Goal: Information Seeking & Learning: Learn about a topic

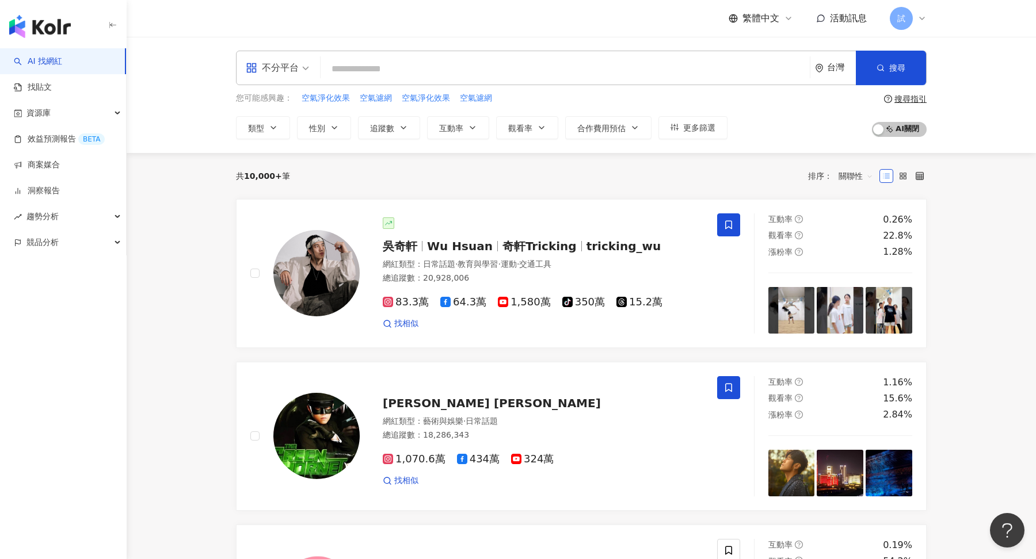
click at [424, 74] on input "search" at bounding box center [565, 69] width 480 height 22
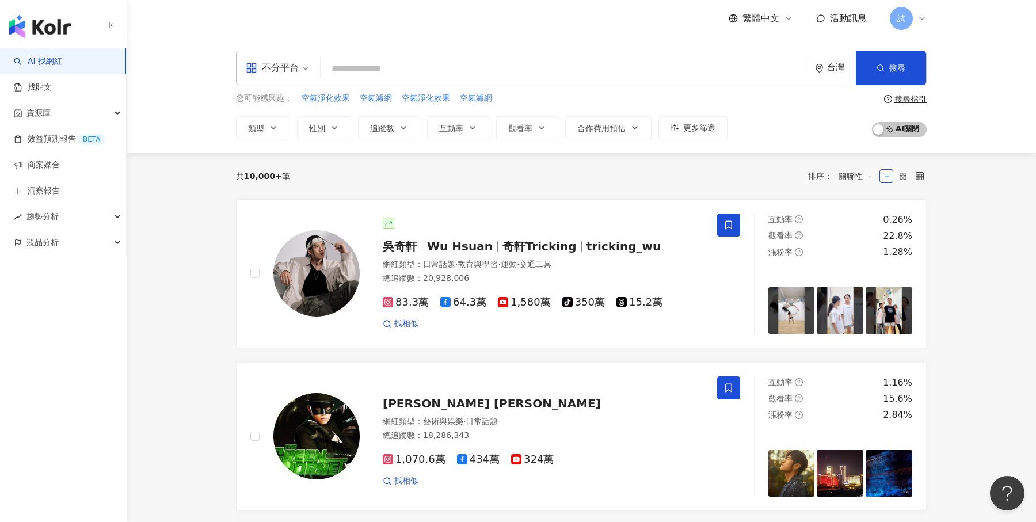
click at [302, 64] on span "不分平台" at bounding box center [277, 68] width 63 height 18
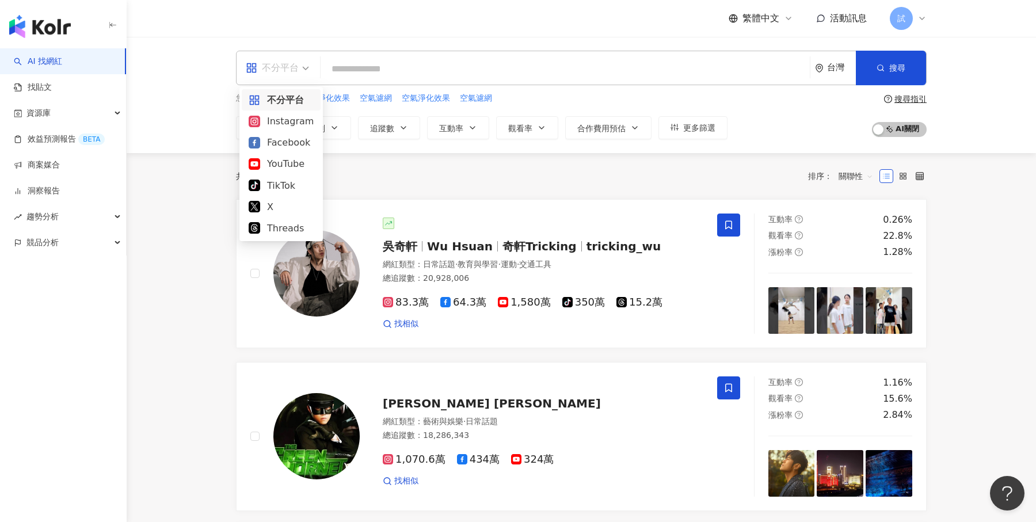
click at [851, 119] on div "您可能感興趣： 空氣淨化效果 空氣濾網 空氣淨化效果 空氣濾網 類型 性別 追蹤數 互動率 觀看率 合作費用預估 更多篩選 搜尋指引 AI 開啟 AI 關閉" at bounding box center [581, 115] width 690 height 47
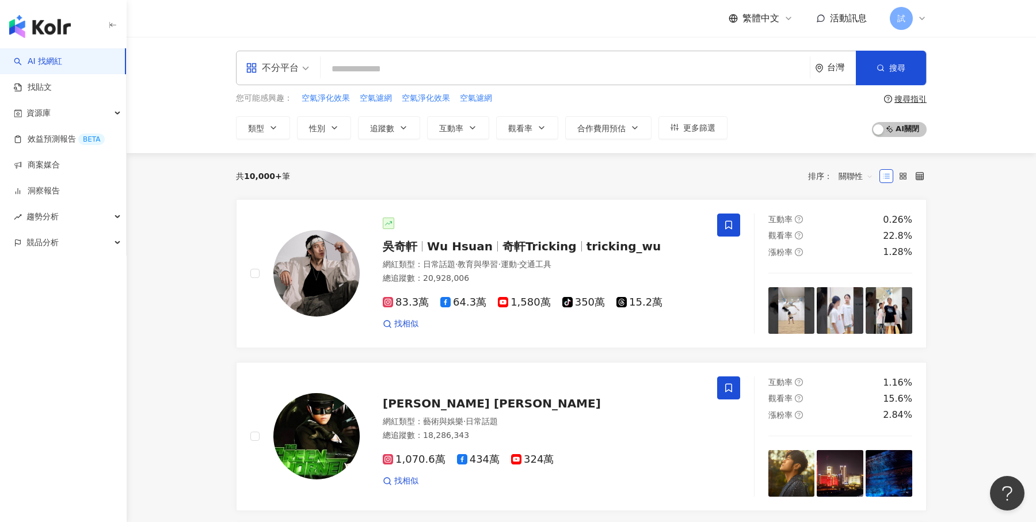
click at [552, 74] on input "search" at bounding box center [565, 69] width 480 height 22
click at [52, 82] on link "找貼文" at bounding box center [33, 88] width 38 height 12
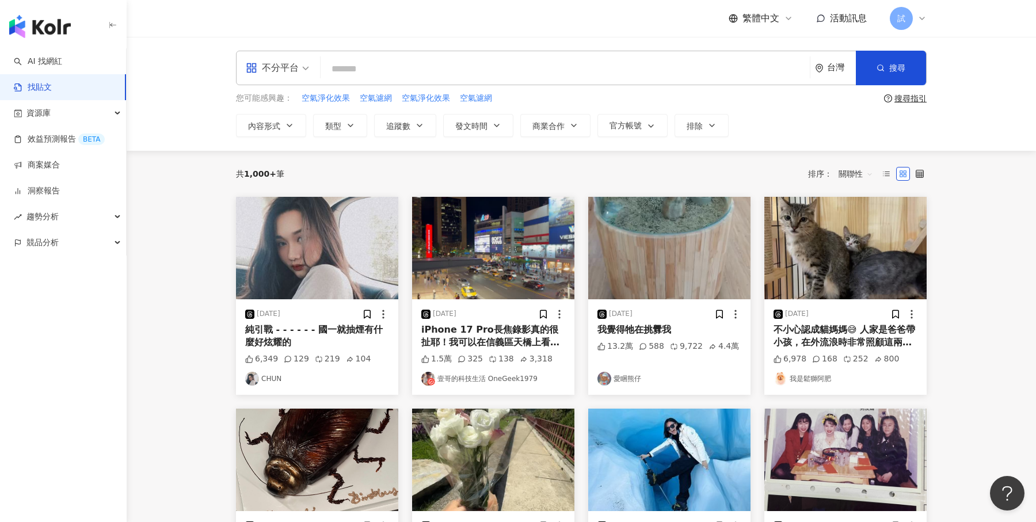
click at [387, 67] on input "search" at bounding box center [565, 68] width 480 height 25
type input "****"
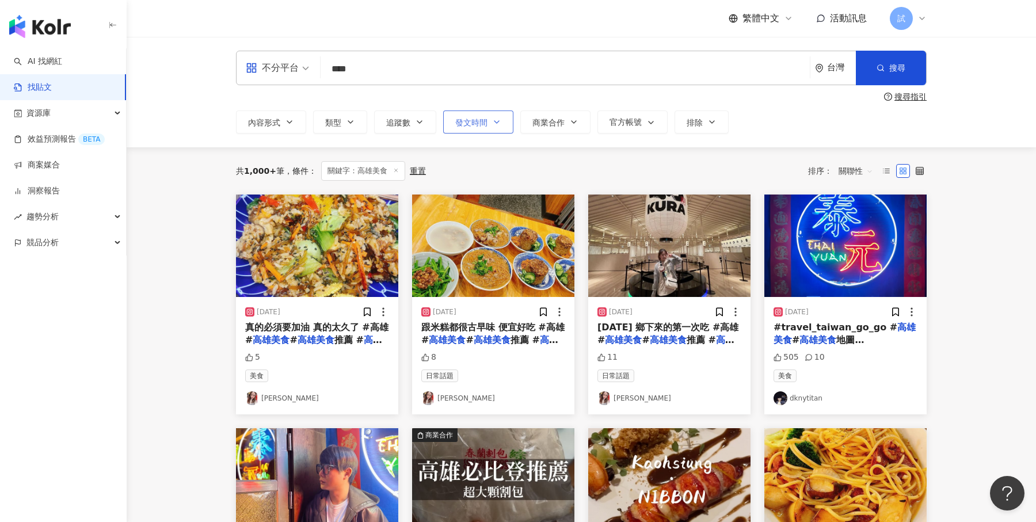
click at [499, 128] on button "發文時間" at bounding box center [478, 121] width 70 height 23
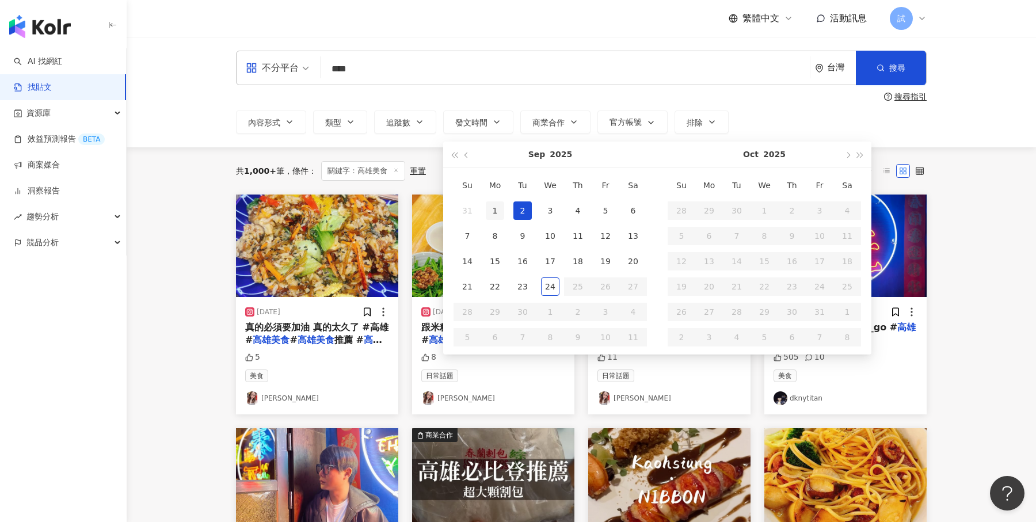
type input "**********"
click at [498, 217] on div "1" at bounding box center [495, 210] width 18 height 18
type input "**********"
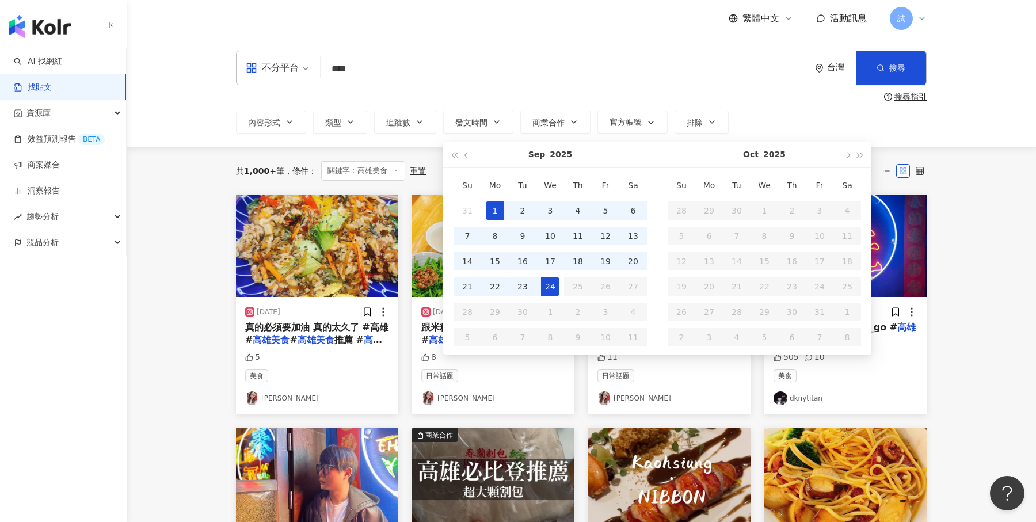
click at [547, 288] on div "24" at bounding box center [550, 286] width 18 height 18
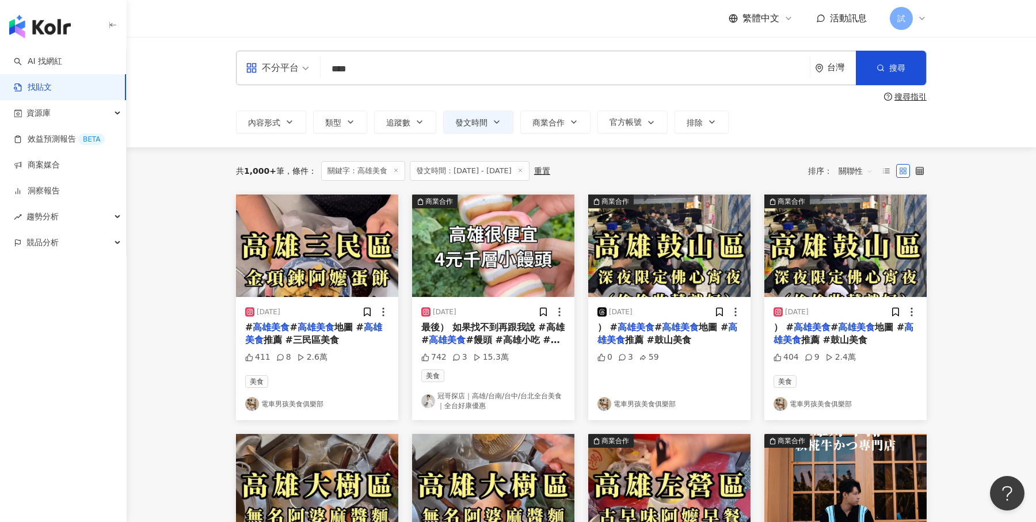
click at [855, 169] on span "關聯性" at bounding box center [855, 171] width 35 height 18
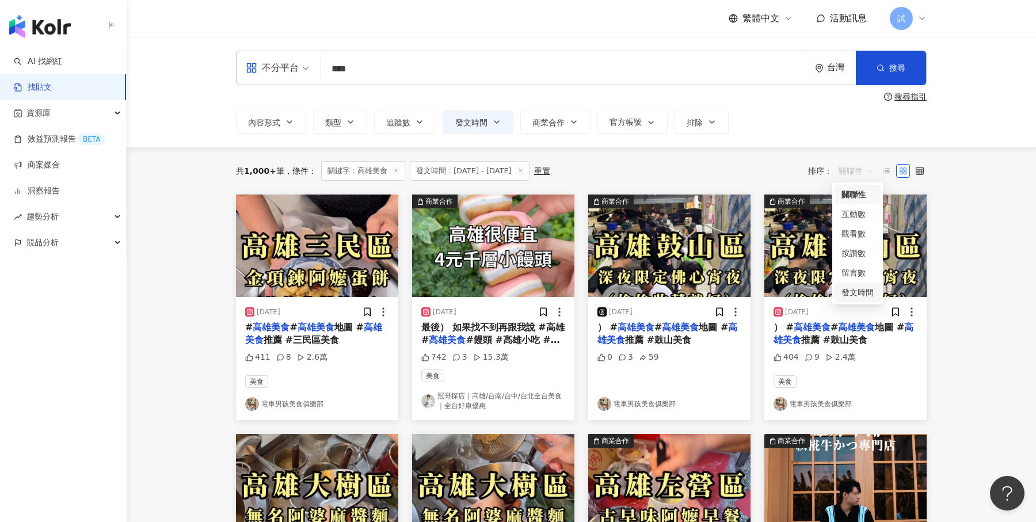
click at [869, 297] on div "發文時間" at bounding box center [857, 292] width 32 height 13
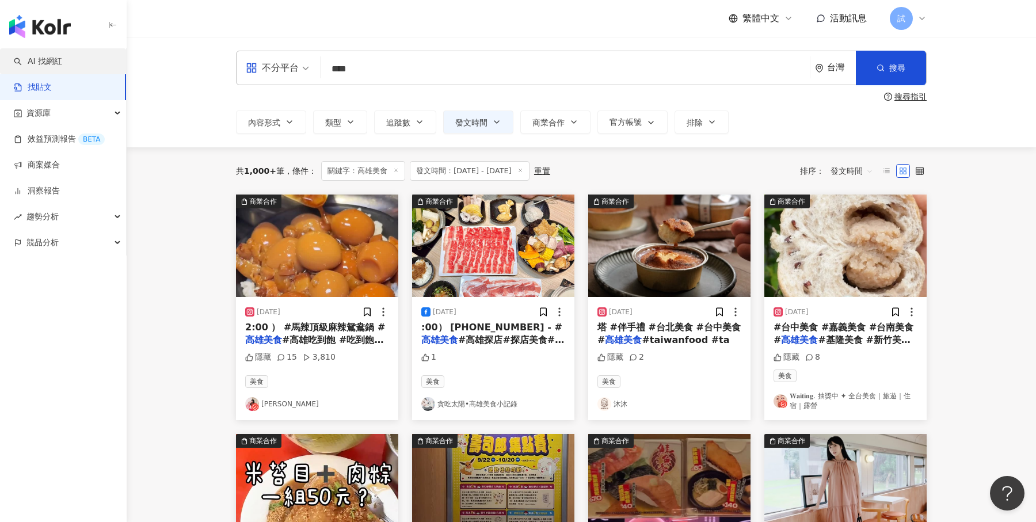
click at [62, 64] on link "AI 找網紅" at bounding box center [38, 62] width 48 height 12
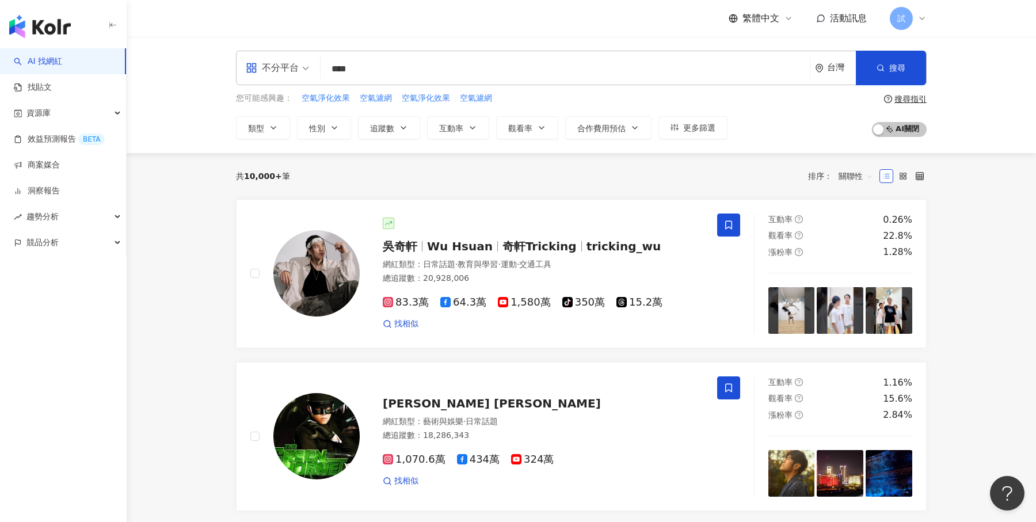
type input "****"
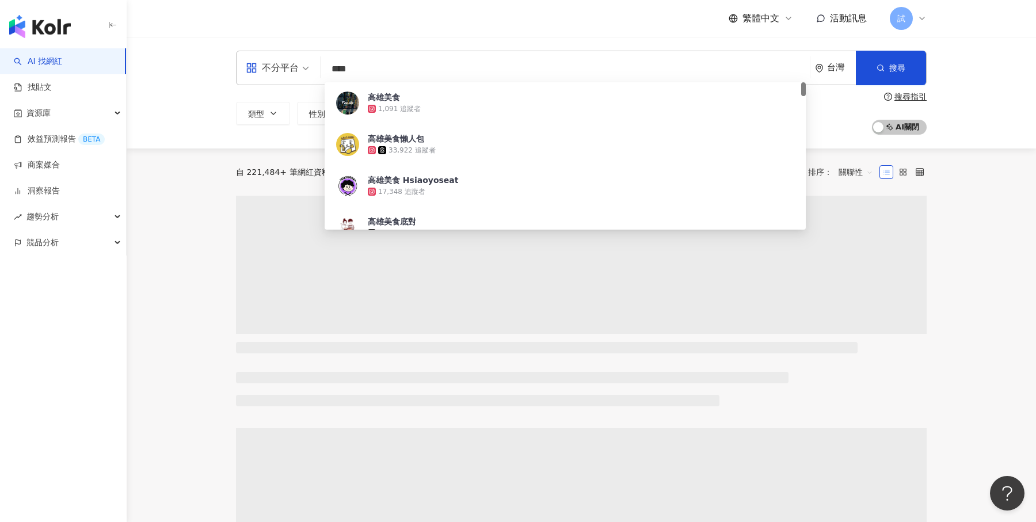
click at [999, 90] on div "不分平台 **** 台灣 搜尋 5add67c6-b32e-46f8-b27a-a017709a9fae 高雄美食 1,091 追蹤者 高雄美食懶人包 33,…" at bounding box center [581, 93] width 909 height 112
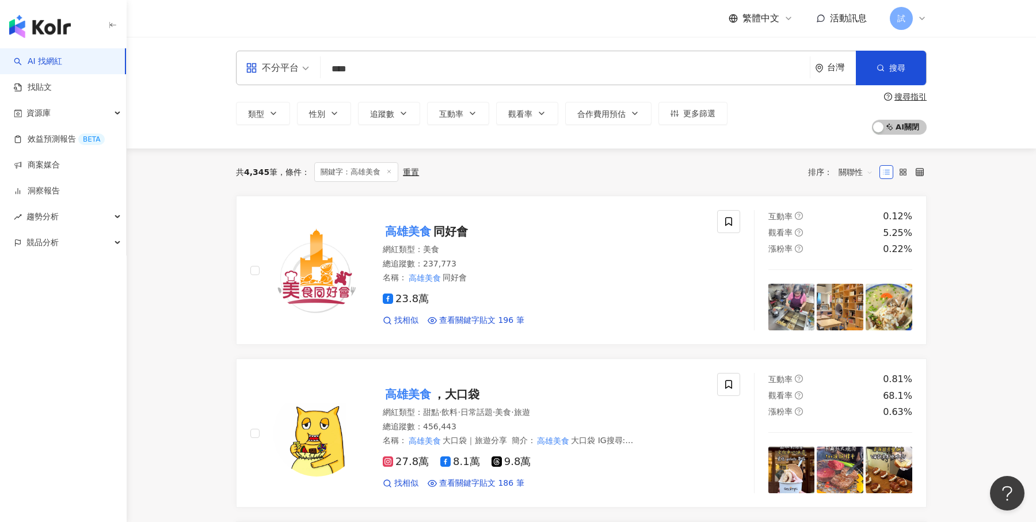
click at [847, 175] on span "關聯性" at bounding box center [855, 172] width 35 height 18
click at [856, 291] on div "關鍵字" at bounding box center [855, 293] width 29 height 13
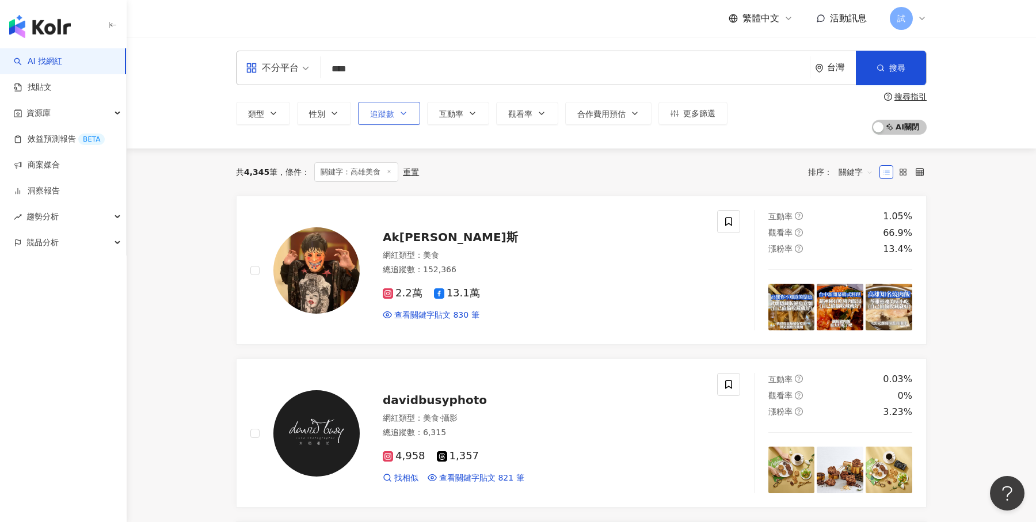
click at [390, 112] on span "追蹤數" at bounding box center [382, 113] width 24 height 9
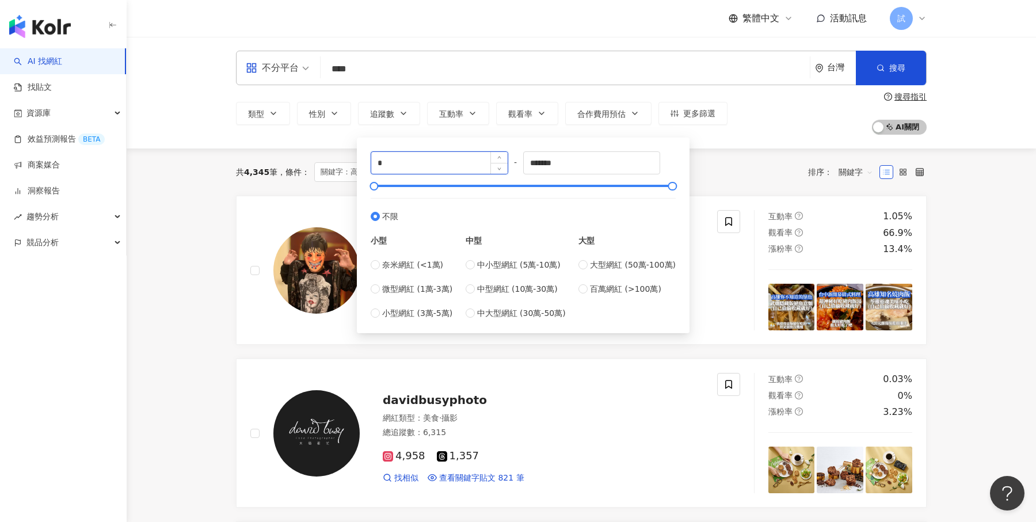
click at [404, 161] on input "*" at bounding box center [439, 163] width 136 height 22
type input "****"
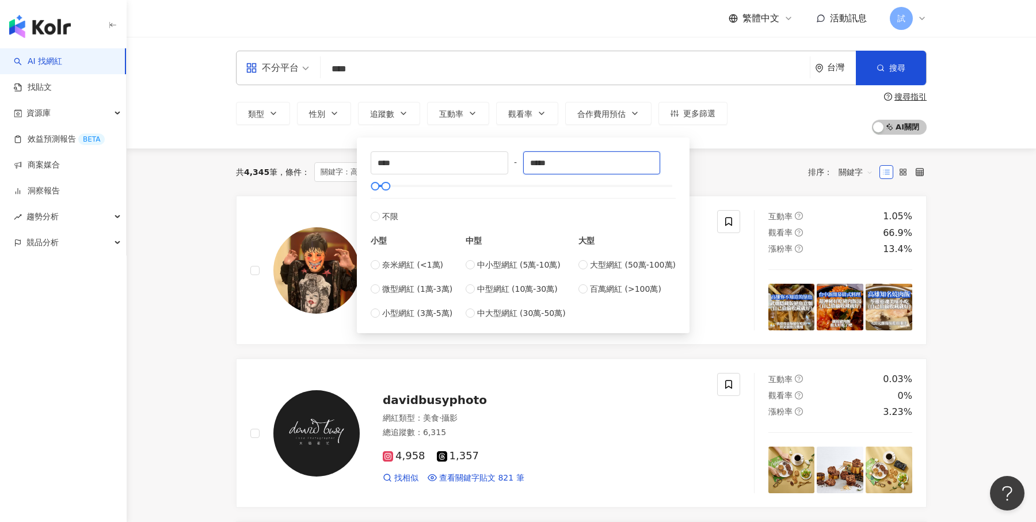
type input "*****"
click at [724, 163] on div "共 4,345 筆 條件 ： 關鍵字：高雄美食 重置 排序： 關鍵字" at bounding box center [581, 172] width 690 height 20
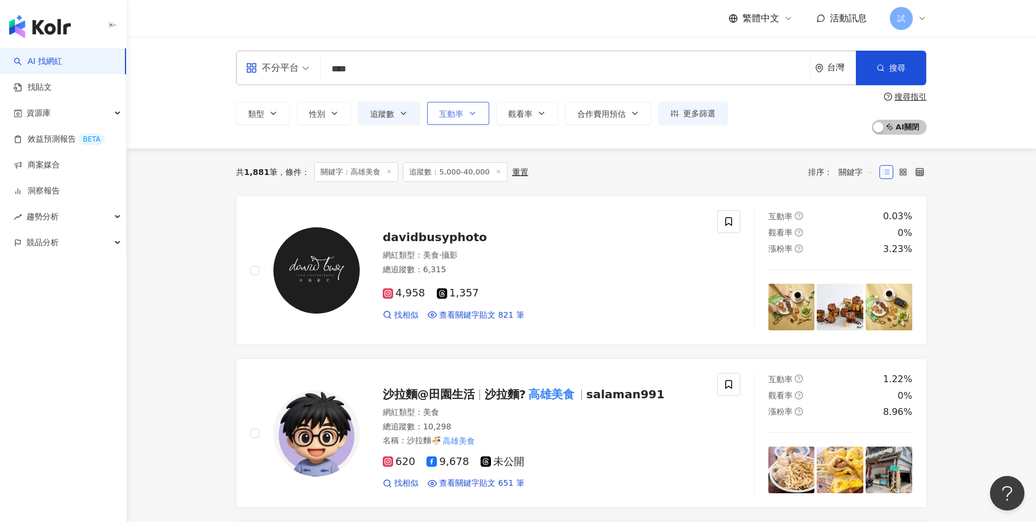
click at [484, 120] on button "互動率" at bounding box center [458, 113] width 62 height 23
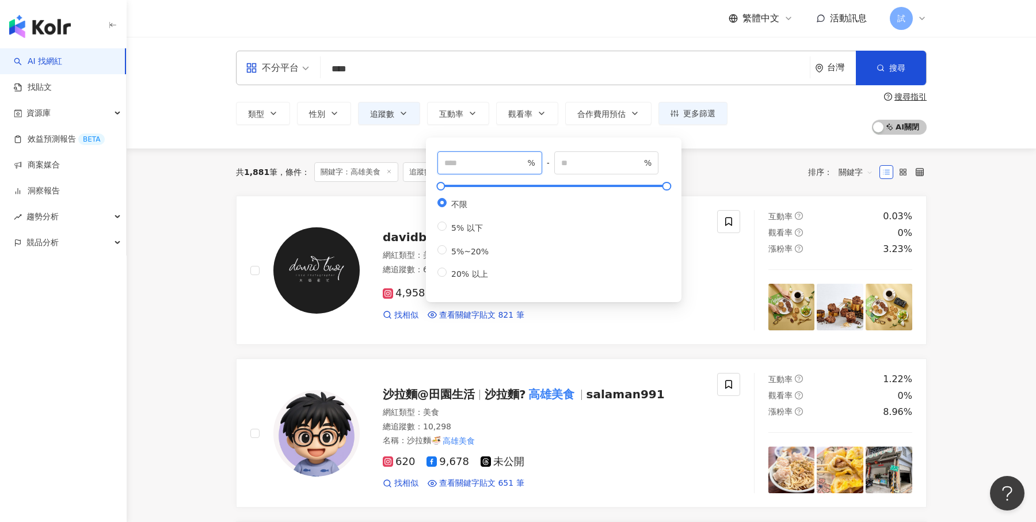
click at [472, 158] on input "number" at bounding box center [484, 163] width 81 height 13
type input "*"
click at [525, 120] on button "觀看率" at bounding box center [527, 113] width 62 height 23
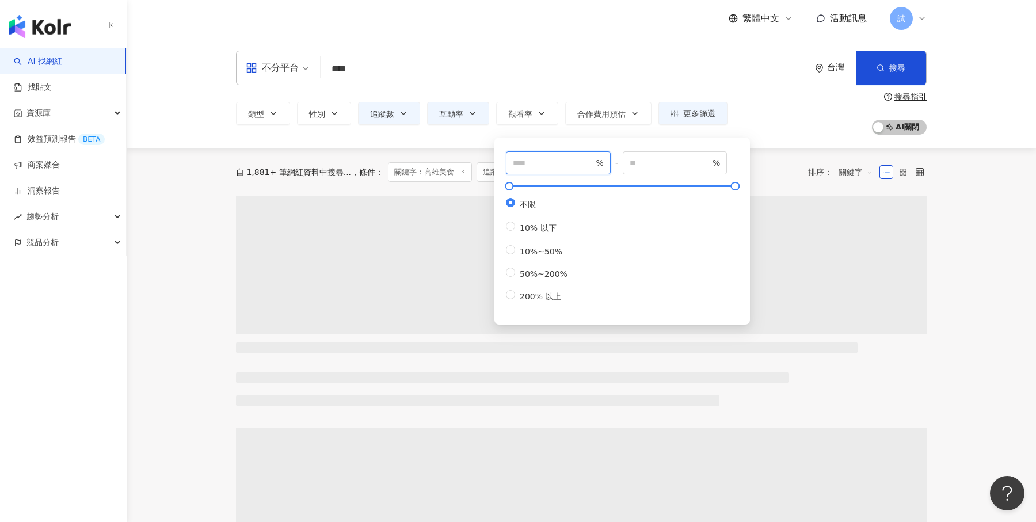
click at [551, 161] on input "number" at bounding box center [553, 163] width 81 height 13
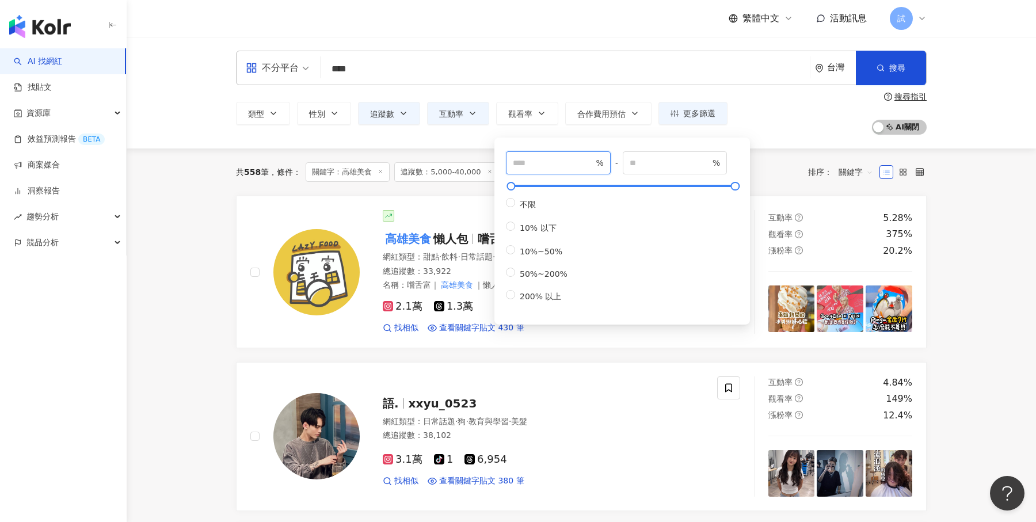
type input "**"
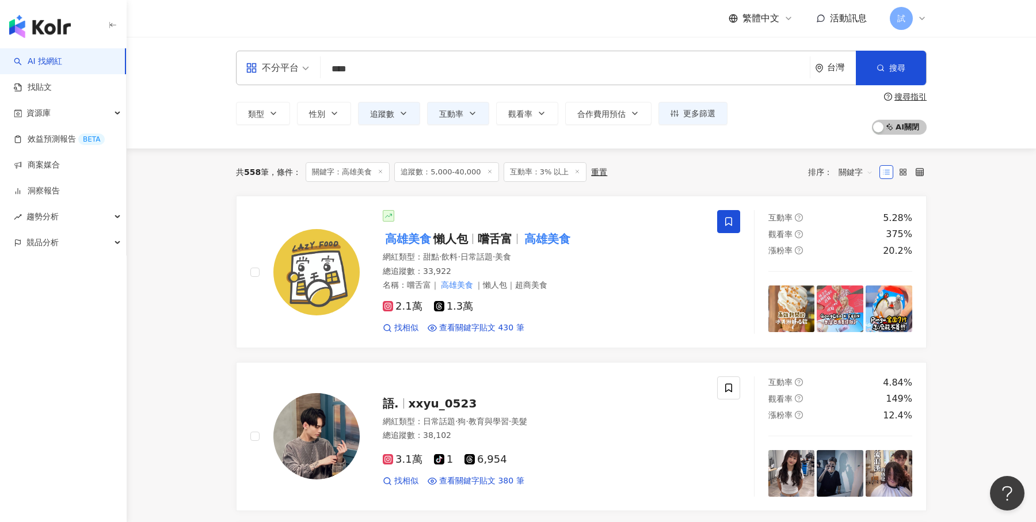
click at [784, 125] on div "類型 性別 追蹤數 互動率 觀看率 合作費用預估 更多篩選 **** - ***** 不限 小型 奈米網紅 (<1萬) 微型網紅 (1萬-3萬) 小型網紅 (…" at bounding box center [581, 113] width 690 height 43
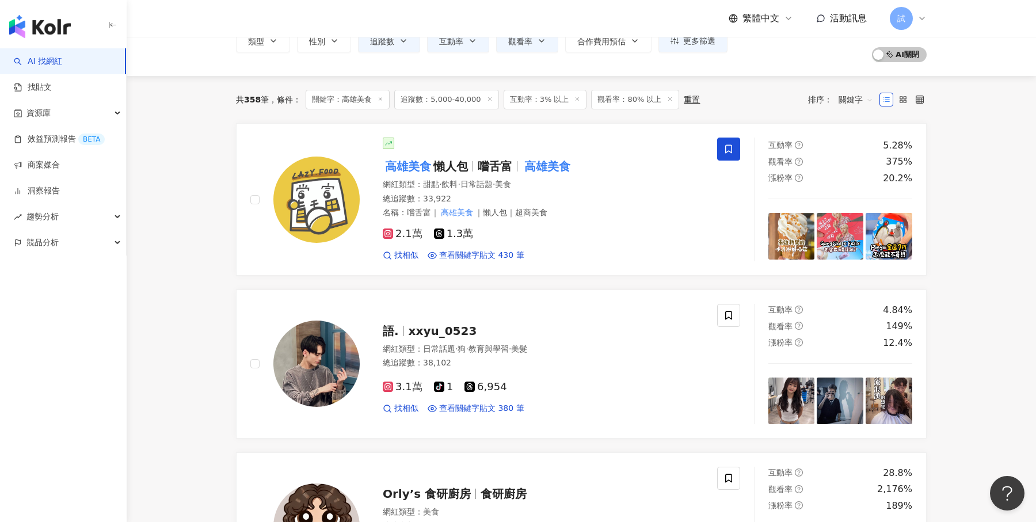
scroll to position [32, 0]
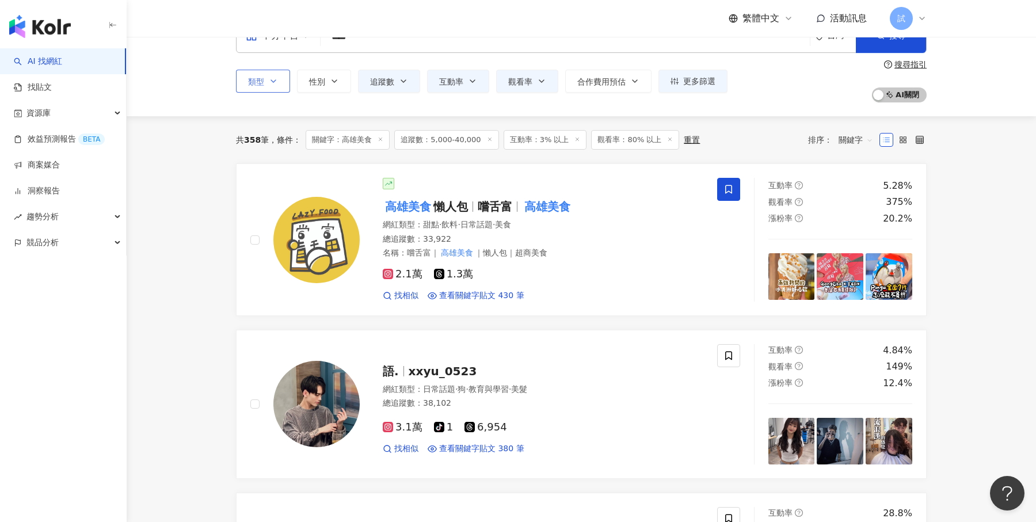
click at [277, 80] on icon "button" at bounding box center [273, 81] width 9 height 9
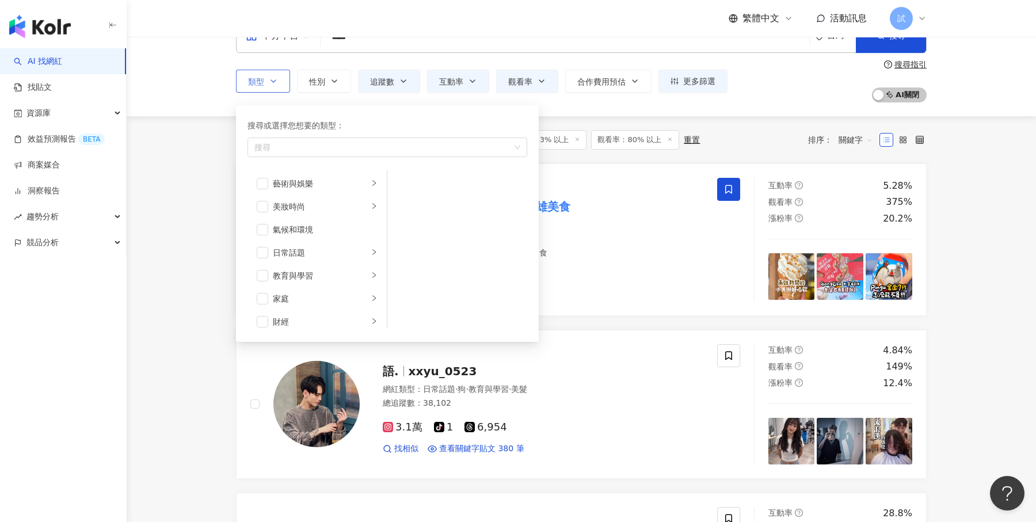
click at [266, 87] on button "類型 搜尋或選擇您想要的類型： 搜尋 藝術與娛樂 美妝時尚 氣候和環境 日常話題 教育與學習 家庭 財經 美食 命理占卜 遊戲 法政社會 生活風格 影視娛樂 …" at bounding box center [263, 81] width 54 height 23
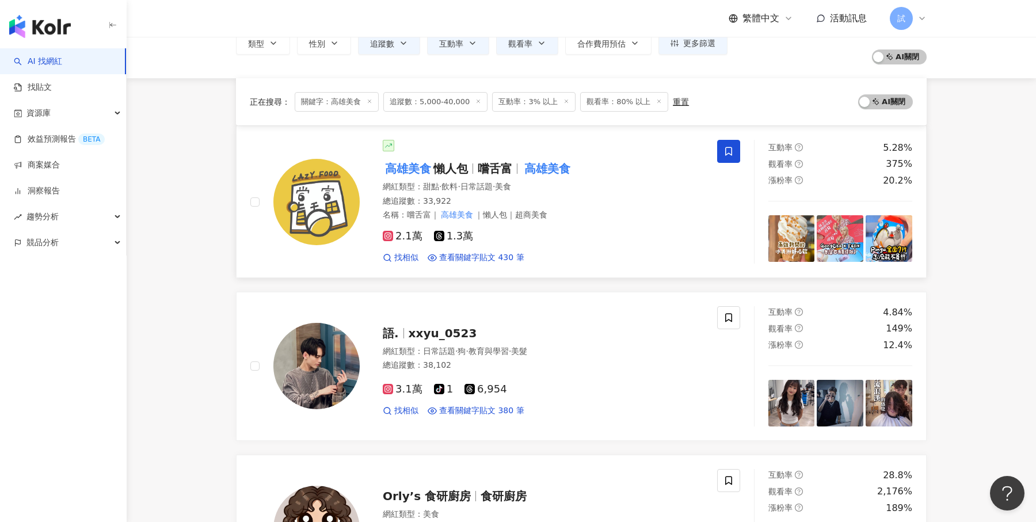
scroll to position [68, 0]
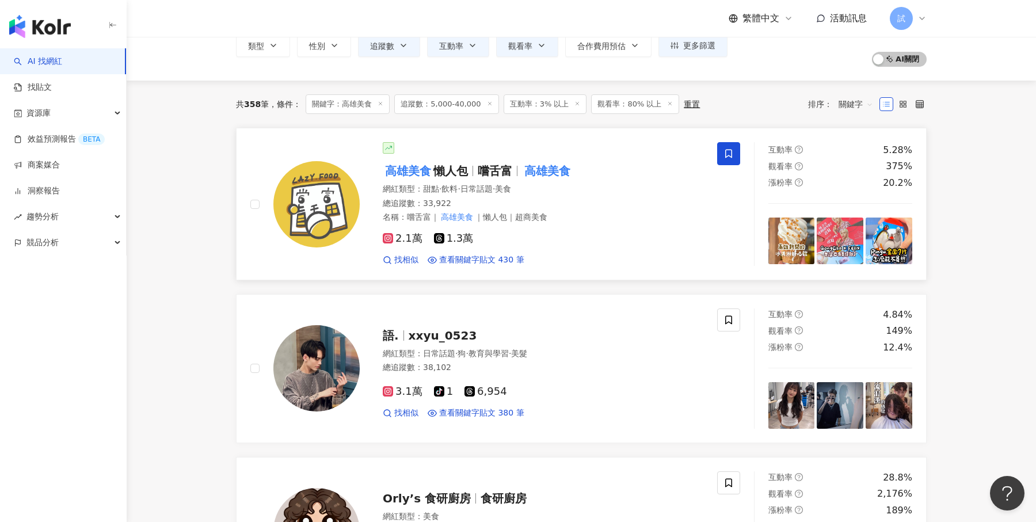
click at [584, 187] on div "網紅類型 ： 甜點 · 飲料 · 日常話題 · 美食" at bounding box center [543, 190] width 320 height 12
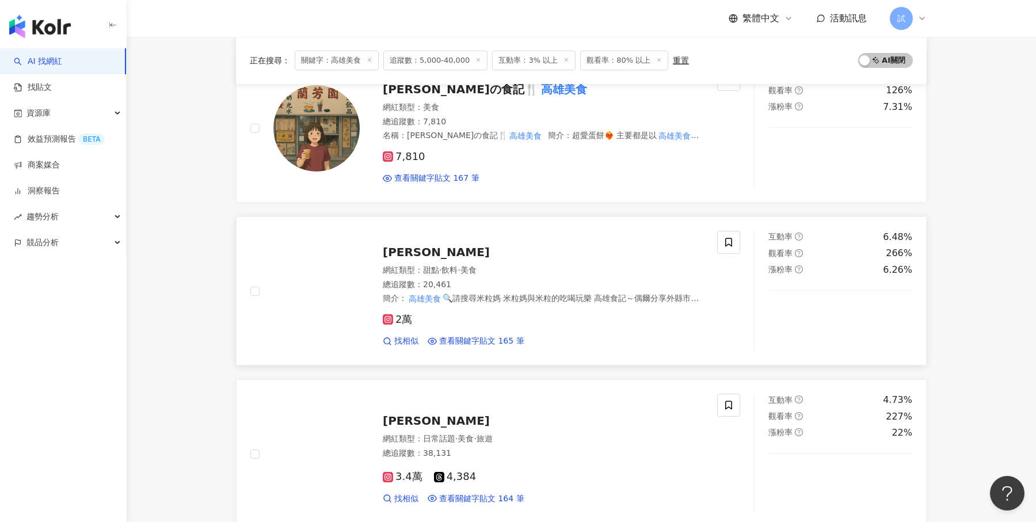
scroll to position [583, 0]
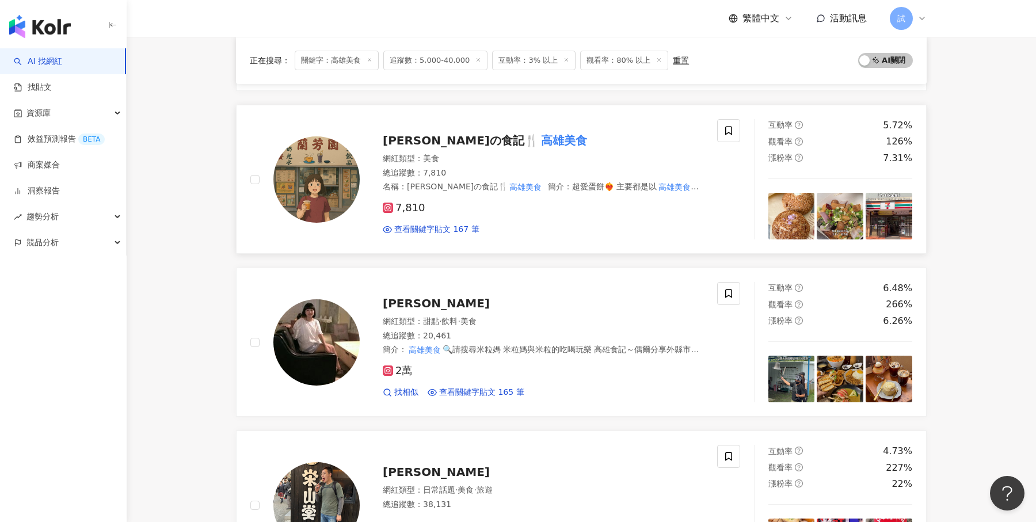
click at [584, 159] on div "網紅類型 ： 美食" at bounding box center [543, 159] width 320 height 12
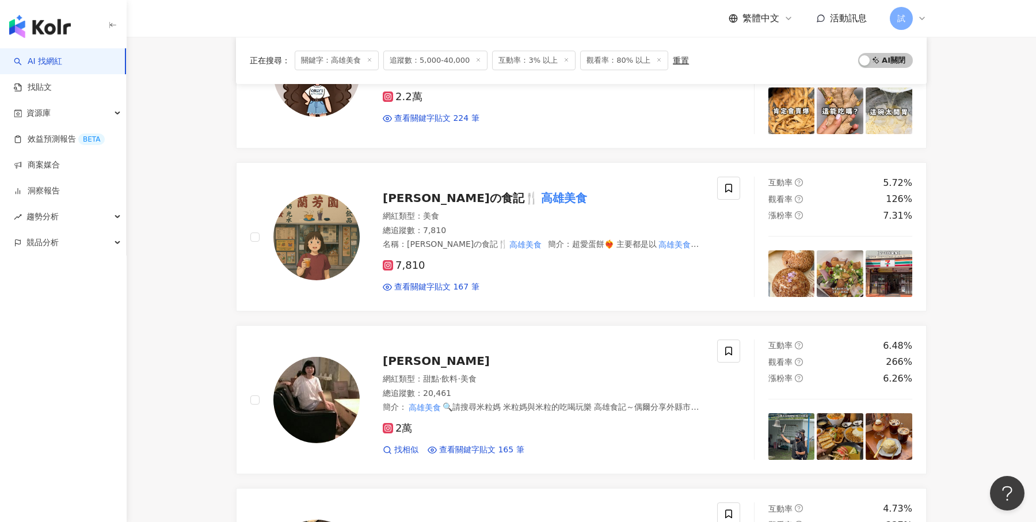
click at [676, 65] on div "正在搜尋 ： 關鍵字：高雄美食 追蹤數：5,000-40,000 互動率：3% 以上 觀看率：80% 以上 重置" at bounding box center [469, 61] width 439 height 20
click at [673, 64] on div "重置" at bounding box center [681, 60] width 16 height 9
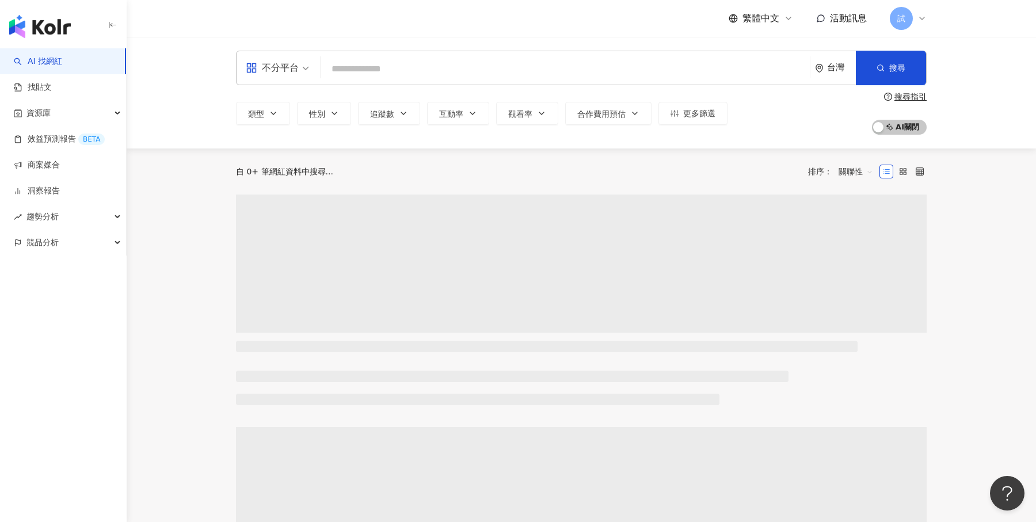
click at [455, 74] on input "search" at bounding box center [565, 69] width 480 height 22
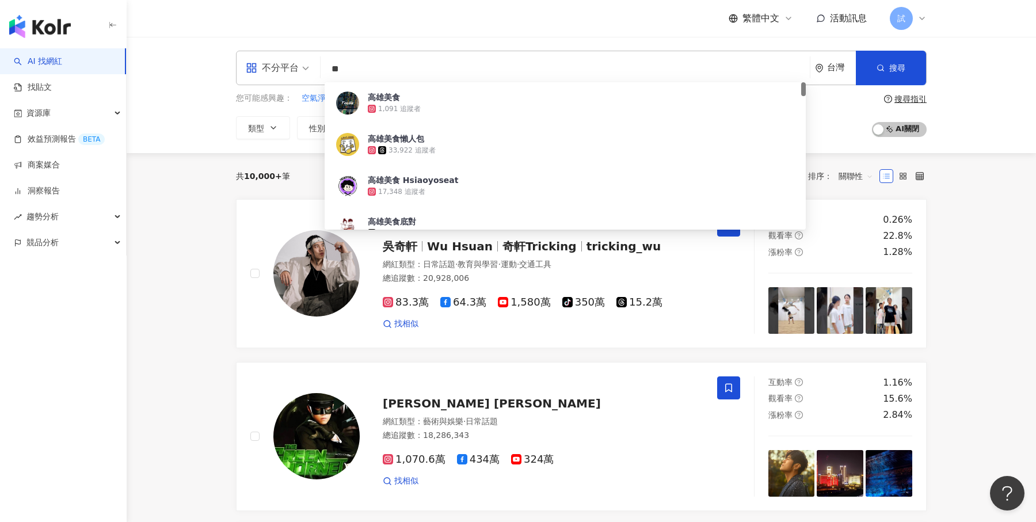
type input "*"
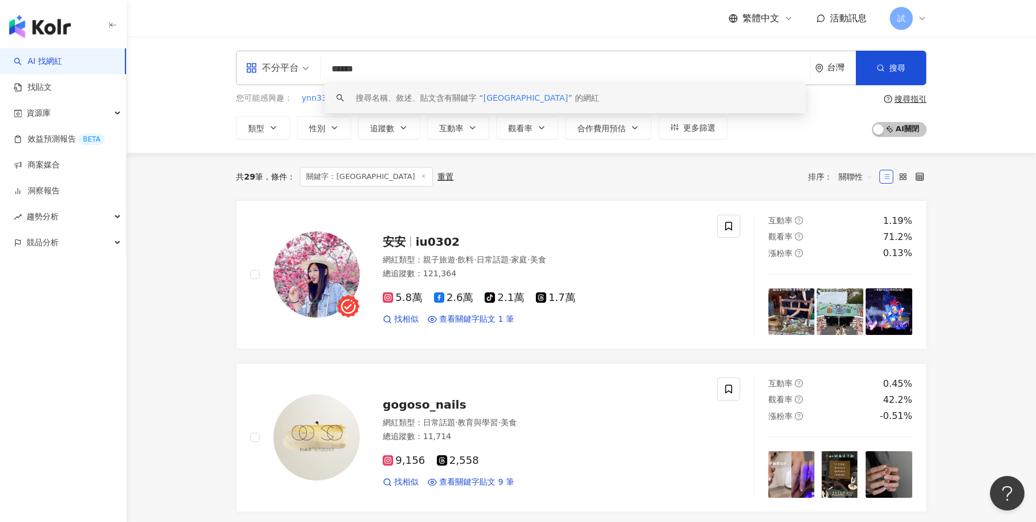
click at [867, 180] on span "關聯性" at bounding box center [855, 176] width 35 height 18
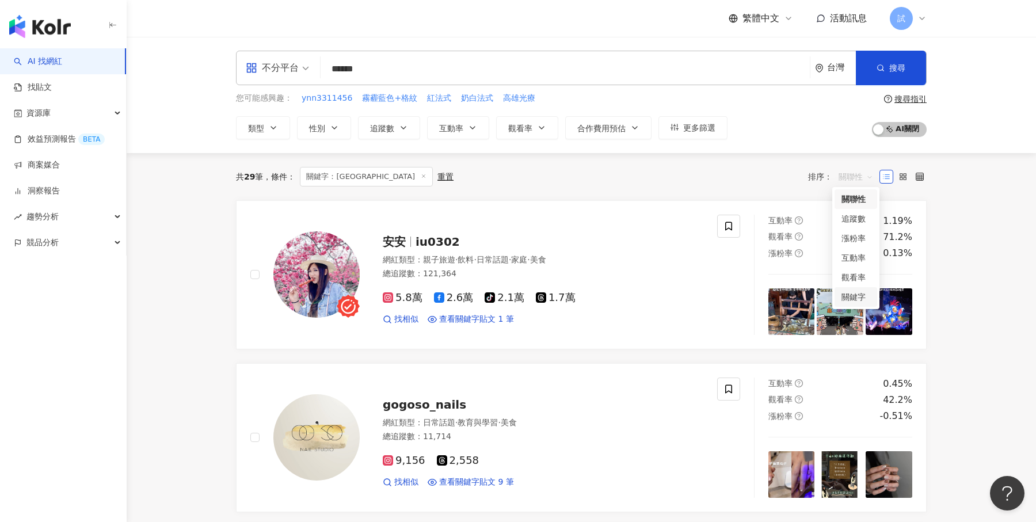
click at [853, 300] on div "關鍵字" at bounding box center [855, 297] width 29 height 13
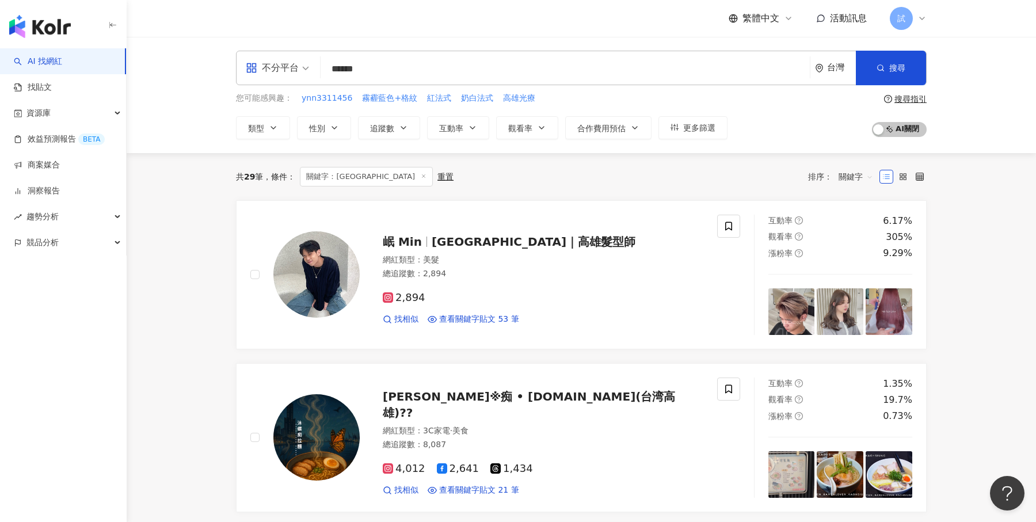
click at [394, 78] on input "******" at bounding box center [565, 69] width 480 height 22
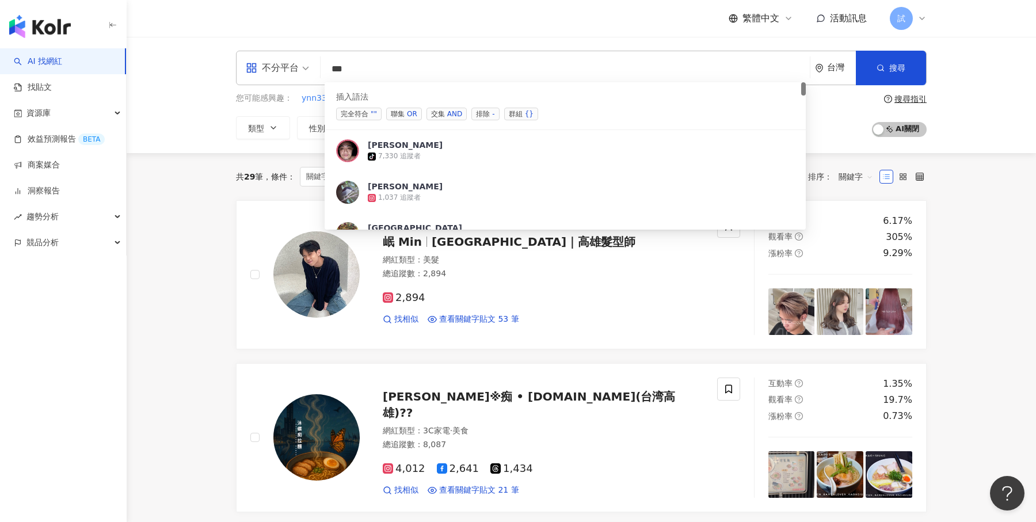
click at [453, 114] on div "AND" at bounding box center [454, 114] width 15 height 12
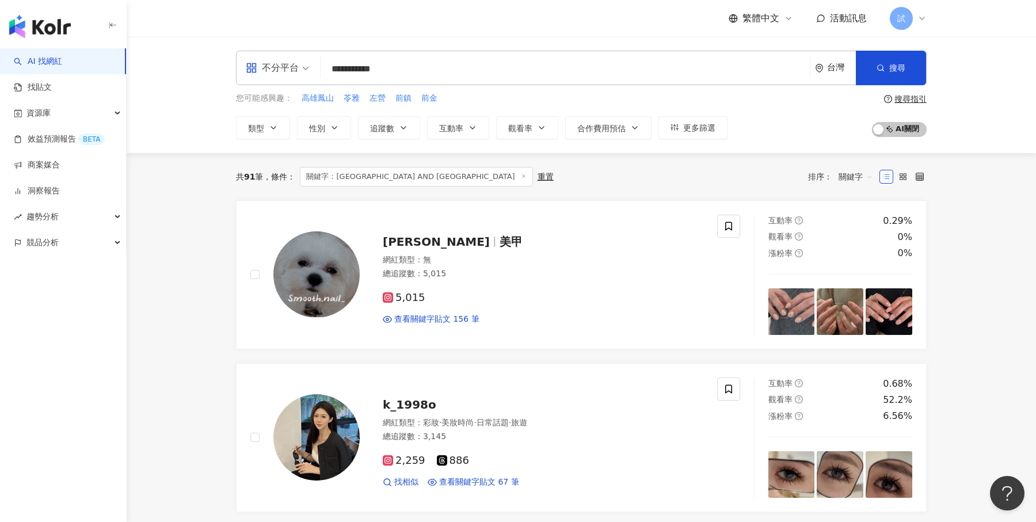
click at [437, 77] on input "**********" at bounding box center [565, 69] width 480 height 22
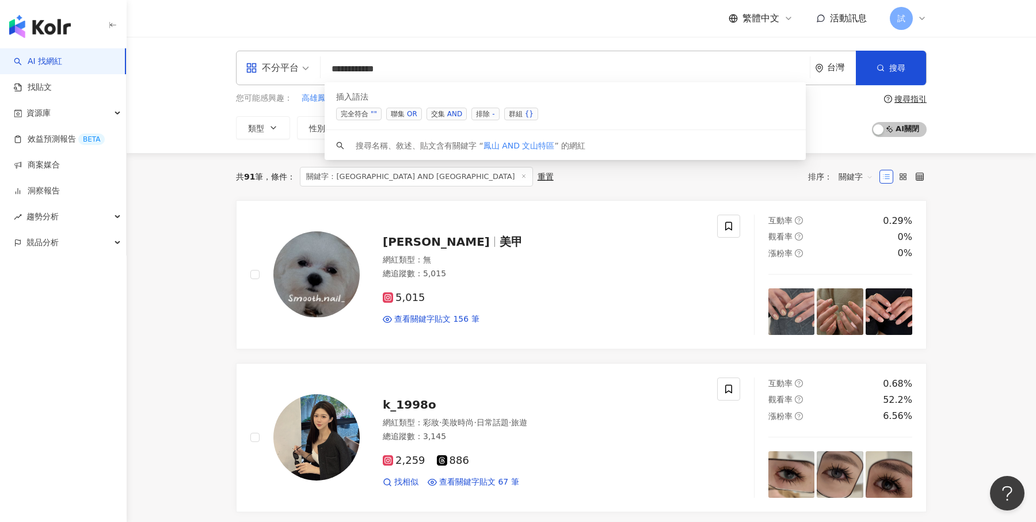
click at [486, 116] on span "排除 -" at bounding box center [485, 114] width 28 height 13
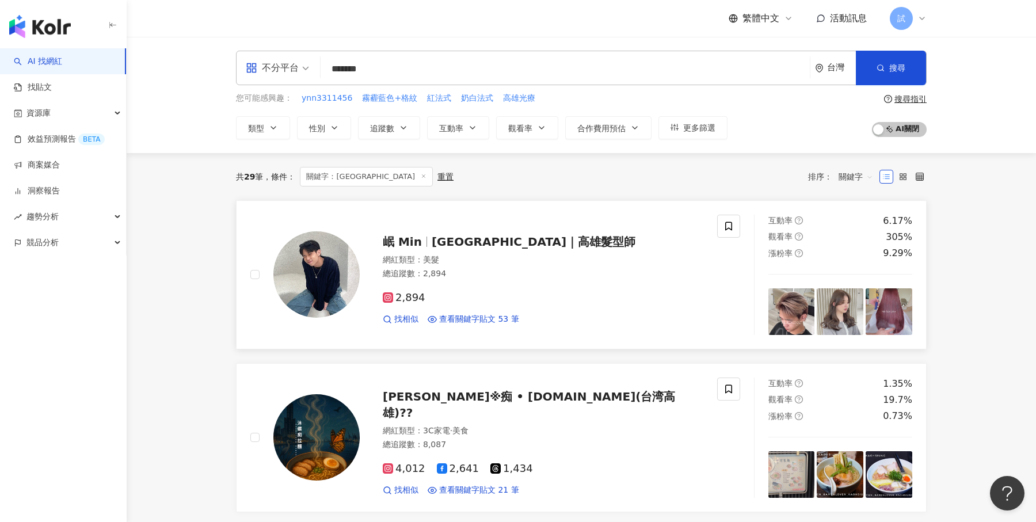
scroll to position [48, 0]
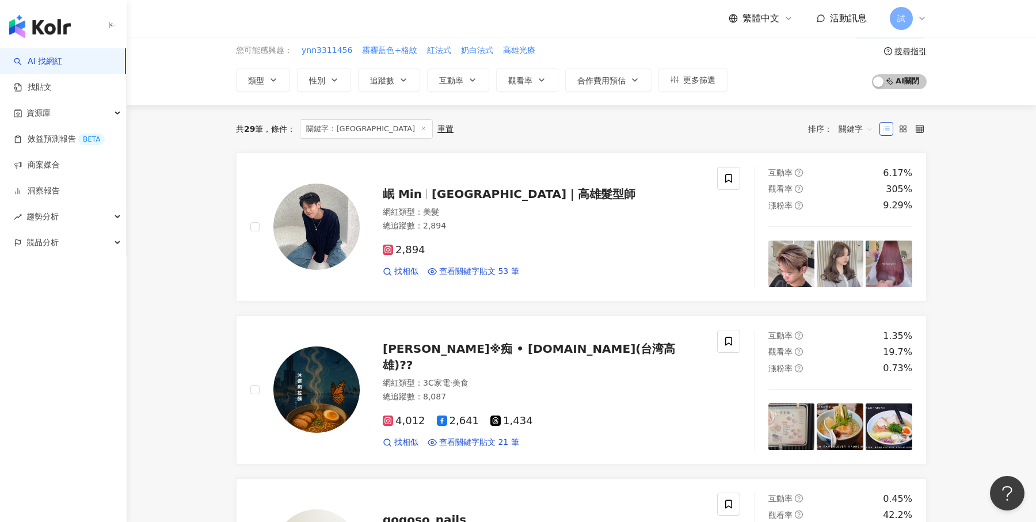
click at [853, 130] on span "關鍵字" at bounding box center [855, 129] width 35 height 18
type input "******"
click at [850, 146] on div "關聯性" at bounding box center [855, 151] width 29 height 13
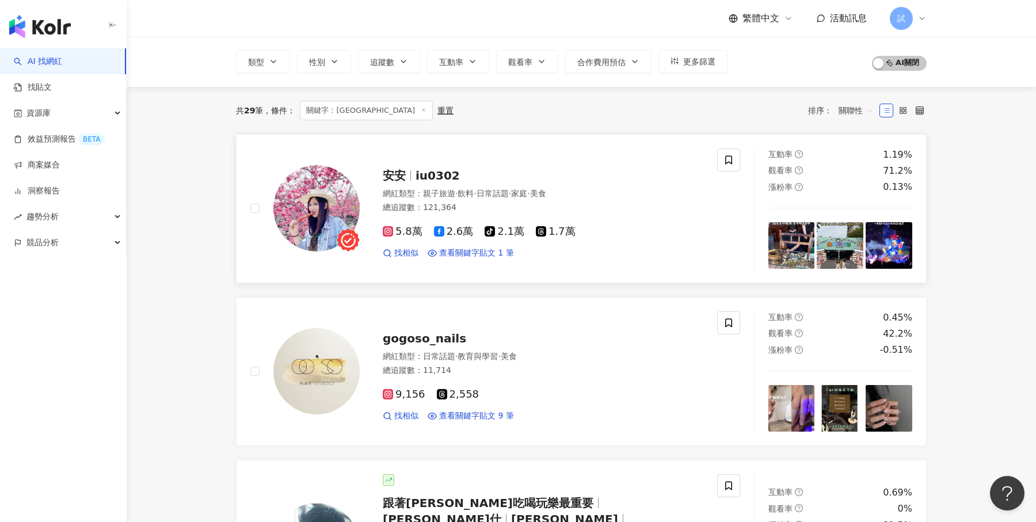
scroll to position [75, 0]
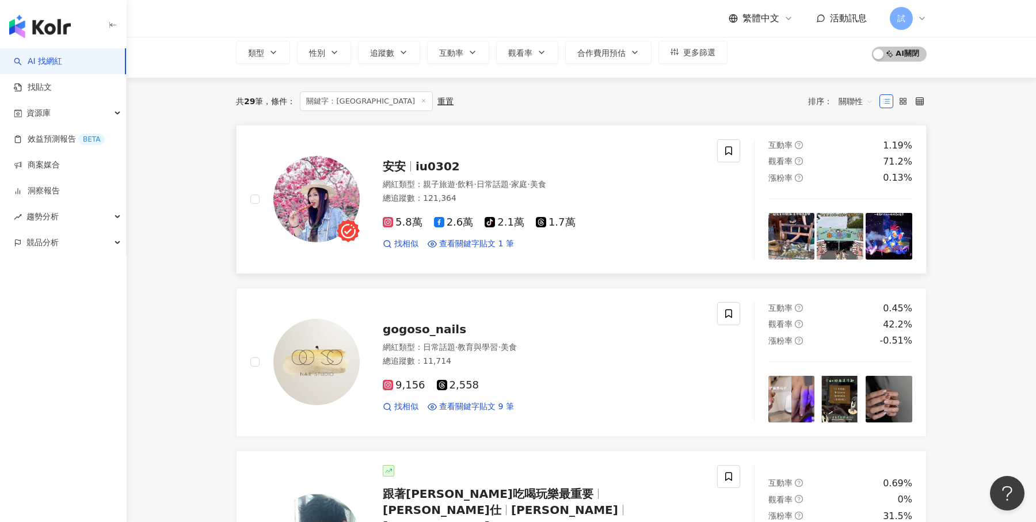
click at [604, 163] on div "安安 iu0302" at bounding box center [543, 166] width 320 height 16
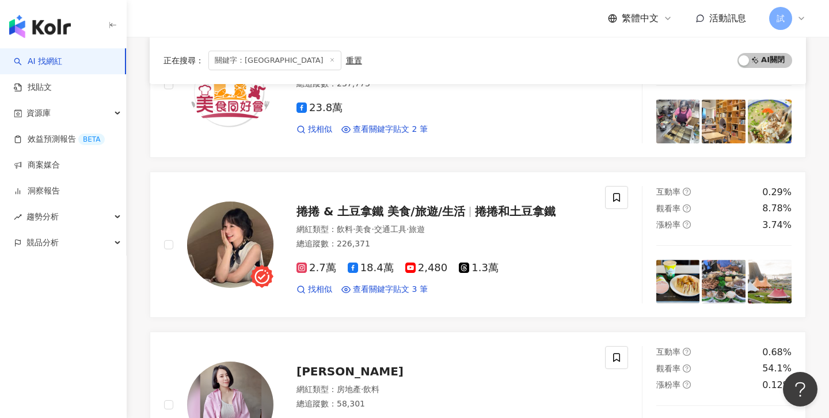
scroll to position [715, 0]
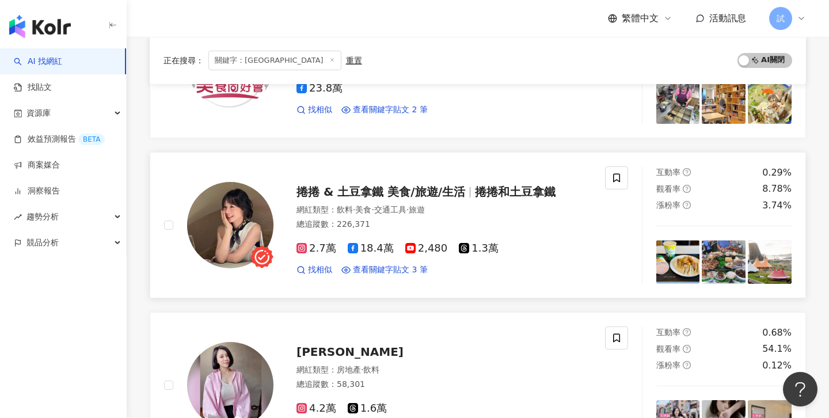
click at [470, 219] on div "總追蹤數 ： 226,371" at bounding box center [443, 225] width 295 height 12
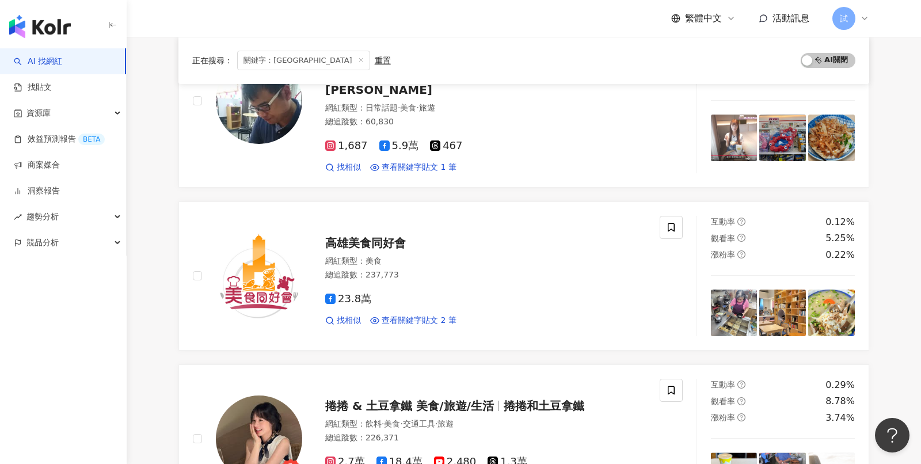
scroll to position [0, 0]
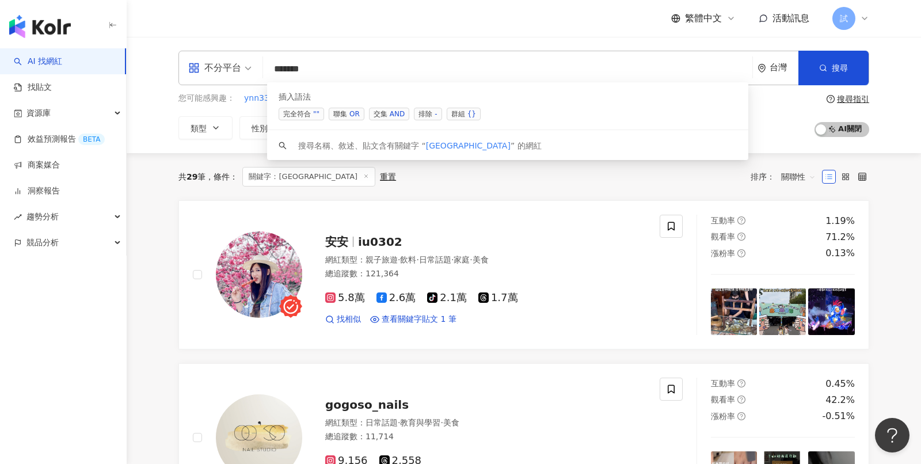
drag, startPoint x: 333, startPoint y: 74, endPoint x: 215, endPoint y: 74, distance: 118.0
click at [215, 74] on div "不分平台 ****** 台灣 搜尋 searchOperator 插入語法 完全符合 "" 聯集 OR 交集 AND 排除 - 群組 {} 搜尋名稱、敘述、貼…" at bounding box center [523, 68] width 690 height 35
click at [52, 89] on link "找貼文" at bounding box center [33, 88] width 38 height 12
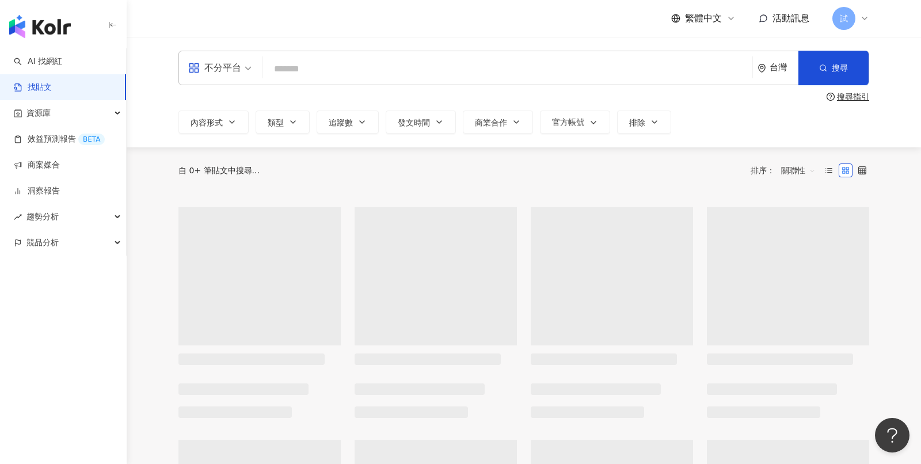
click at [356, 75] on input "search" at bounding box center [508, 68] width 480 height 25
paste input "******"
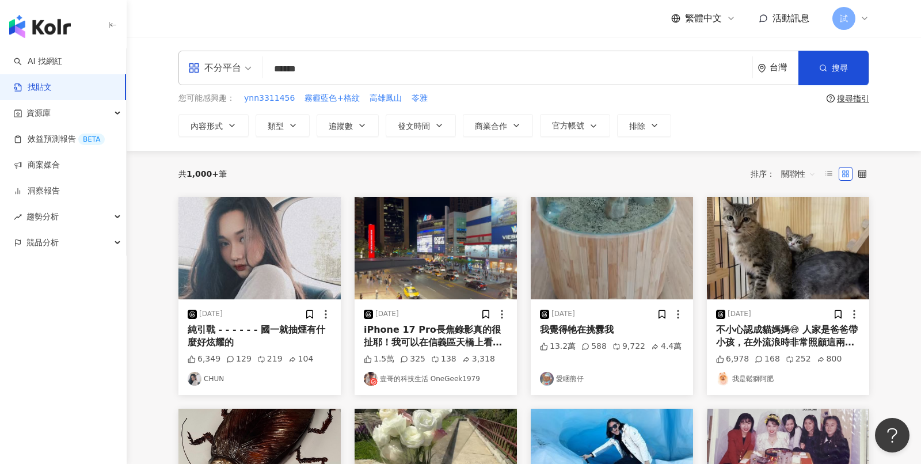
type input "******"
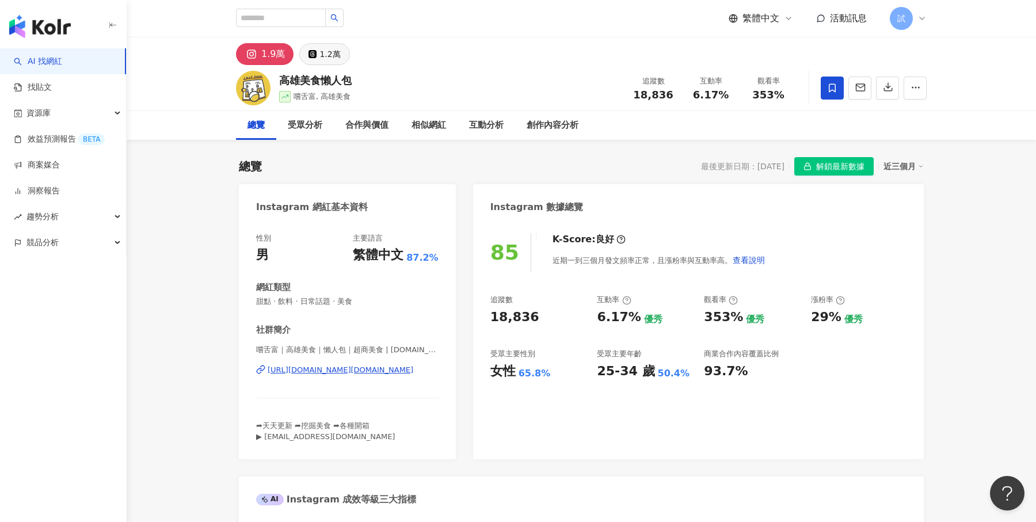
click at [311, 59] on button "1.2萬" at bounding box center [324, 54] width 50 height 22
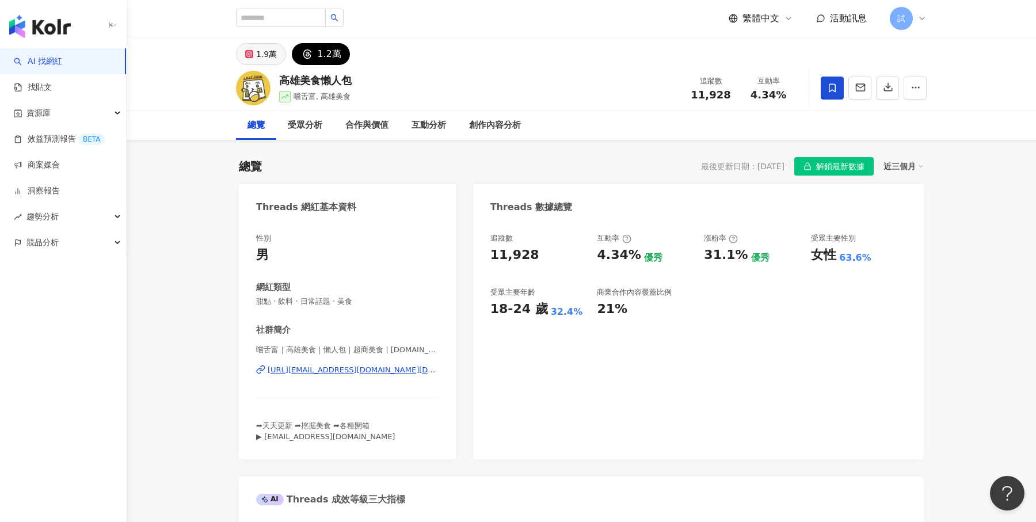
click at [269, 54] on div "1.9萬" at bounding box center [266, 54] width 21 height 16
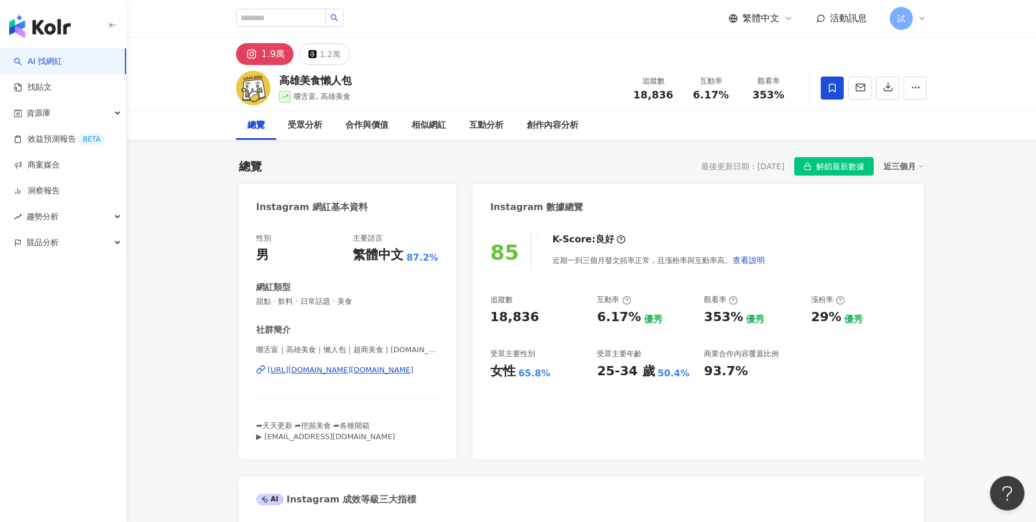
click at [817, 170] on span "解鎖最新數據" at bounding box center [840, 167] width 48 height 18
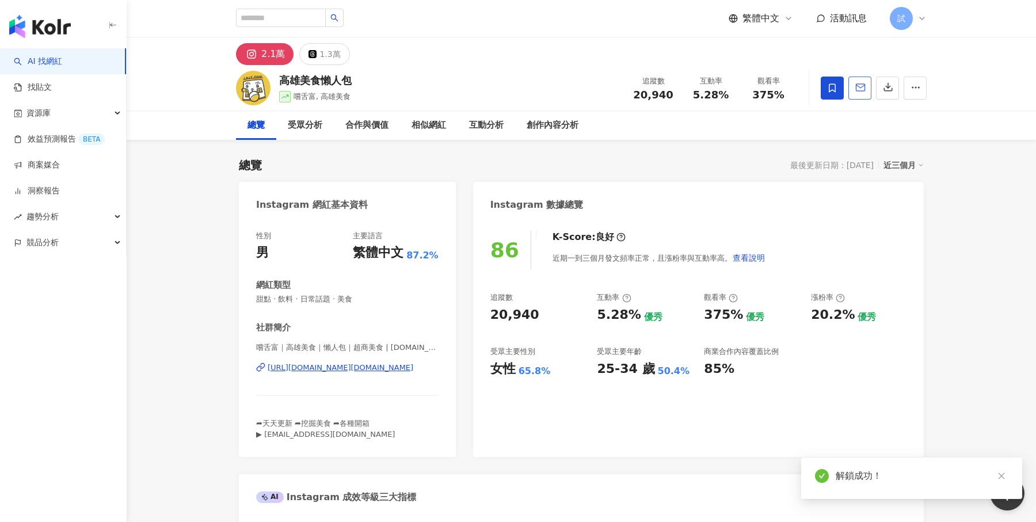
click at [860, 93] on button "button" at bounding box center [859, 88] width 23 height 23
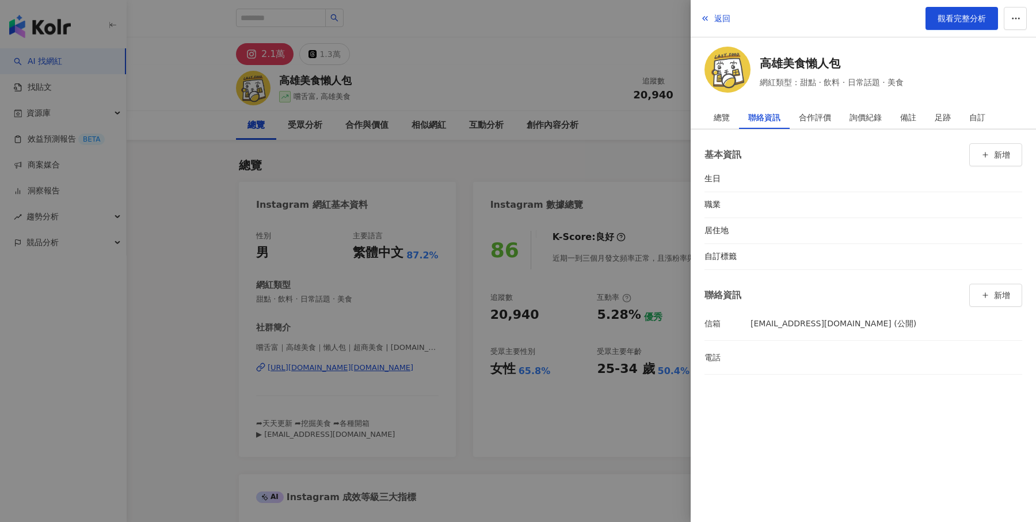
click at [571, 130] on div at bounding box center [518, 261] width 1036 height 522
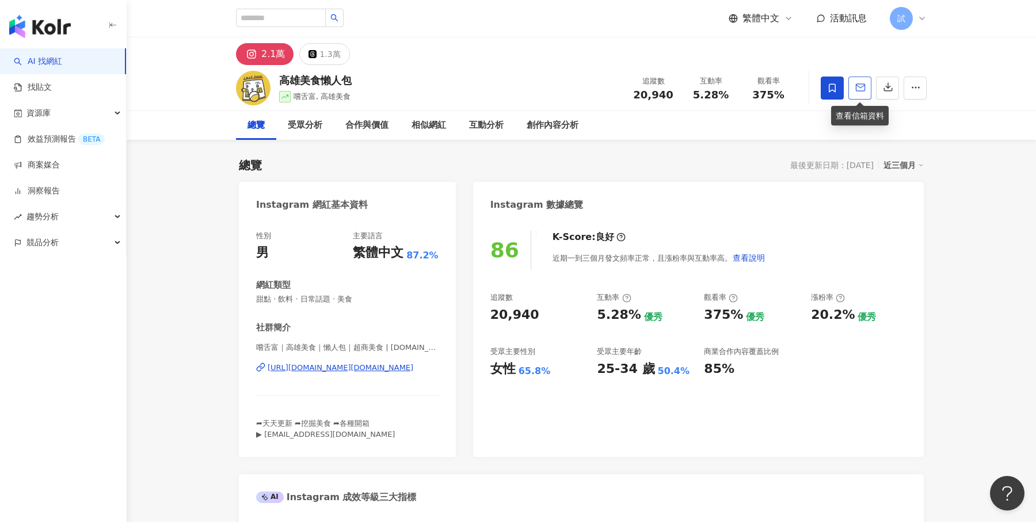
click at [860, 93] on button "button" at bounding box center [859, 88] width 23 height 23
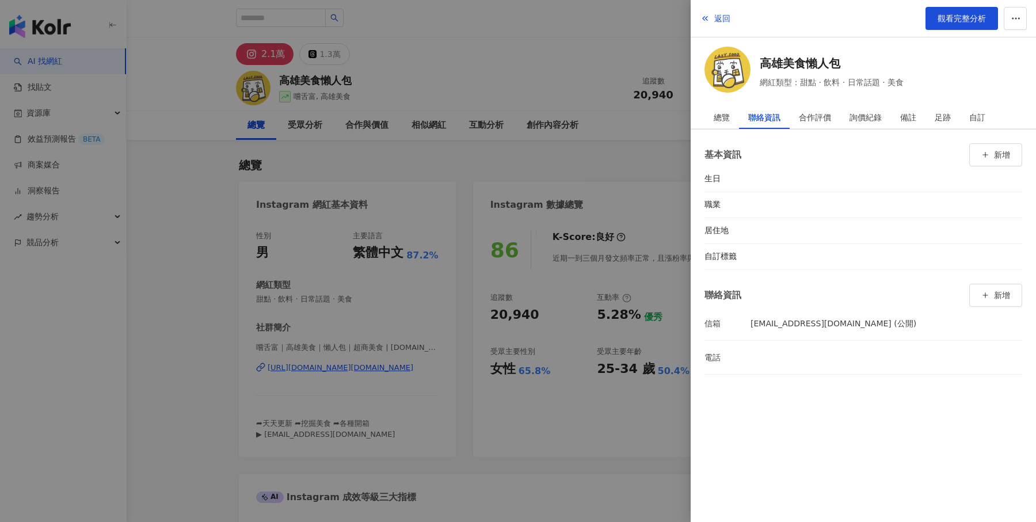
click at [598, 171] on div at bounding box center [518, 261] width 1036 height 522
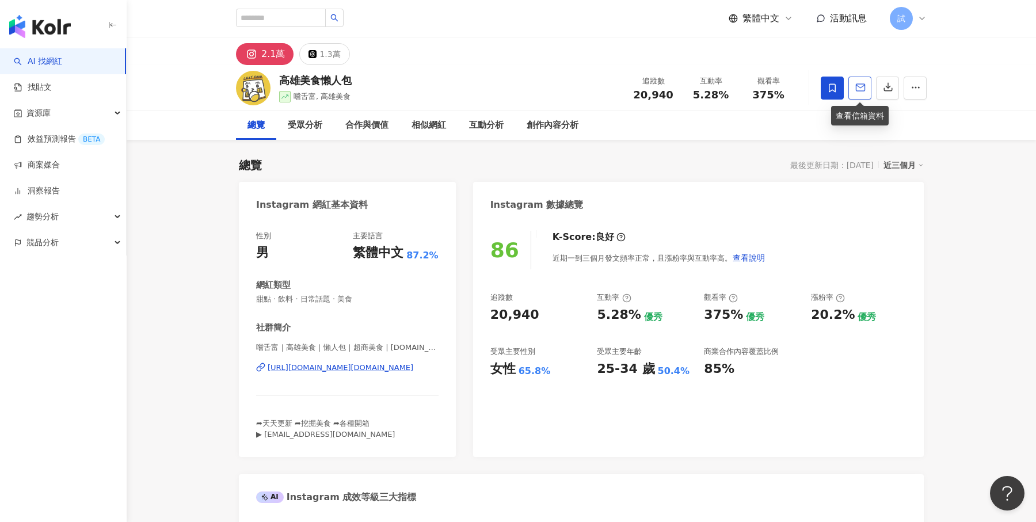
click at [858, 77] on button "button" at bounding box center [859, 88] width 23 height 23
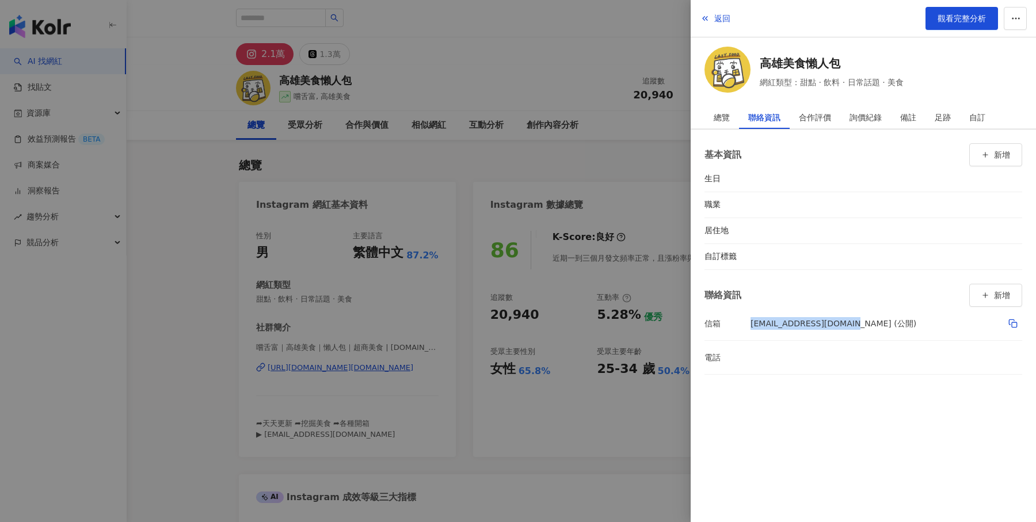
drag, startPoint x: 745, startPoint y: 319, endPoint x: 849, endPoint y: 320, distance: 103.6
click at [849, 320] on li "信箱 lazyf66d@gmail.com (公開)" at bounding box center [863, 323] width 318 height 33
click at [597, 173] on div at bounding box center [518, 261] width 1036 height 522
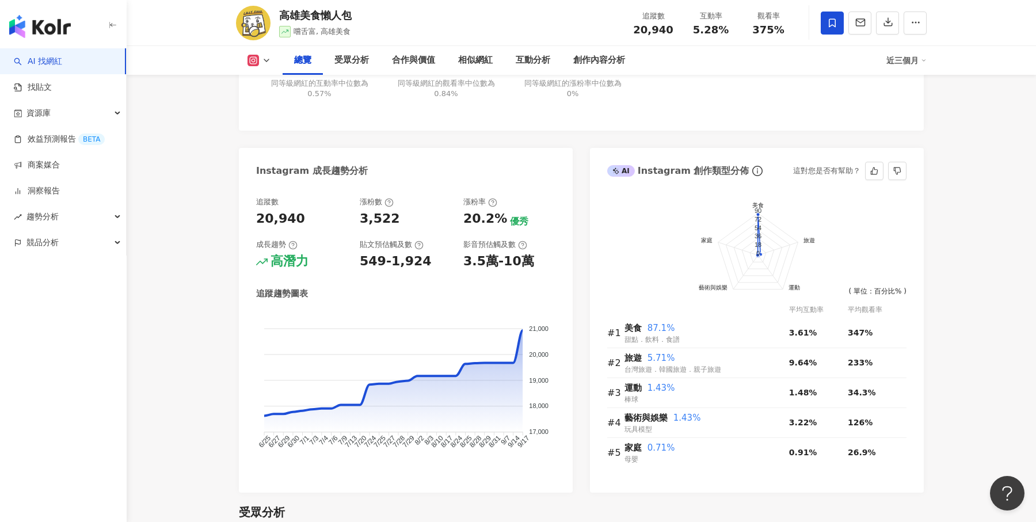
scroll to position [531, 0]
click at [910, 68] on div "近三個月" at bounding box center [906, 60] width 40 height 18
click at [912, 112] on link "近六個月" at bounding box center [911, 108] width 32 height 13
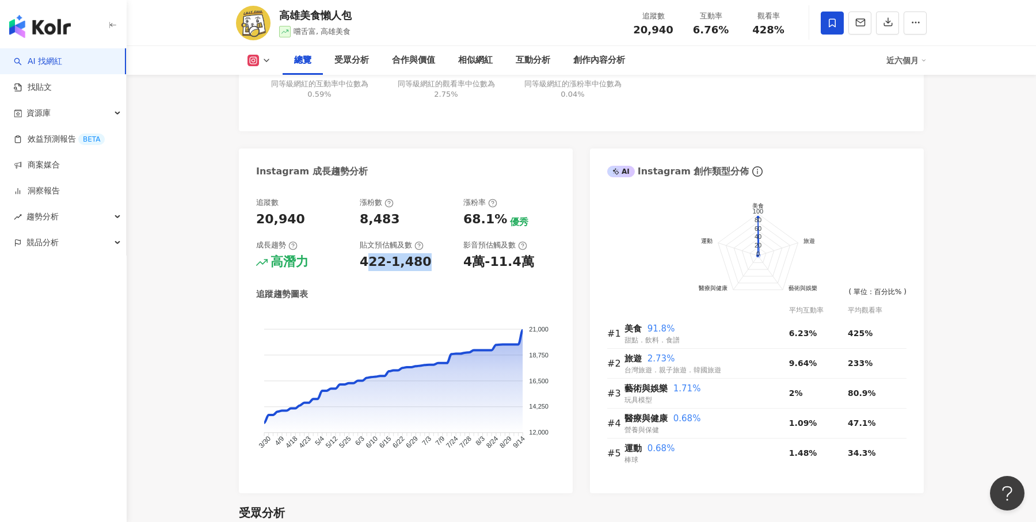
drag, startPoint x: 367, startPoint y: 262, endPoint x: 424, endPoint y: 264, distance: 57.6
click at [424, 264] on div "422-1,480" at bounding box center [406, 262] width 92 height 18
drag, startPoint x: 467, startPoint y: 260, endPoint x: 516, endPoint y: 265, distance: 49.7
click at [516, 265] on div "4萬-11.4萬" at bounding box center [498, 262] width 71 height 18
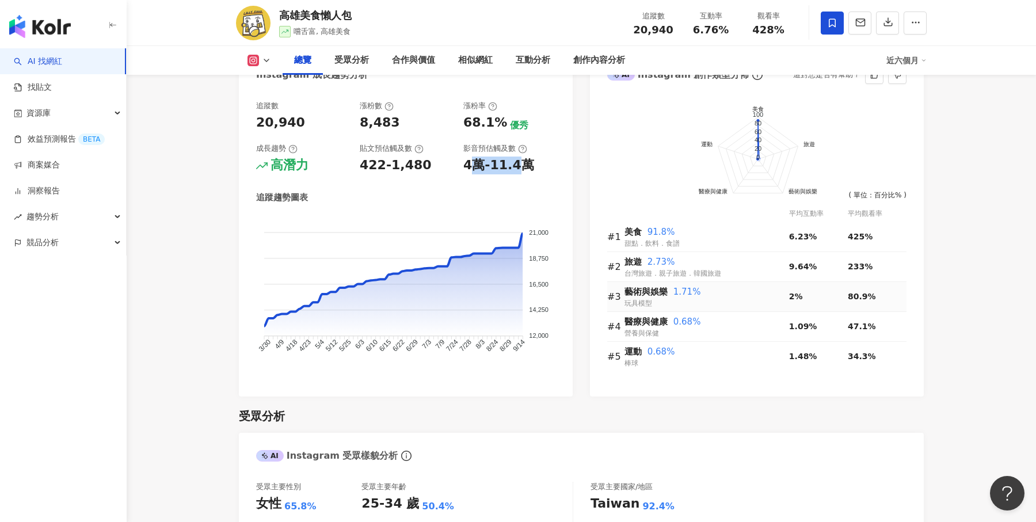
scroll to position [576, 0]
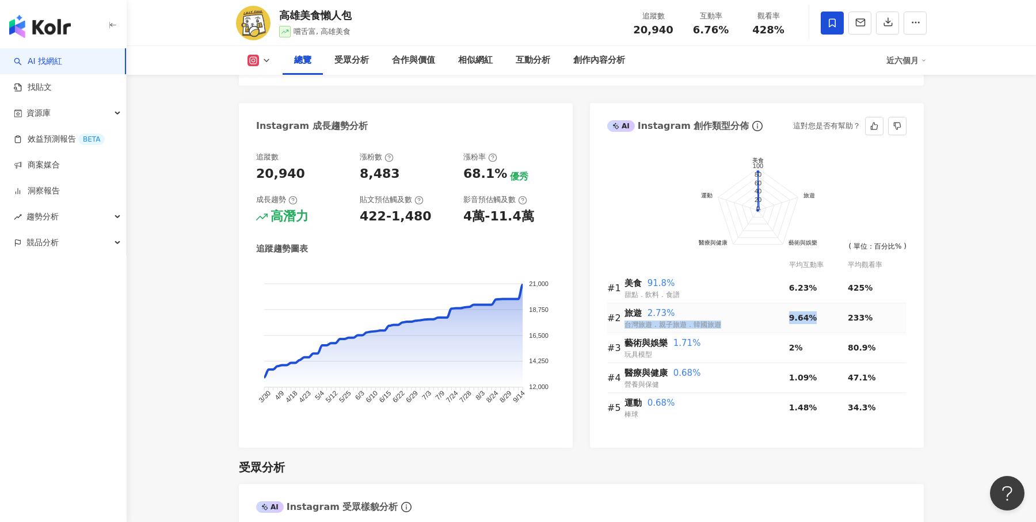
drag, startPoint x: 786, startPoint y: 314, endPoint x: 818, endPoint y: 314, distance: 32.2
click at [818, 314] on tr "#2 旅遊 2.73% 台灣旅遊．親子旅遊．韓國旅遊 9.64% 233%" at bounding box center [756, 318] width 299 height 30
click at [827, 306] on td "9.64%" at bounding box center [818, 318] width 59 height 30
drag, startPoint x: 845, startPoint y: 287, endPoint x: 877, endPoint y: 287, distance: 31.7
click at [877, 287] on tr "#1 美食 91.8% 甜點．飲料．食譜 6.23% 425%" at bounding box center [756, 288] width 299 height 30
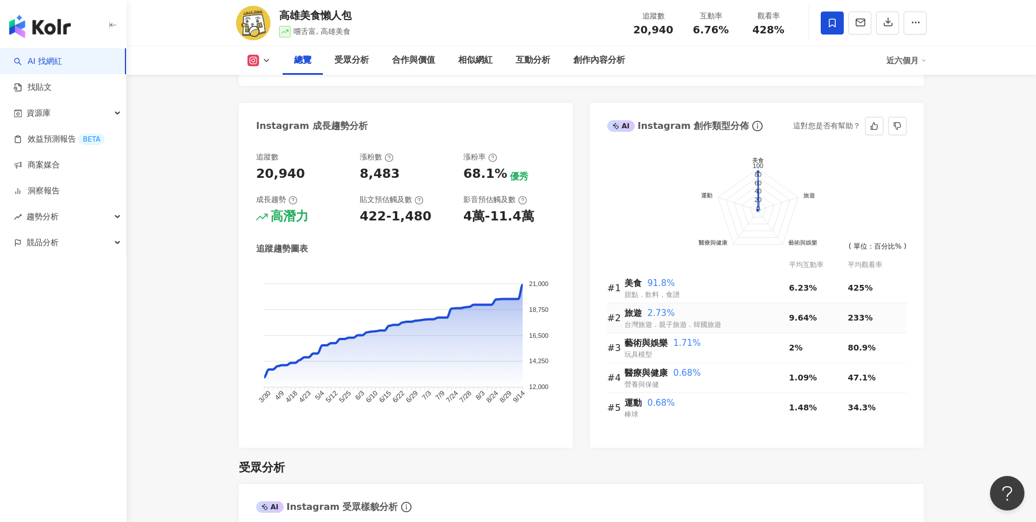
click at [876, 306] on td "233%" at bounding box center [877, 318] width 59 height 30
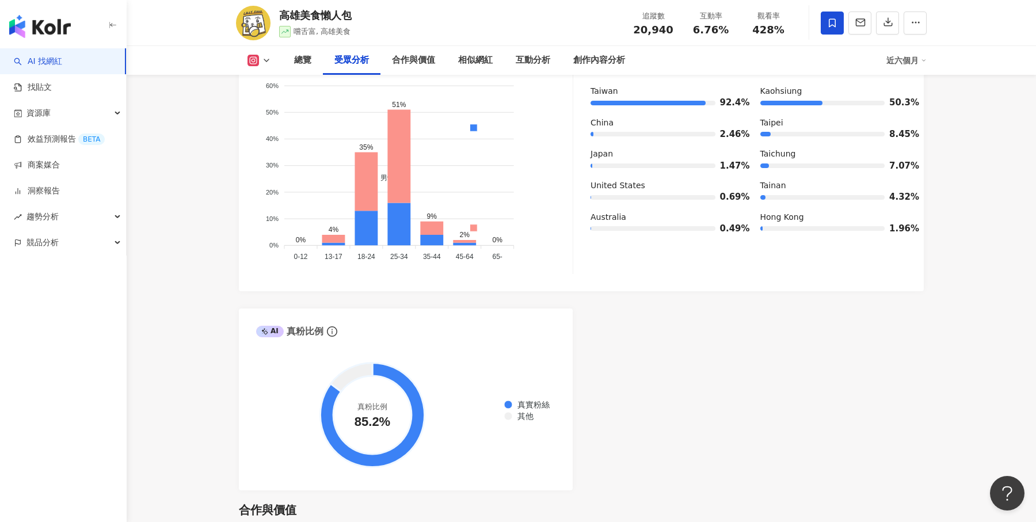
scroll to position [1171, 0]
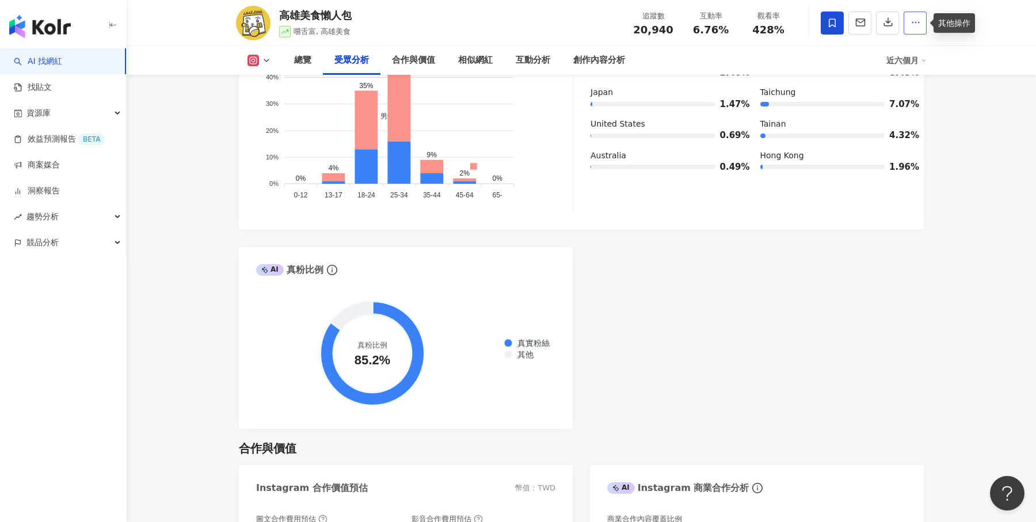
click at [913, 29] on button "button" at bounding box center [914, 23] width 23 height 23
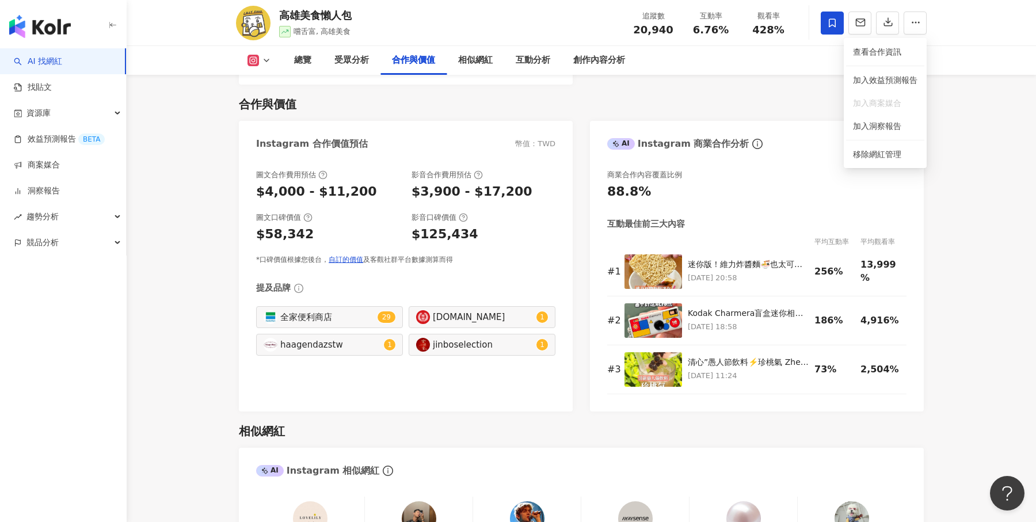
scroll to position [1587, 0]
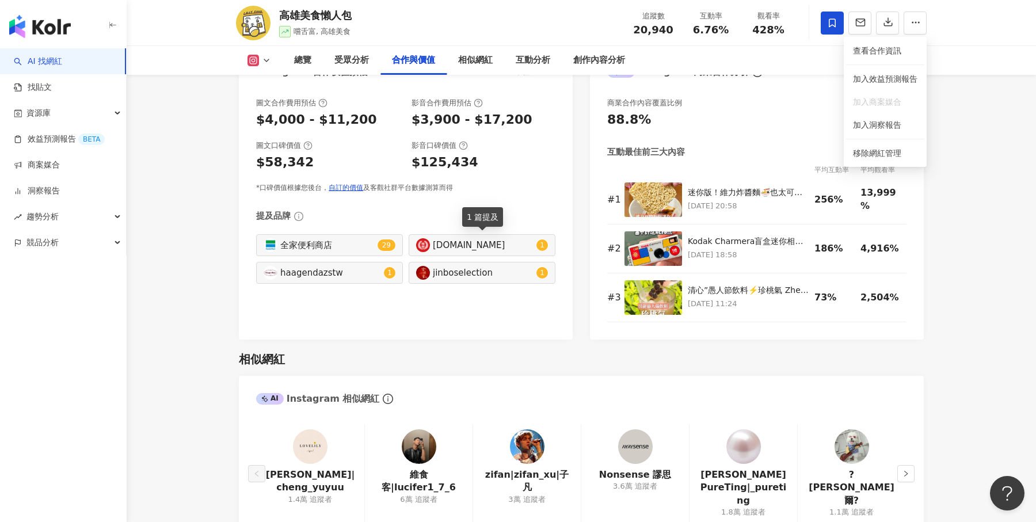
click at [453, 241] on div "laurel.tw" at bounding box center [483, 245] width 101 height 13
type input "*********"
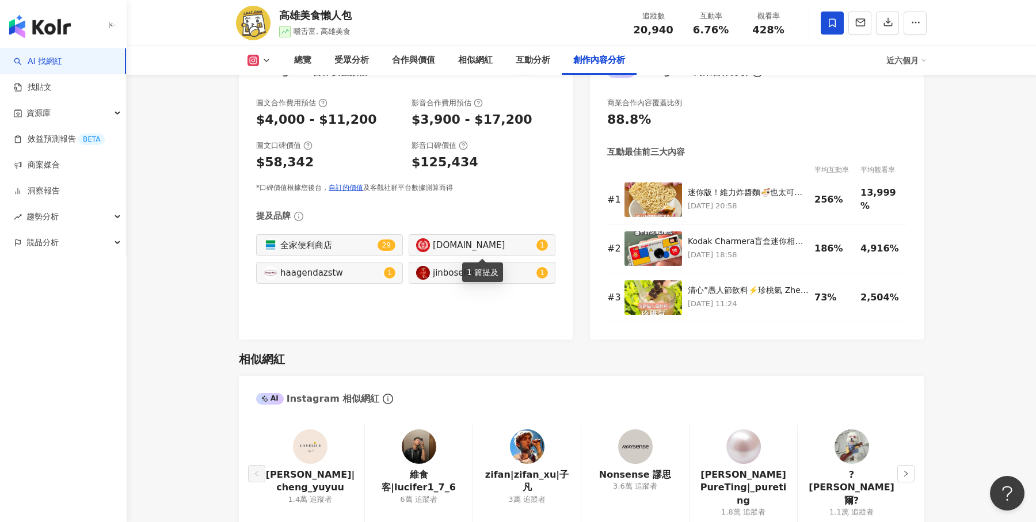
scroll to position [3480, 0]
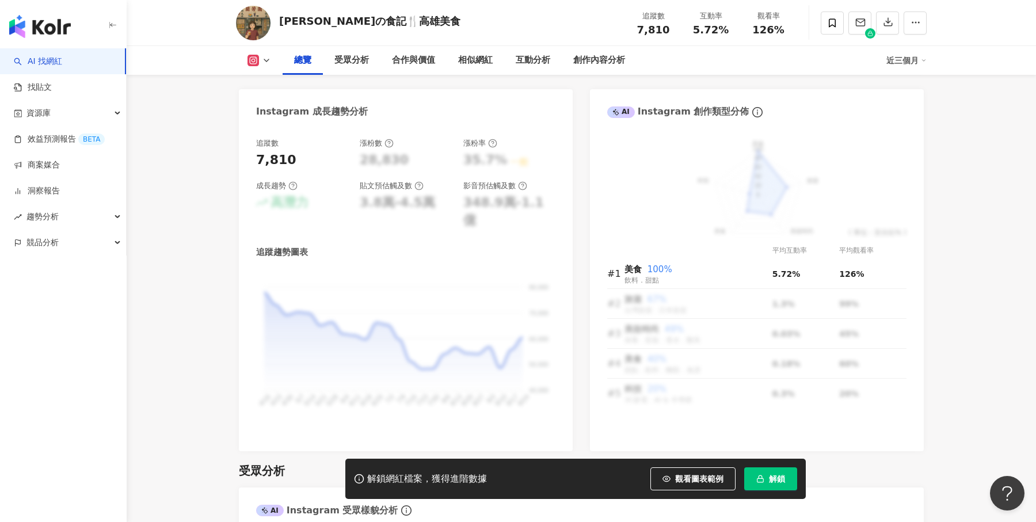
scroll to position [619, 0]
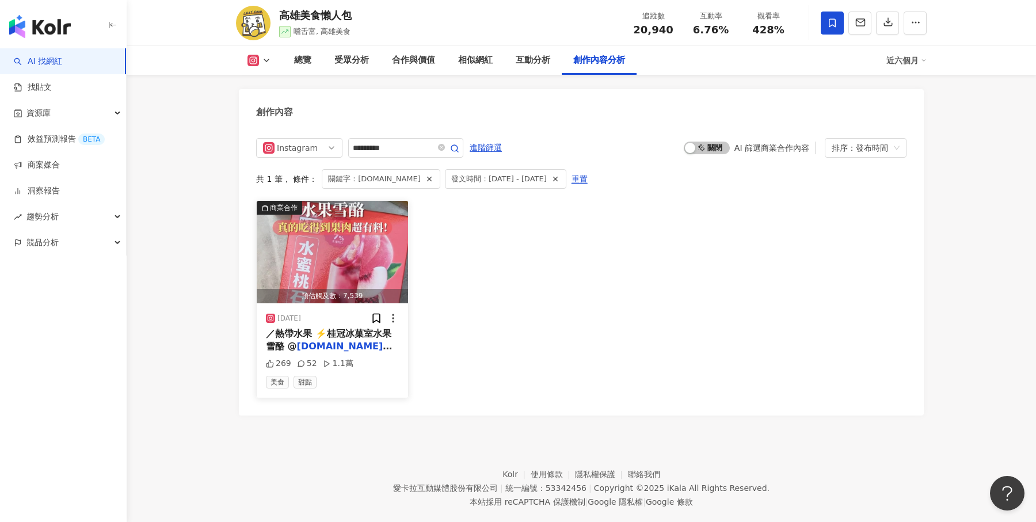
click at [378, 328] on span "／熱帶水果 ⚡️桂冠冰菓室水果雪酪 @" at bounding box center [328, 340] width 125 height 24
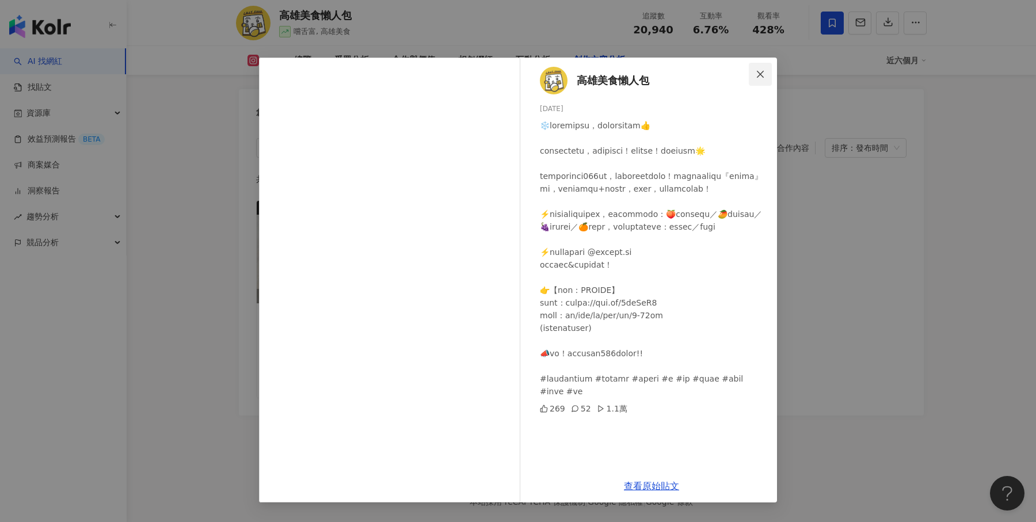
click at [762, 80] on button "Close" at bounding box center [760, 74] width 23 height 23
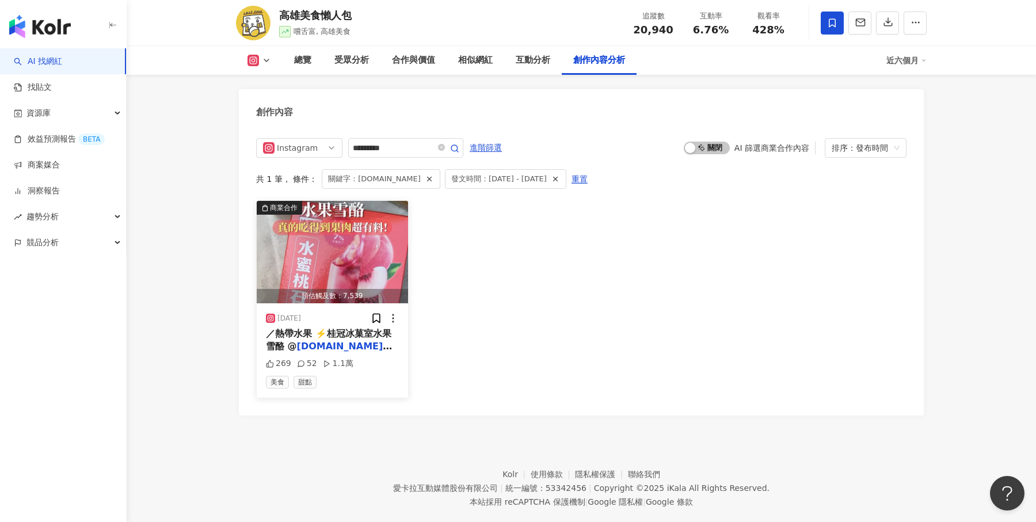
click at [375, 328] on span "／熱帶水果 ⚡️桂冠冰菓室水果雪酪 @" at bounding box center [328, 340] width 125 height 24
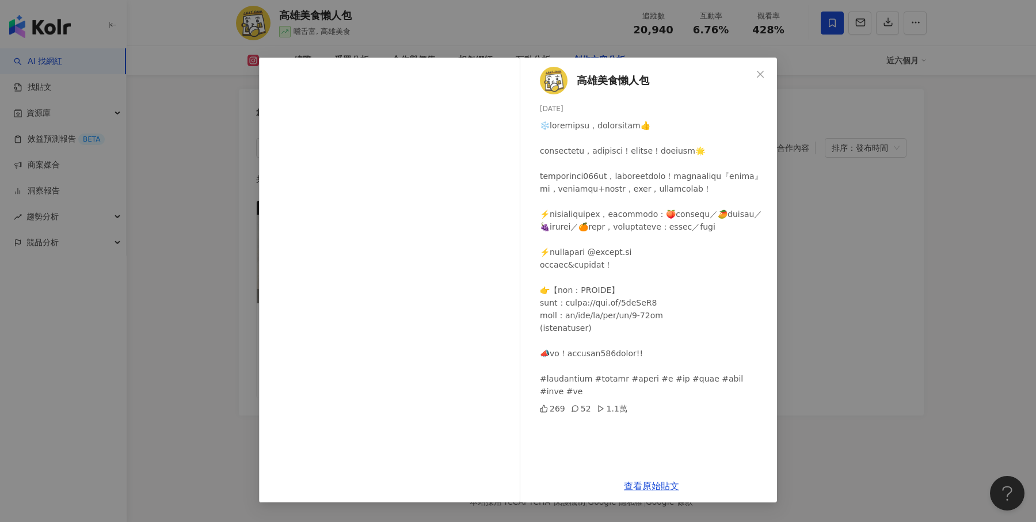
scroll to position [3486, 0]
drag, startPoint x: 582, startPoint y: 327, endPoint x: 626, endPoint y: 324, distance: 43.9
click at [626, 324] on div at bounding box center [654, 258] width 228 height 278
drag, startPoint x: 577, startPoint y: 344, endPoint x: 634, endPoint y: 341, distance: 57.6
click at [634, 341] on div at bounding box center [654, 258] width 228 height 278
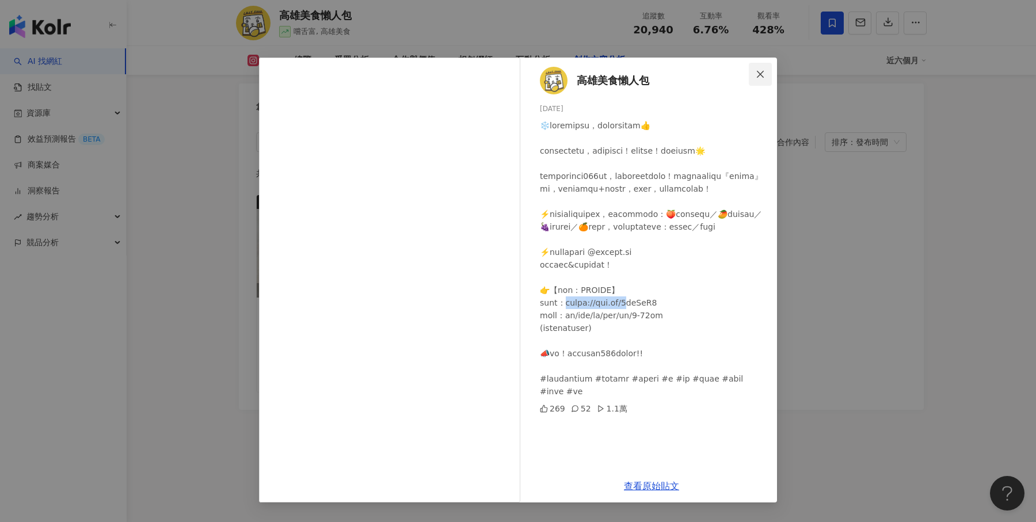
click at [766, 78] on span "Close" at bounding box center [760, 74] width 23 height 9
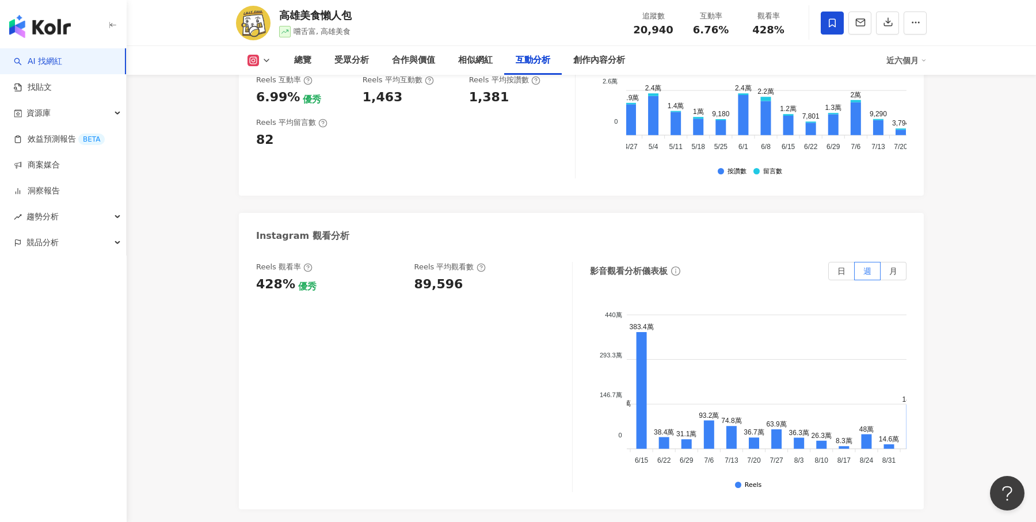
scroll to position [0, 353]
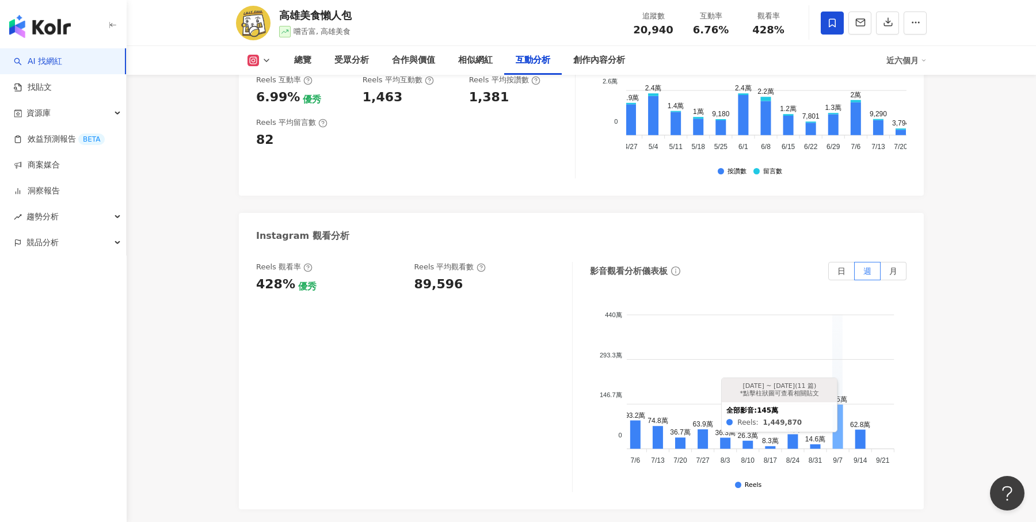
click at [835, 416] on icon at bounding box center [837, 427] width 10 height 44
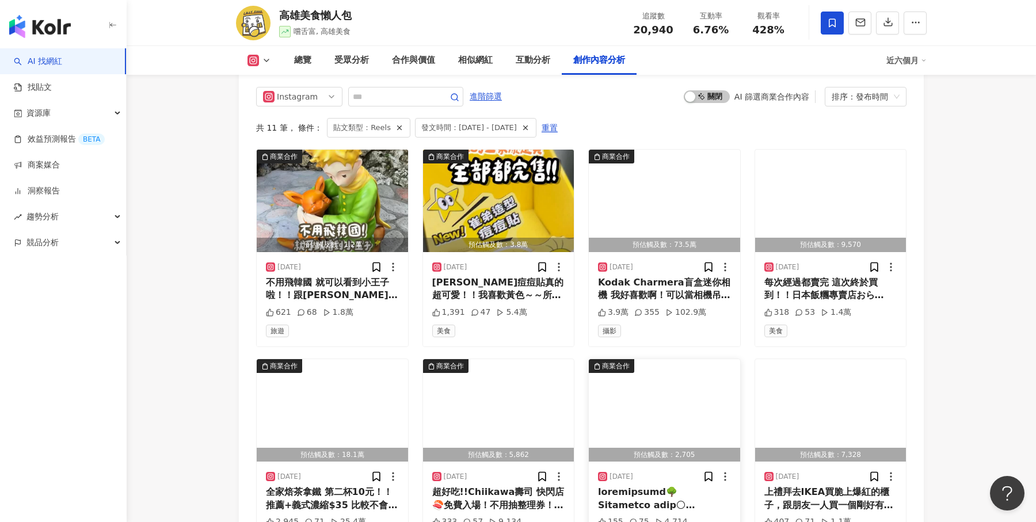
scroll to position [3474, 0]
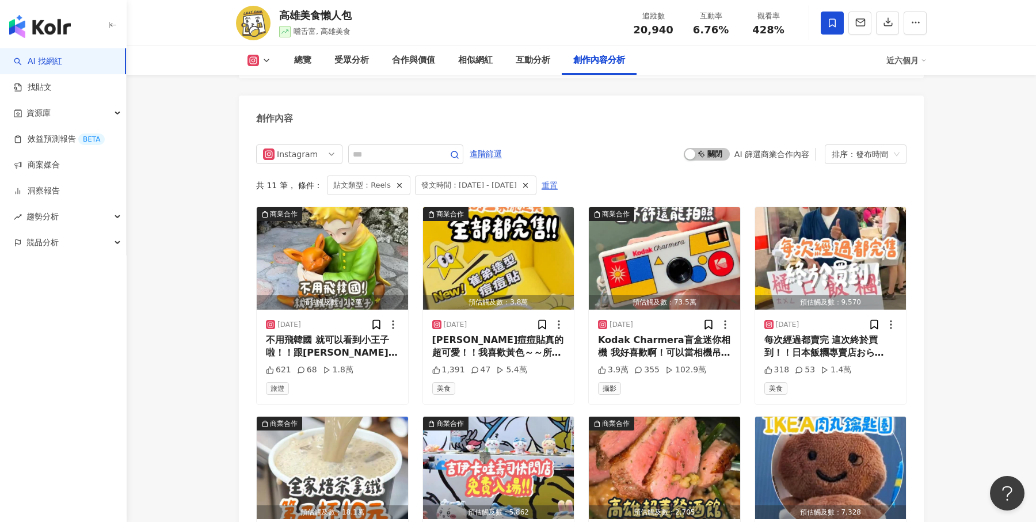
click at [558, 177] on span "重置" at bounding box center [549, 186] width 16 height 18
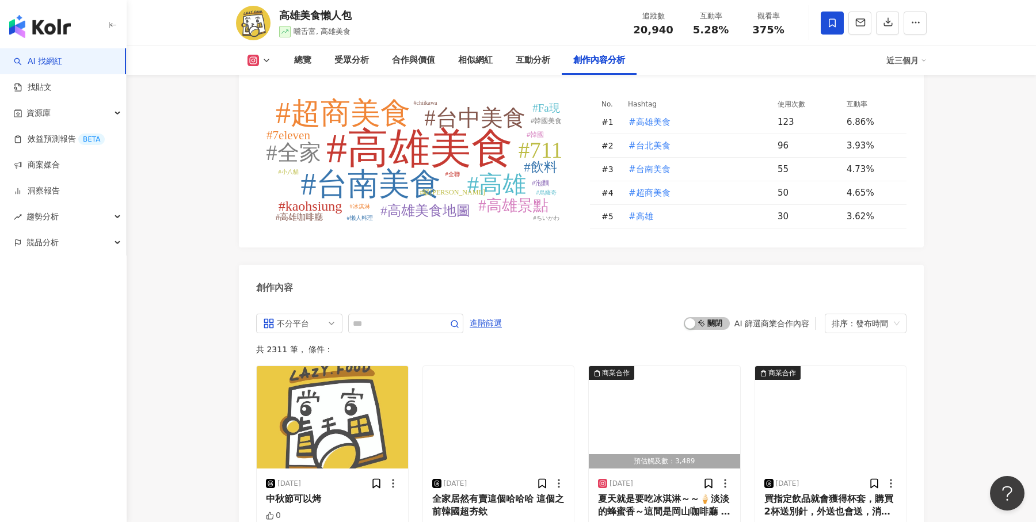
scroll to position [3388, 0]
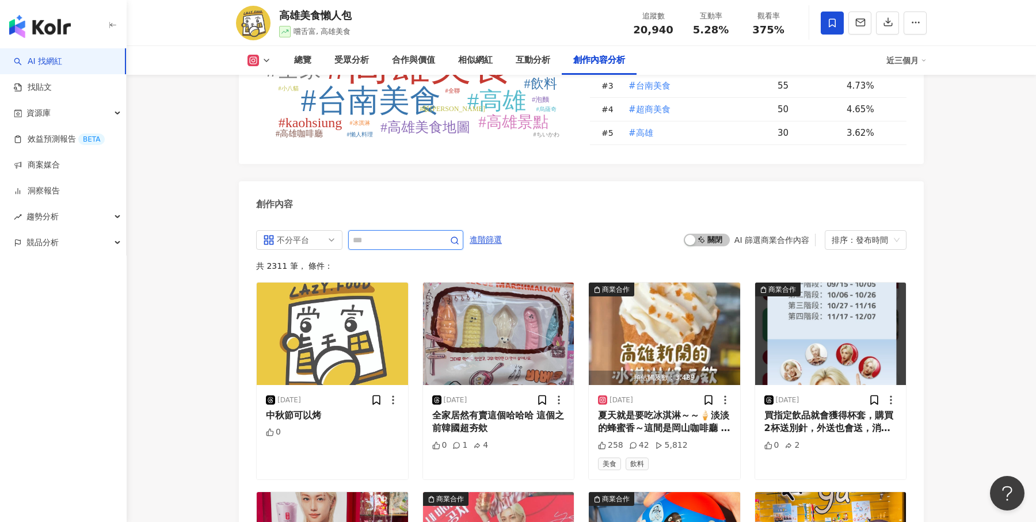
click at [400, 233] on input "text" at bounding box center [393, 240] width 81 height 14
type input "*"
type input "**"
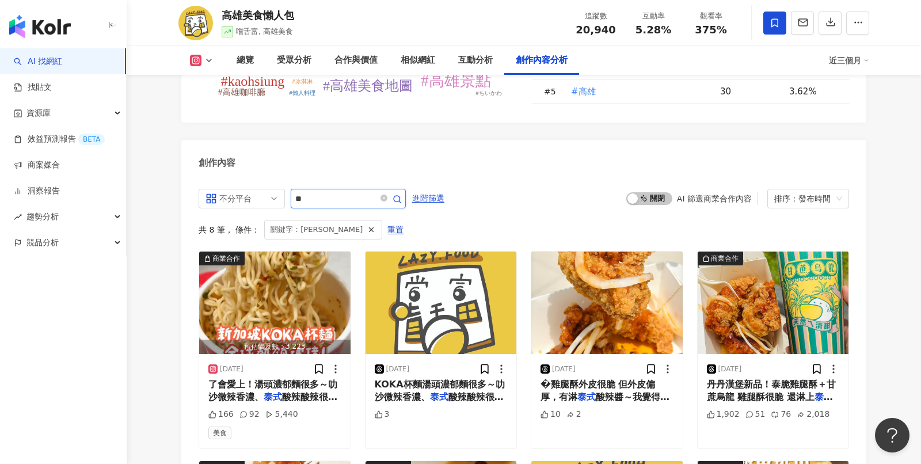
scroll to position [0, 353]
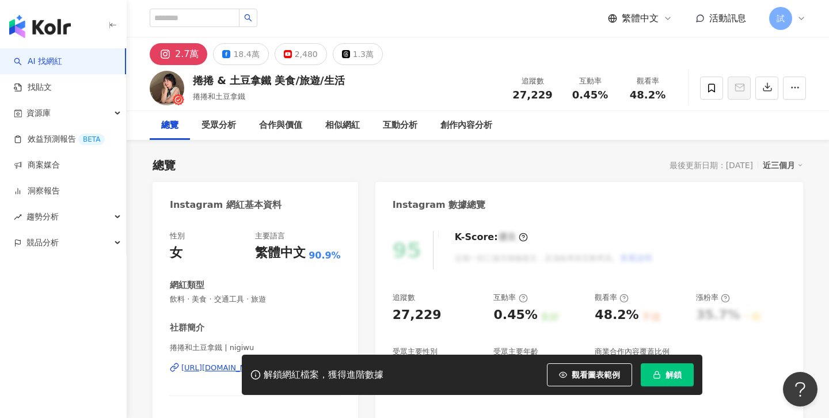
scroll to position [40, 0]
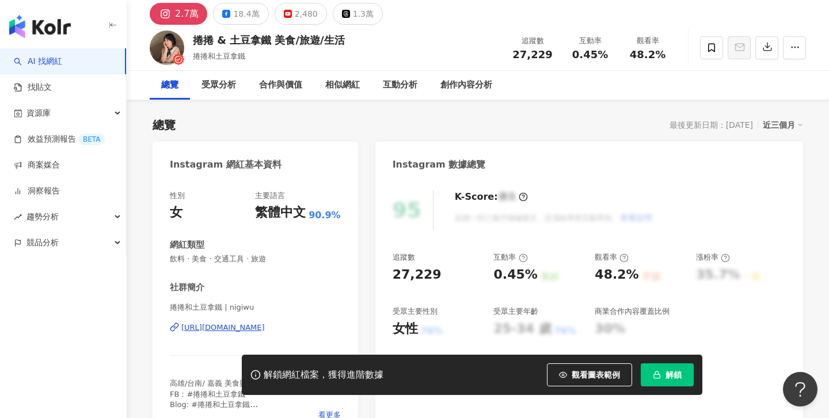
click at [669, 368] on button "解鎖" at bounding box center [666, 374] width 53 height 23
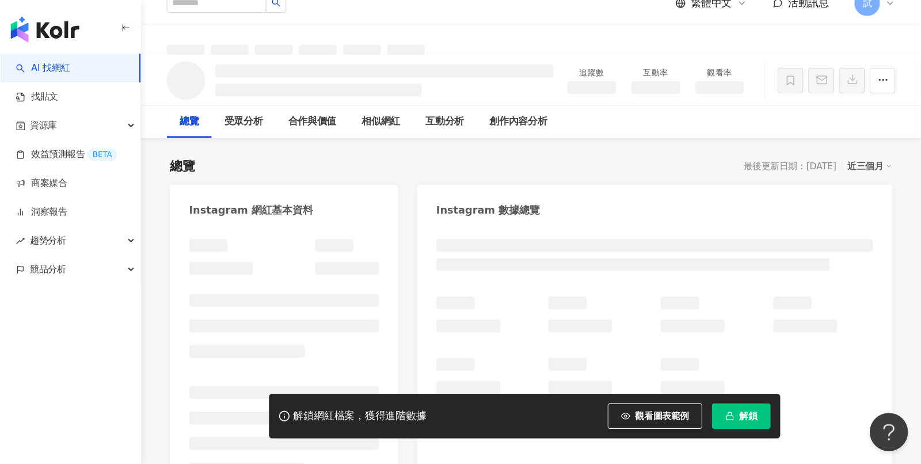
scroll to position [16, 0]
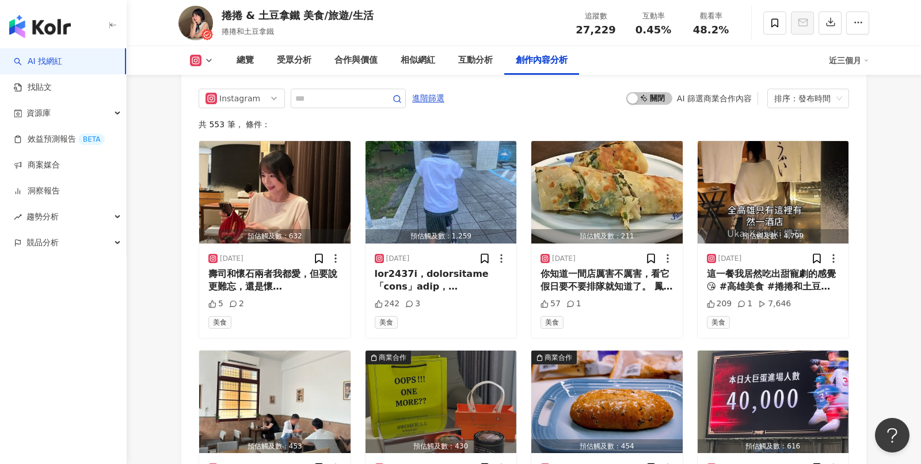
scroll to position [3538, 0]
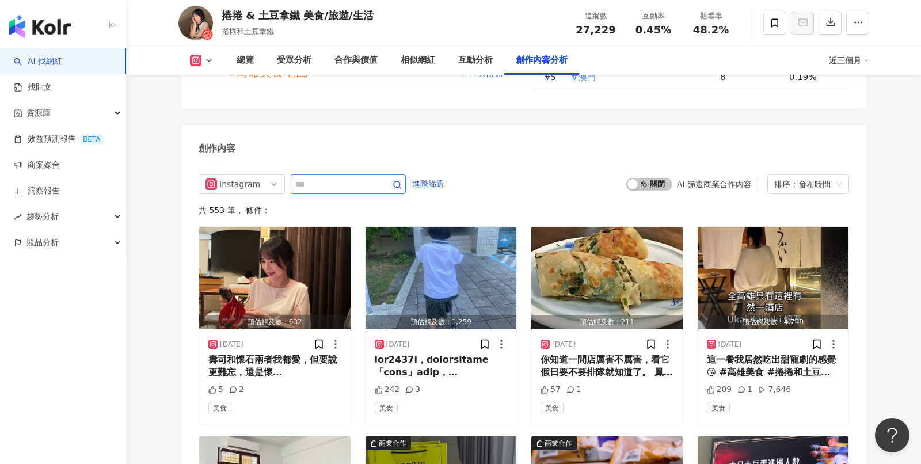
click at [352, 177] on input "text" at bounding box center [335, 184] width 81 height 14
type input "******"
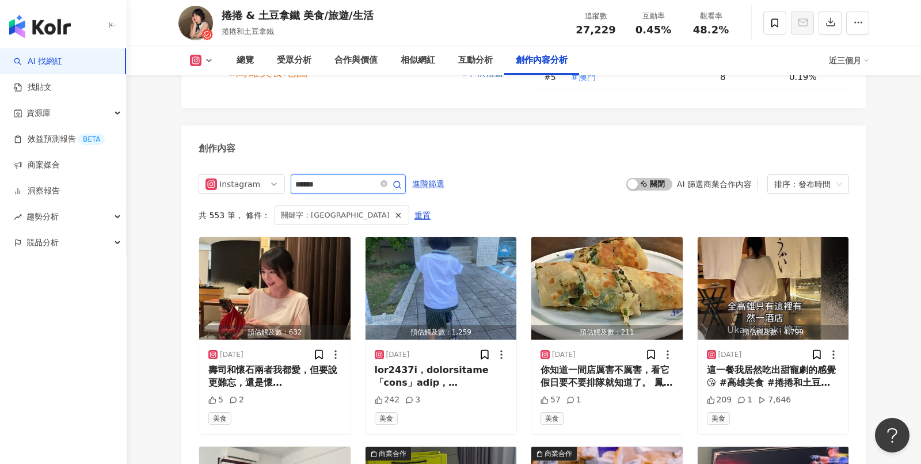
scroll to position [3533, 0]
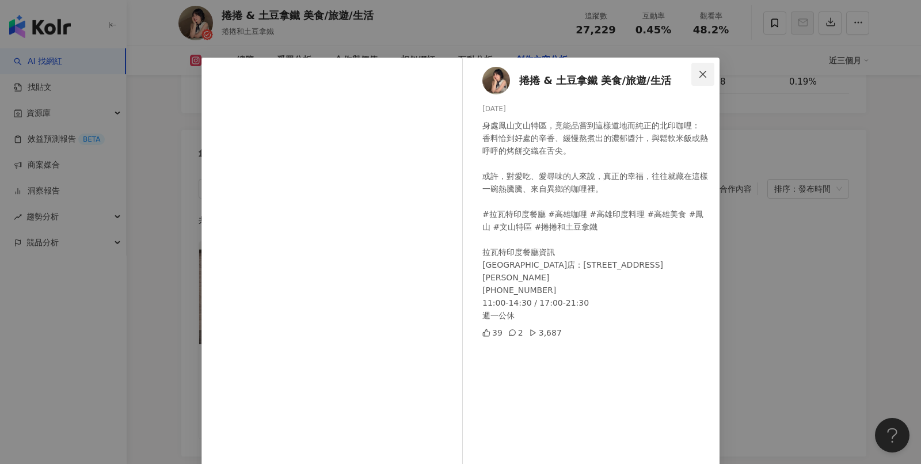
click at [701, 78] on button "Close" at bounding box center [702, 74] width 23 height 23
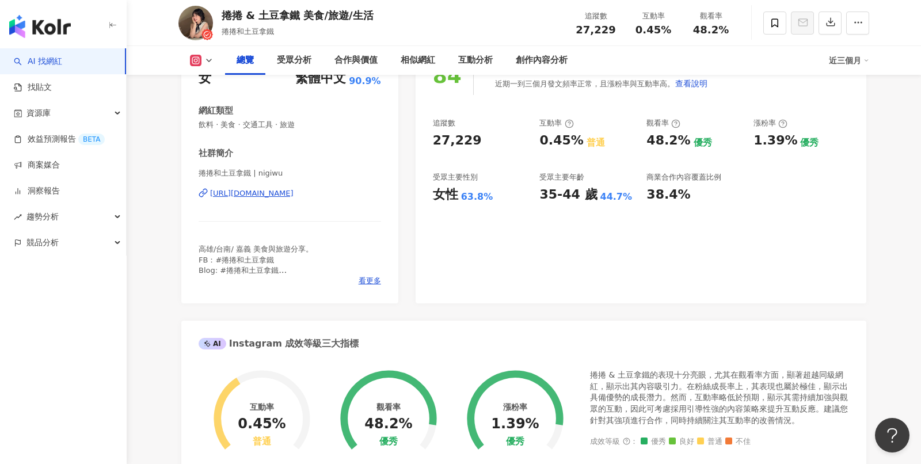
scroll to position [0, 0]
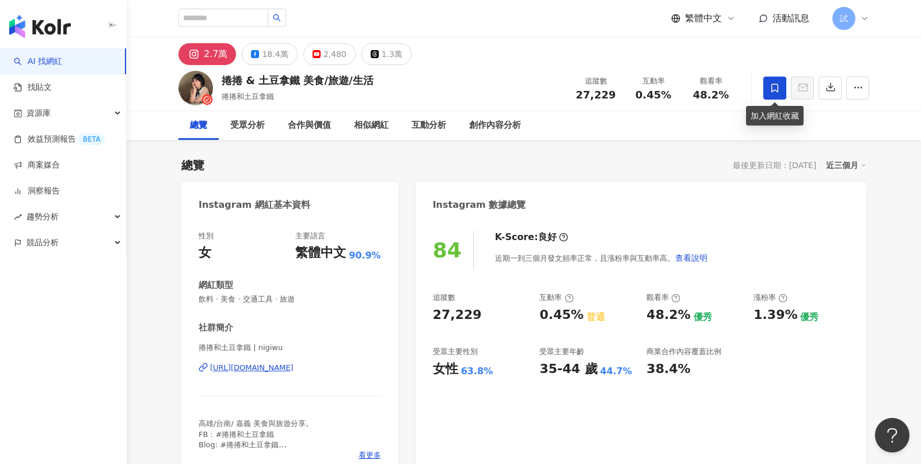
click at [773, 96] on span at bounding box center [774, 88] width 23 height 23
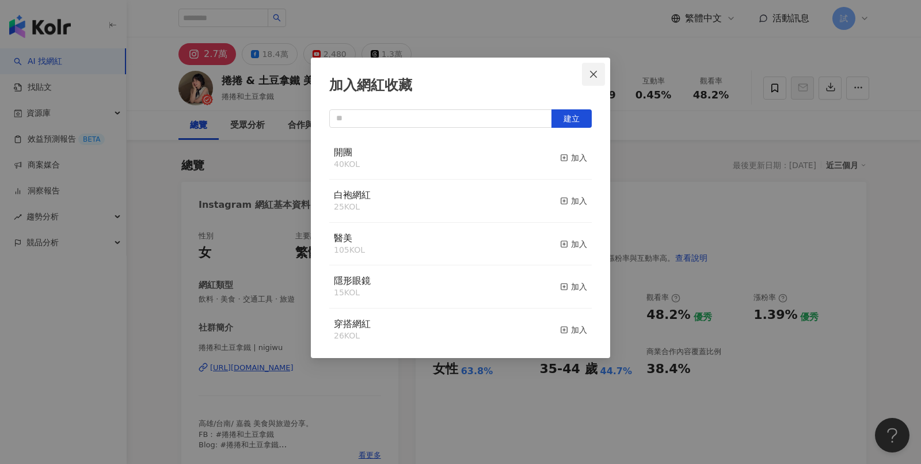
click at [594, 77] on icon "close" at bounding box center [593, 74] width 9 height 9
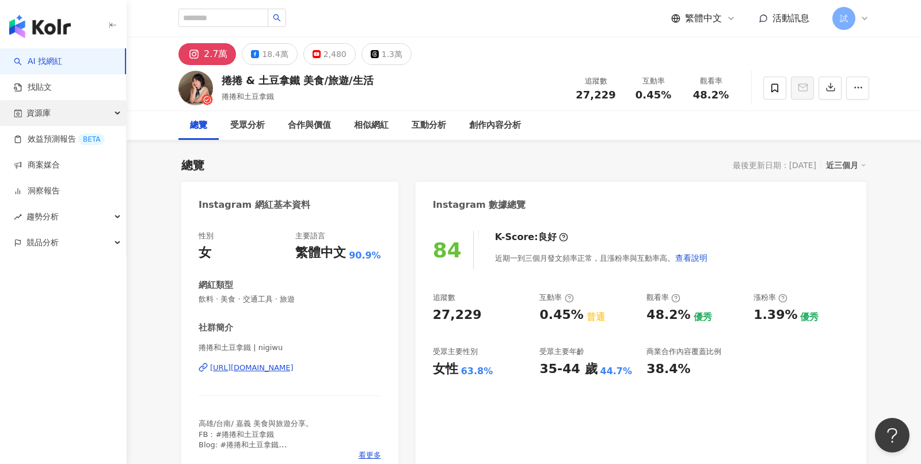
click at [82, 114] on div "資源庫" at bounding box center [63, 113] width 126 height 26
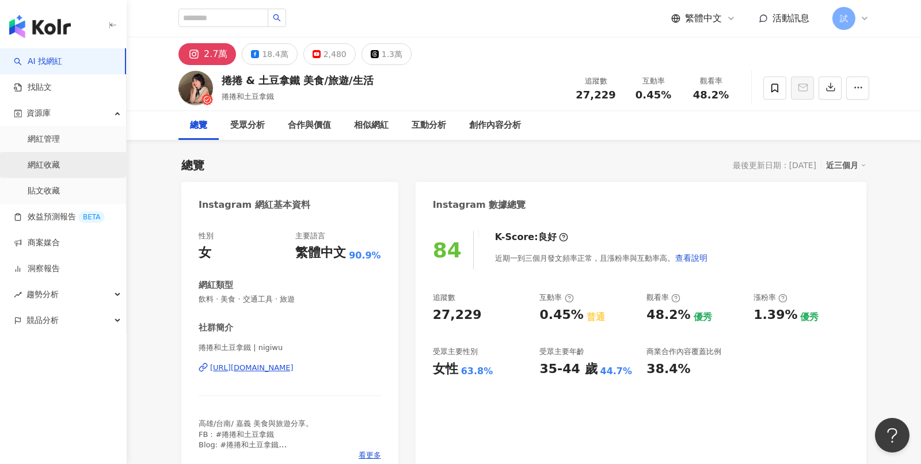
click at [55, 159] on link "網紅收藏" at bounding box center [44, 165] width 32 height 12
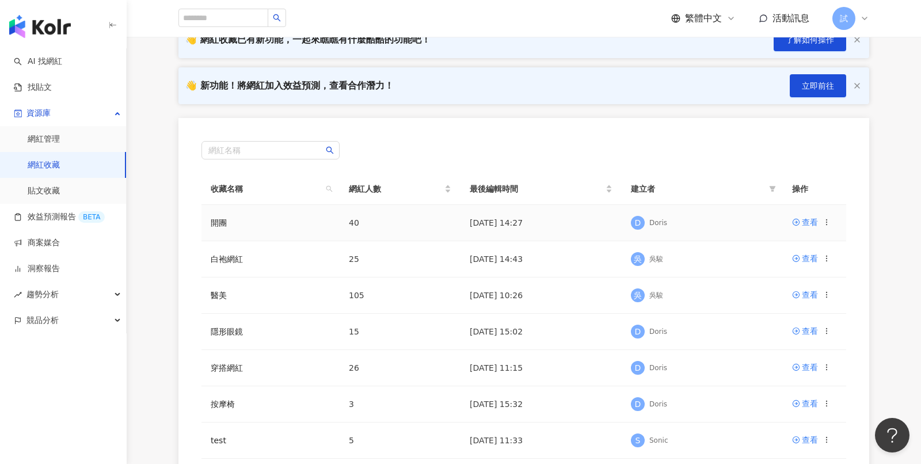
scroll to position [101, 0]
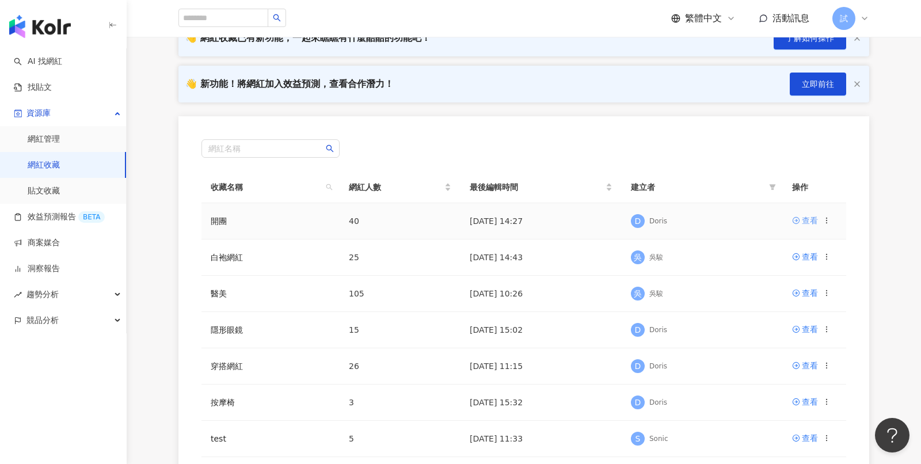
click at [813, 220] on div "查看" at bounding box center [810, 220] width 16 height 13
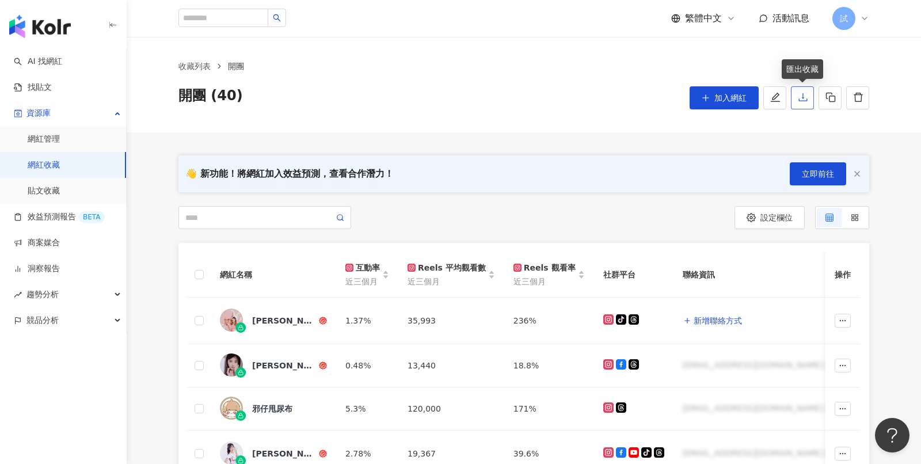
click at [802, 100] on icon "download" at bounding box center [802, 97] width 10 height 10
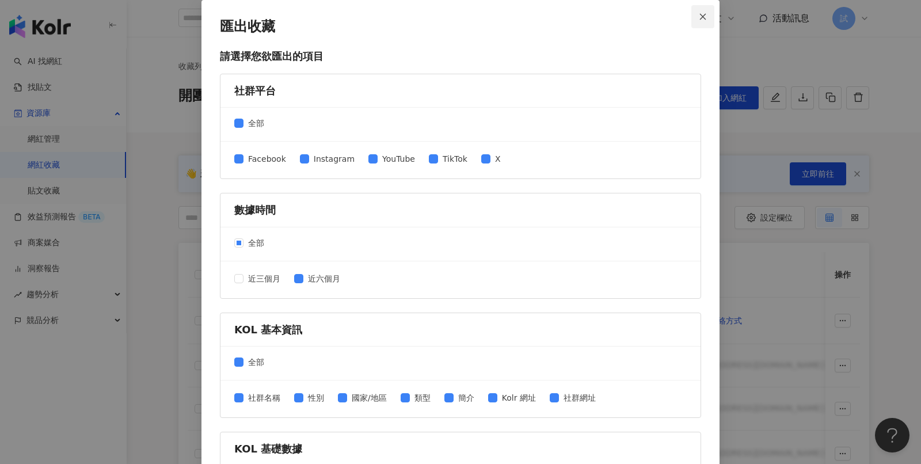
click at [707, 19] on span "Close" at bounding box center [702, 17] width 23 height 8
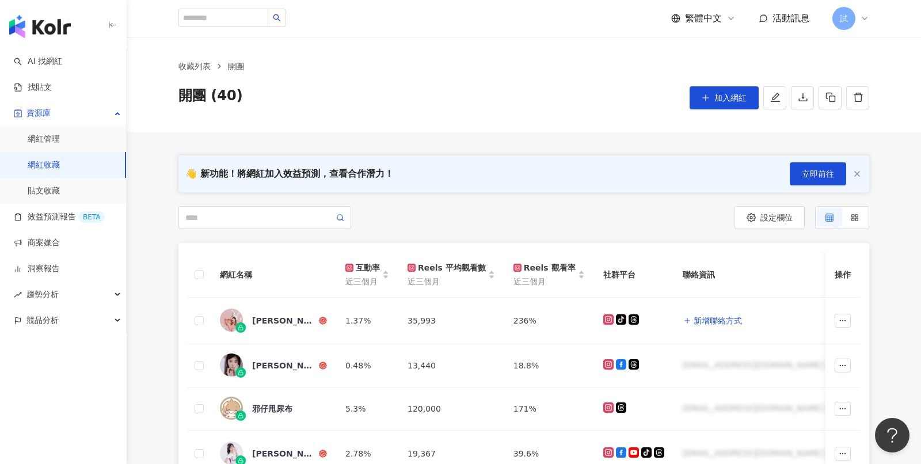
click at [39, 30] on img "button" at bounding box center [40, 26] width 62 height 23
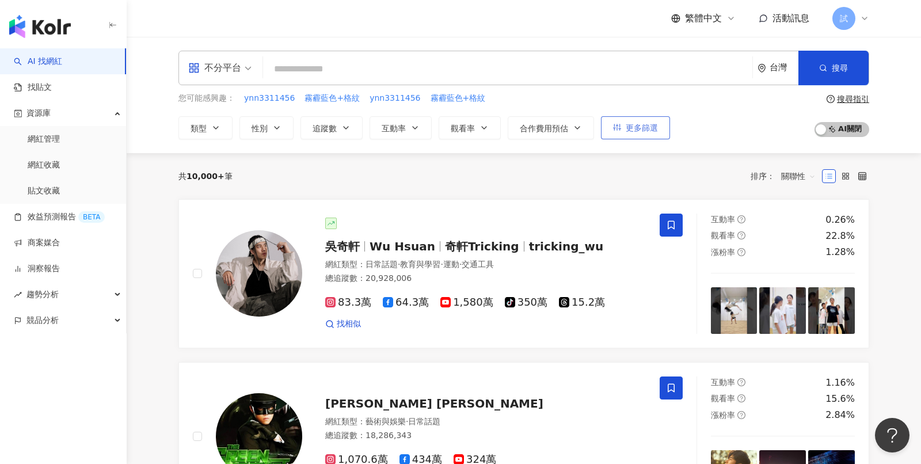
click at [641, 129] on span "更多篩選" at bounding box center [641, 127] width 32 height 9
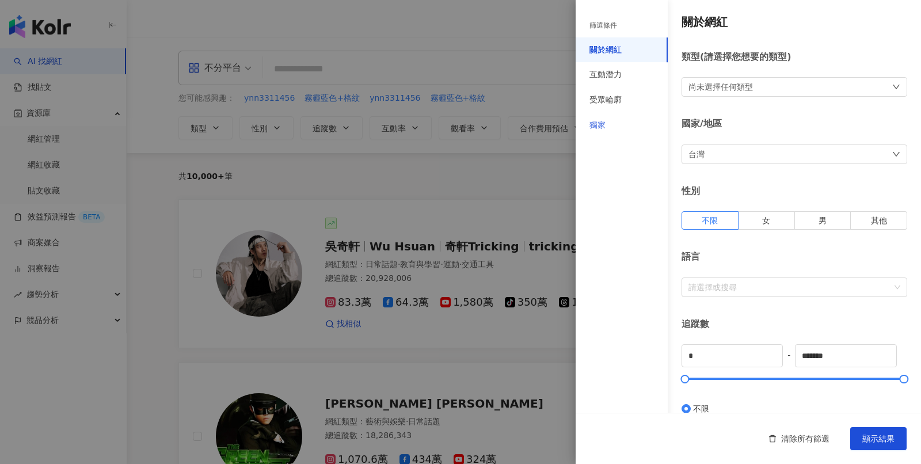
click at [612, 127] on div "獨家" at bounding box center [621, 125] width 92 height 25
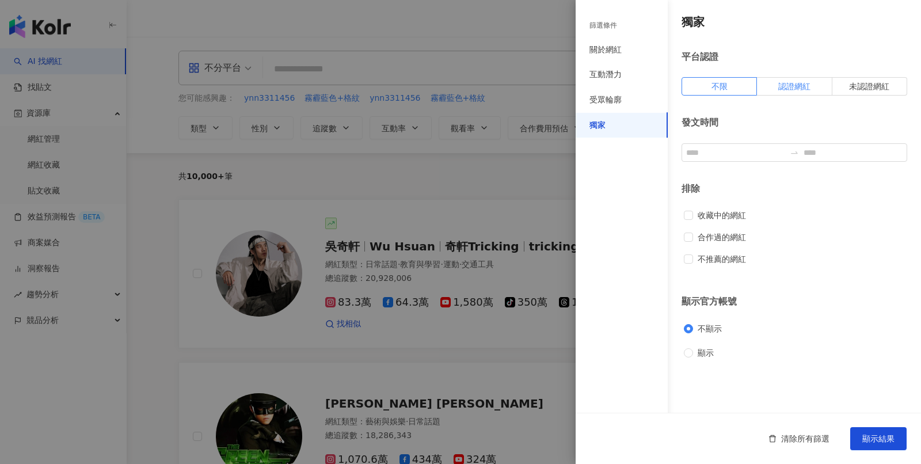
click at [793, 90] on label "認證網紅" at bounding box center [794, 86] width 75 height 18
click at [828, 417] on button "顯示結果" at bounding box center [878, 438] width 56 height 23
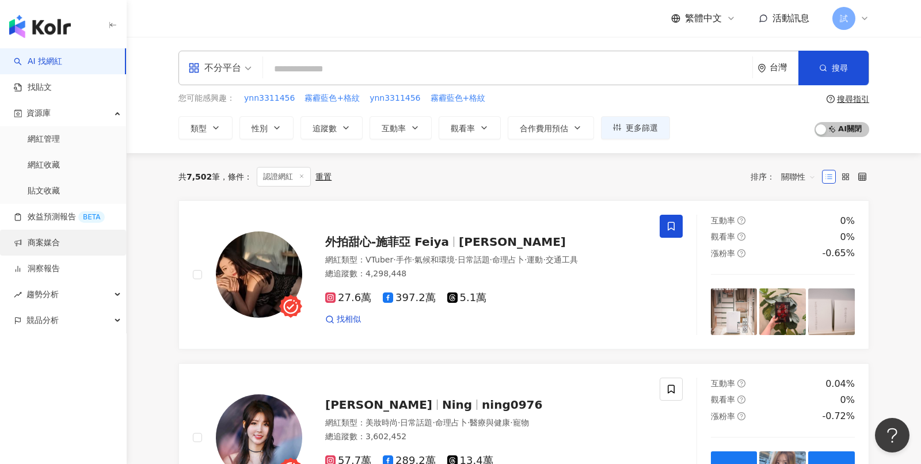
click at [60, 239] on link "商案媒合" at bounding box center [37, 243] width 46 height 12
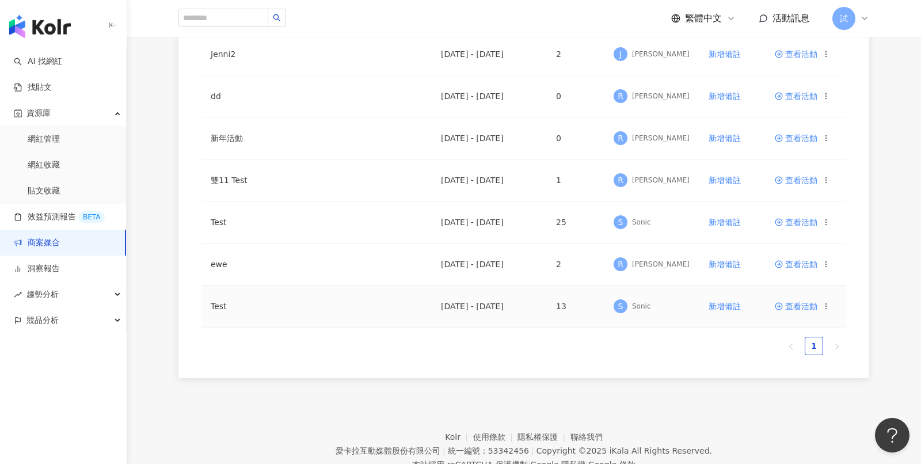
scroll to position [219, 0]
click at [715, 308] on span "新增備註" at bounding box center [724, 306] width 32 height 9
click at [684, 368] on div "活動名稱 上線期間 合作人數 負責人 備註 操作 1 [DATE] - [DATE] 42 R [PERSON_NAME] 新增備註 查看活動 Jenni2 …" at bounding box center [523, 155] width 690 height 437
click at [793, 307] on td "查看活動" at bounding box center [805, 304] width 81 height 37
click at [797, 304] on span "查看活動" at bounding box center [795, 304] width 43 height 8
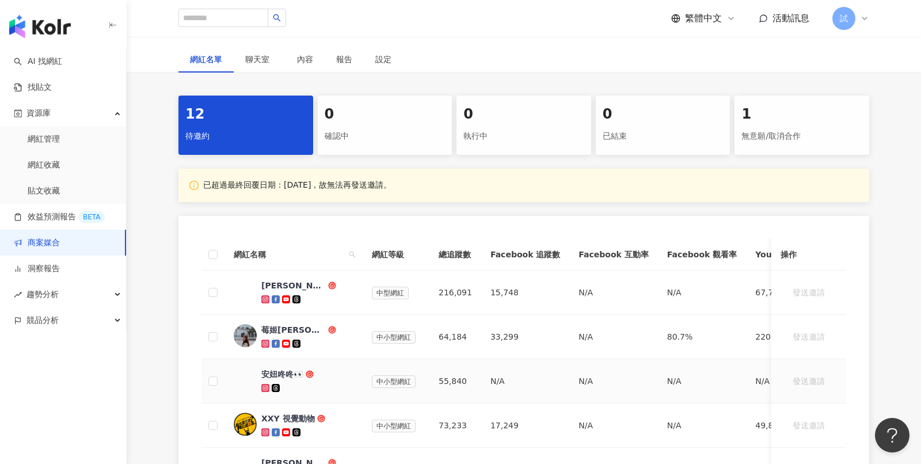
scroll to position [68, 0]
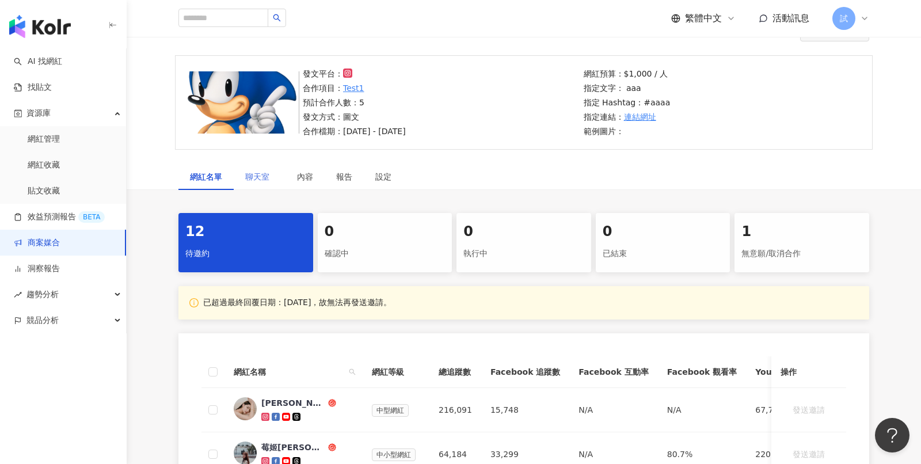
click at [275, 181] on div "聊天室" at bounding box center [260, 176] width 52 height 26
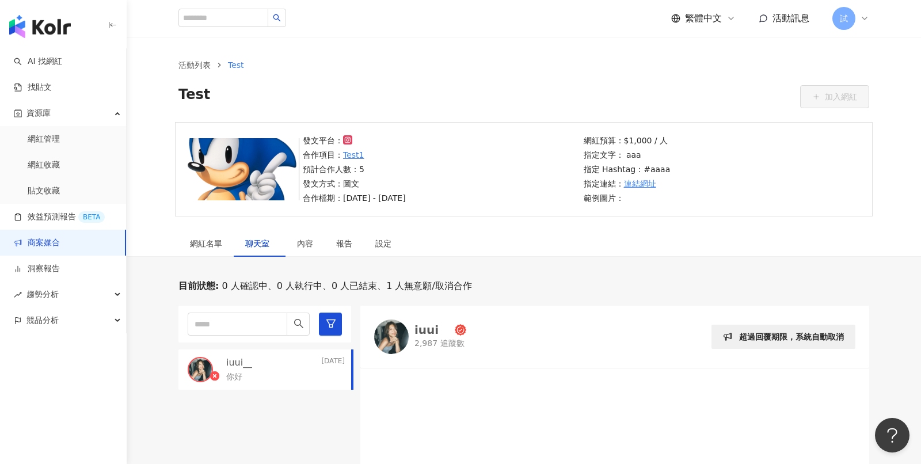
scroll to position [30, 0]
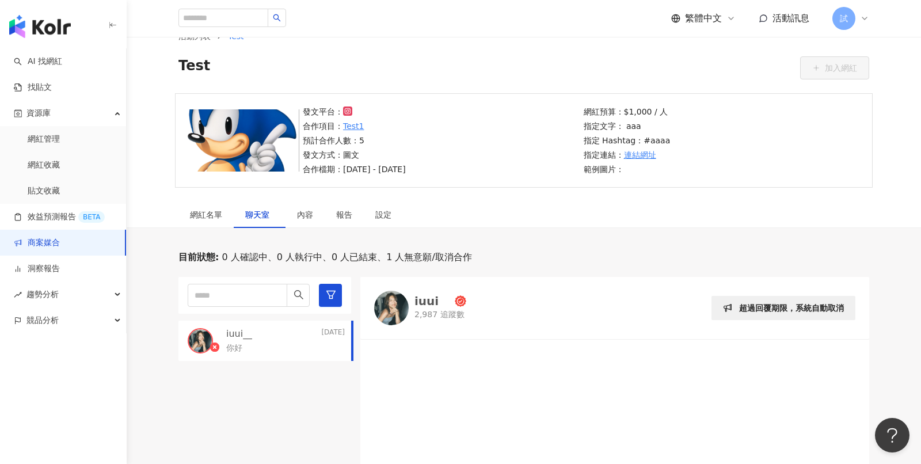
click at [828, 21] on icon at bounding box center [864, 18] width 9 height 9
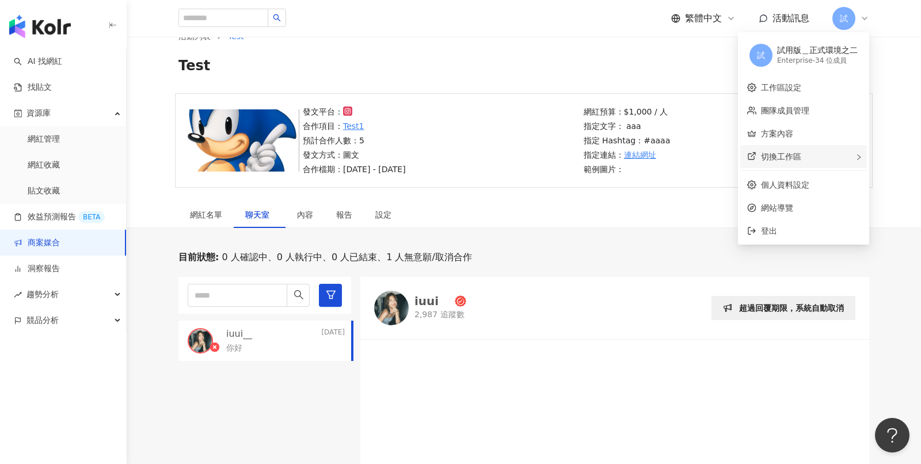
click at [822, 165] on div "切換工作區" at bounding box center [803, 156] width 127 height 23
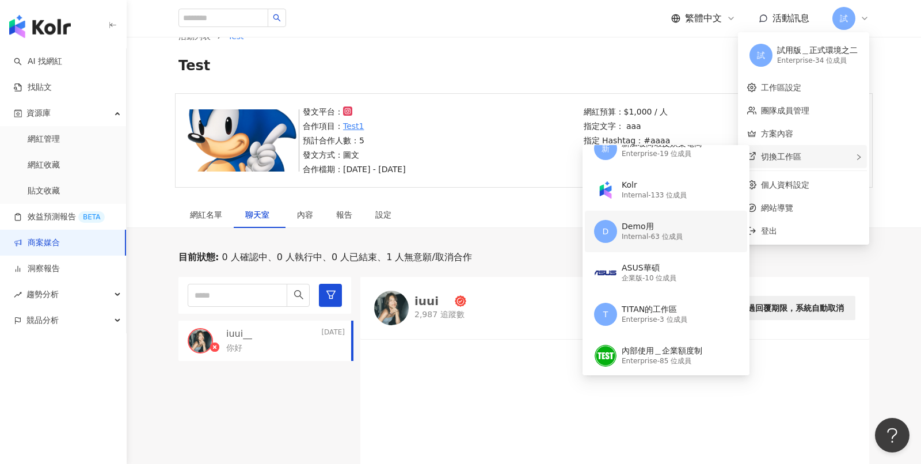
scroll to position [21, 0]
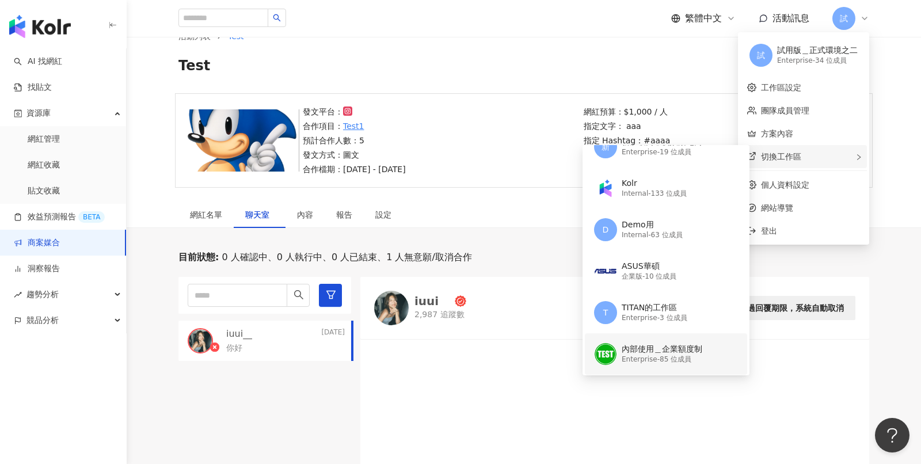
click at [645, 359] on div "Enterprise - 85 位成員" at bounding box center [661, 359] width 81 height 10
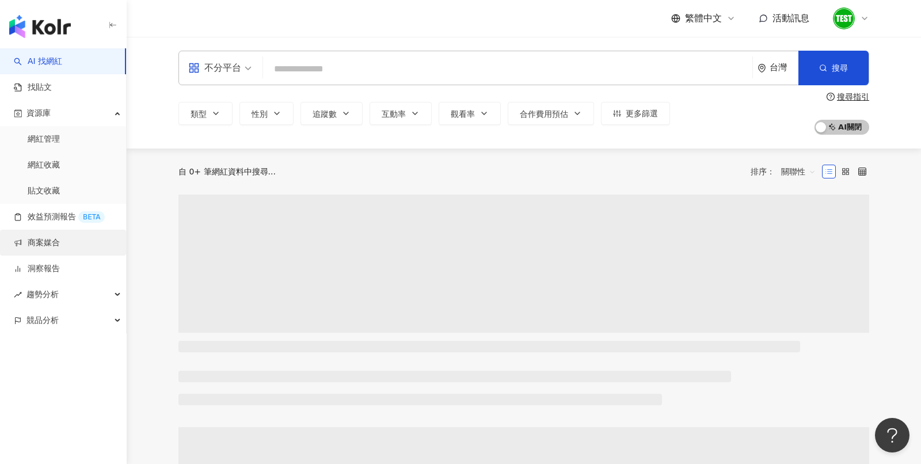
click at [40, 237] on link "商案媒合" at bounding box center [37, 243] width 46 height 12
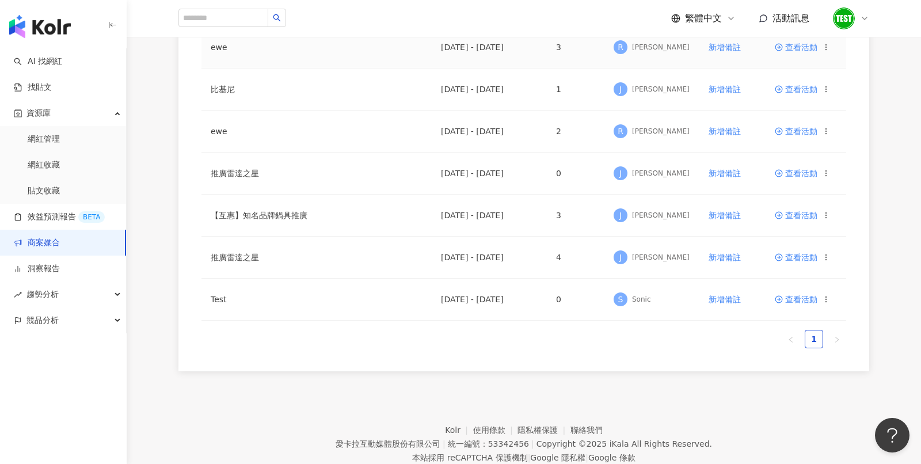
scroll to position [676, 0]
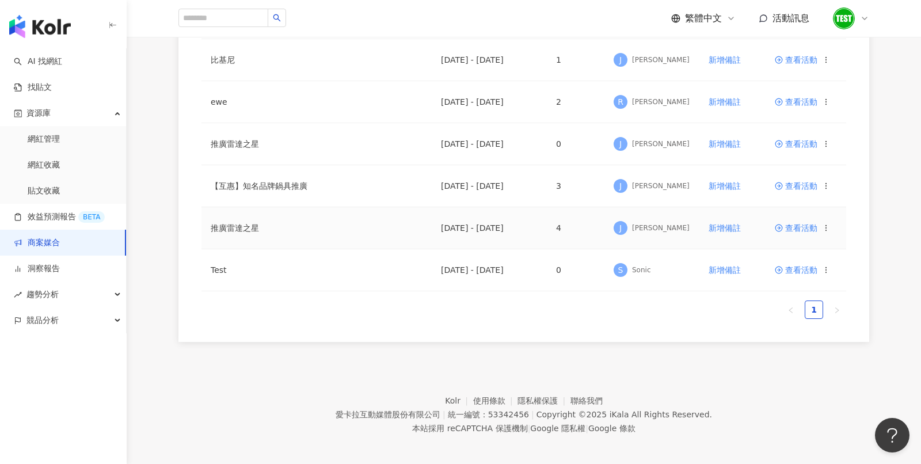
click at [800, 224] on span "查看活動" at bounding box center [795, 228] width 43 height 8
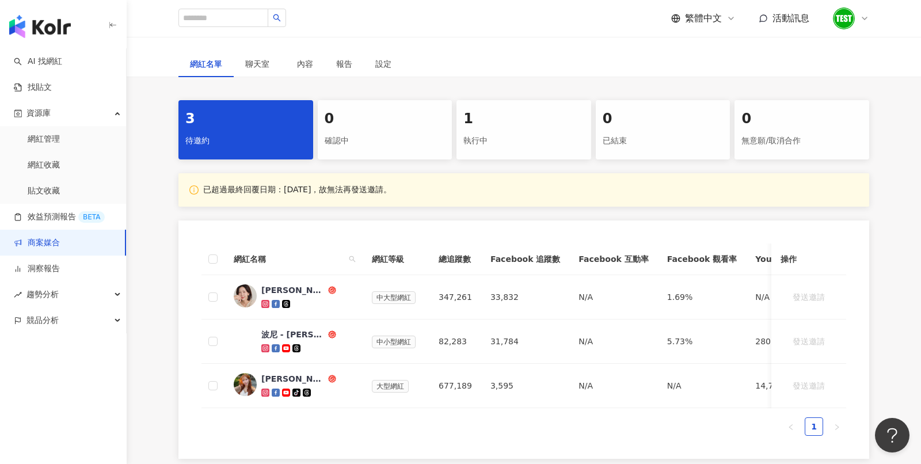
scroll to position [177, 0]
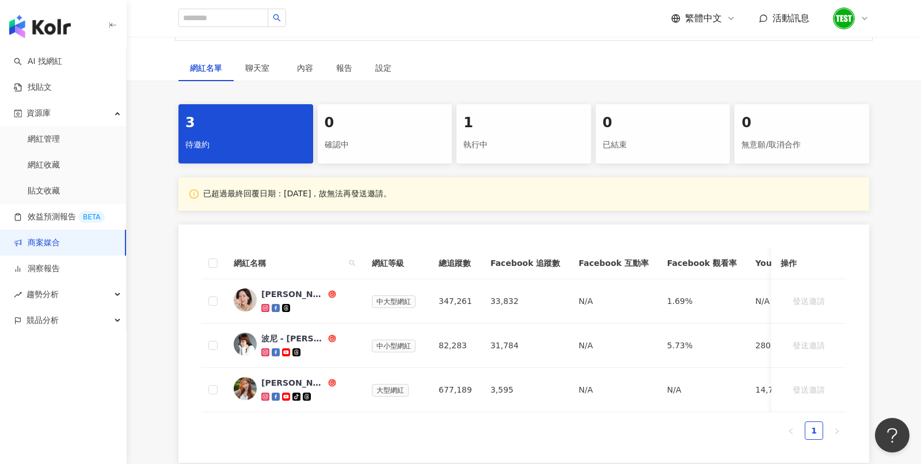
click at [503, 123] on div "1" at bounding box center [523, 123] width 121 height 20
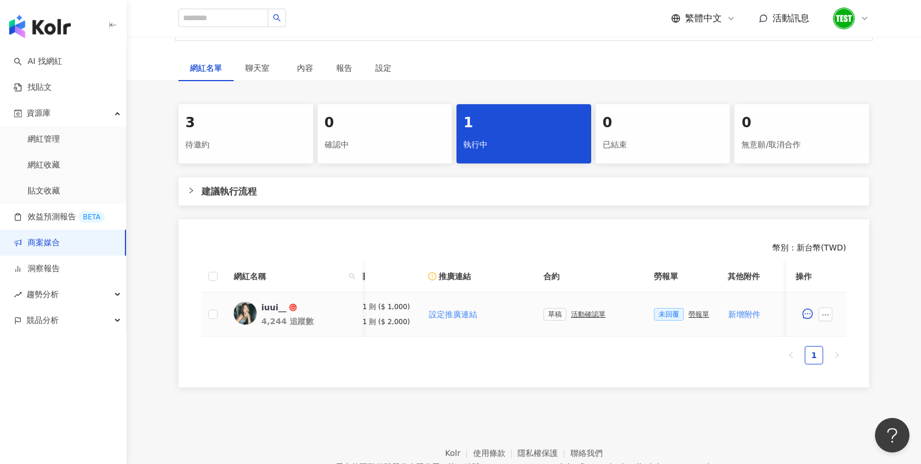
scroll to position [0, 150]
click at [585, 314] on div "活動確認單" at bounding box center [579, 314] width 35 height 8
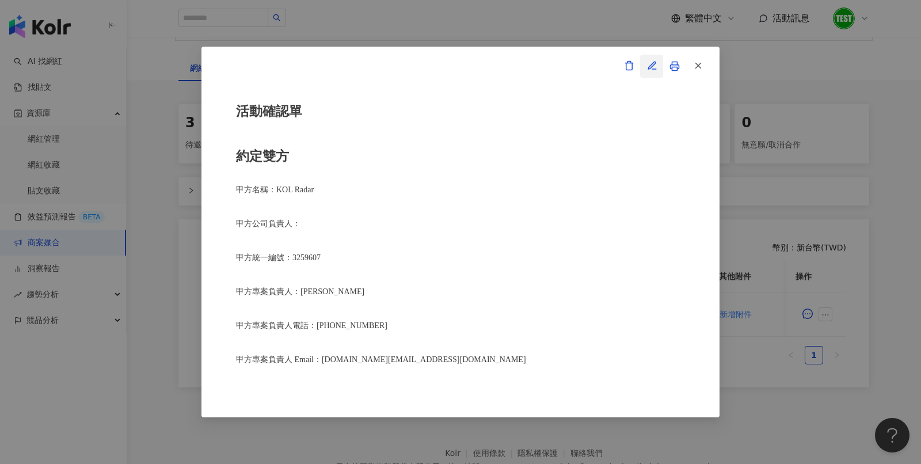
click at [646, 70] on button "button" at bounding box center [651, 66] width 23 height 23
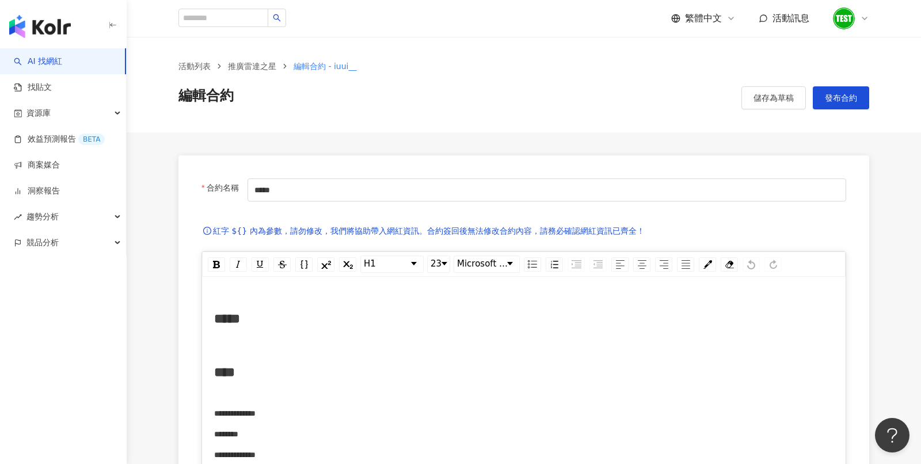
click at [828, 25] on div at bounding box center [850, 18] width 37 height 23
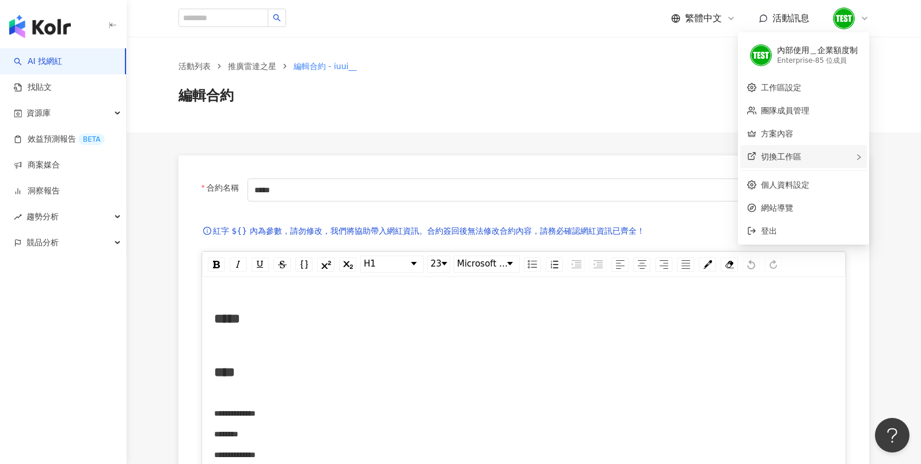
click at [796, 159] on span "切換工作區" at bounding box center [781, 156] width 40 height 9
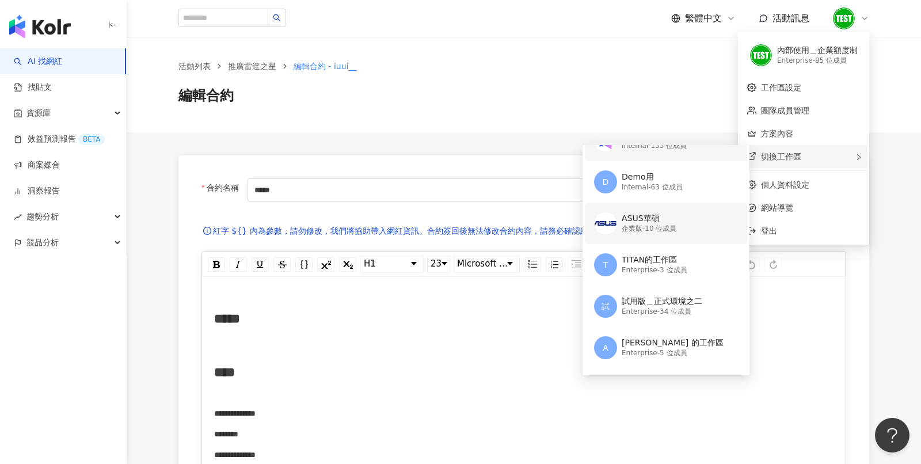
scroll to position [70, 0]
click at [650, 295] on div "試用版＿正式環境之二" at bounding box center [661, 301] width 81 height 12
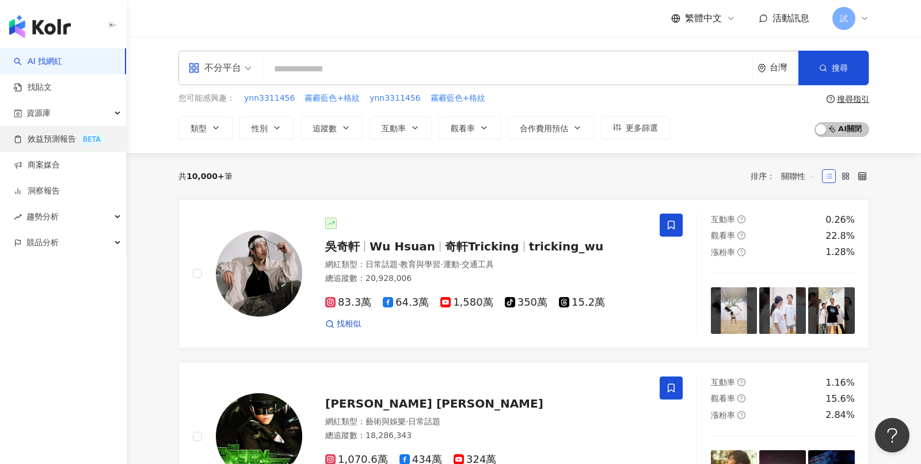
click at [57, 142] on link "效益預測報告 BETA" at bounding box center [59, 139] width 91 height 12
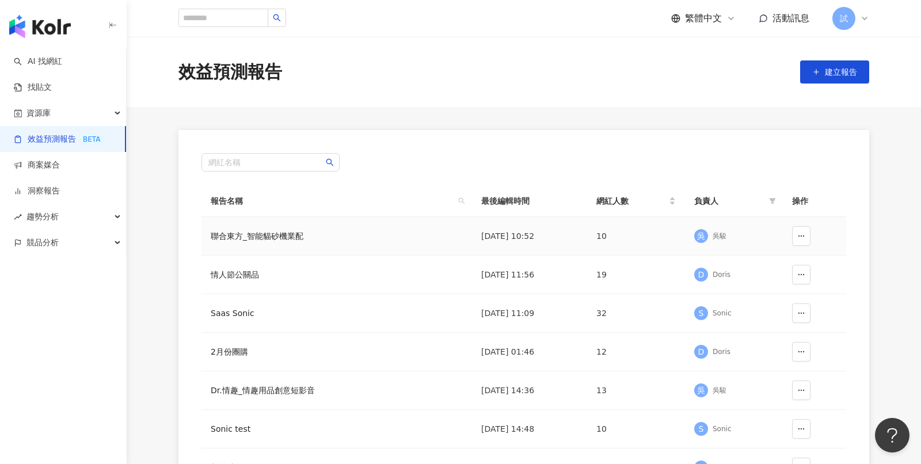
click at [289, 243] on td "聯合東方_智能貓砂機業配" at bounding box center [336, 236] width 270 height 39
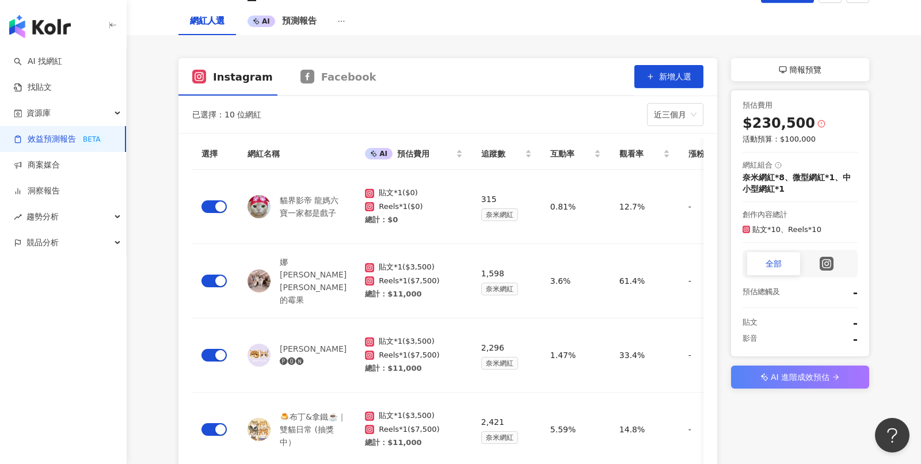
scroll to position [65, 0]
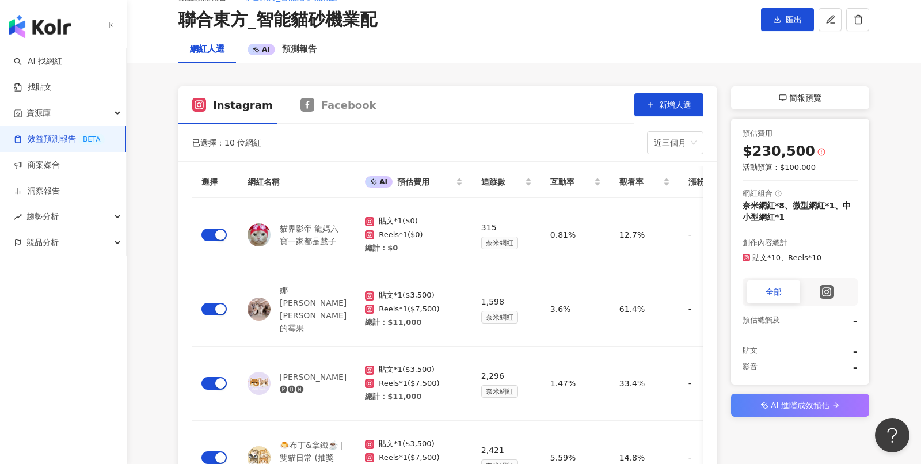
click at [802, 409] on span "AI 進階成效預估" at bounding box center [799, 405] width 59 height 14
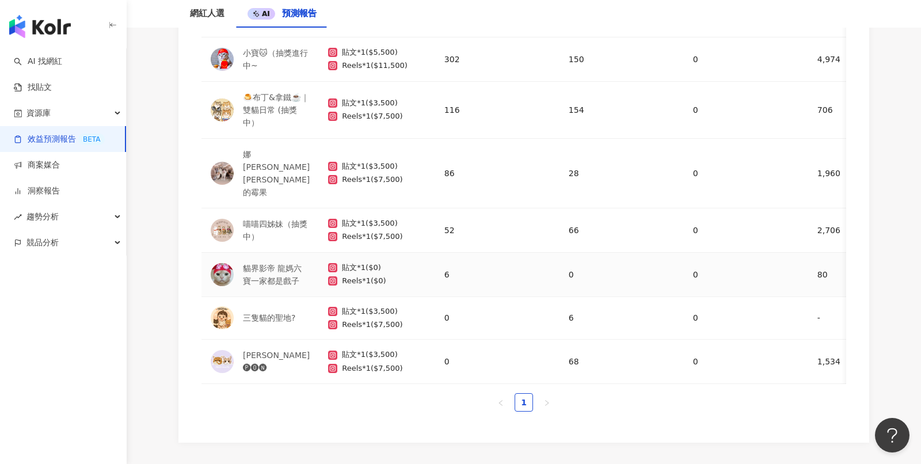
scroll to position [1112, 0]
click at [60, 192] on link "洞察報告" at bounding box center [37, 191] width 46 height 12
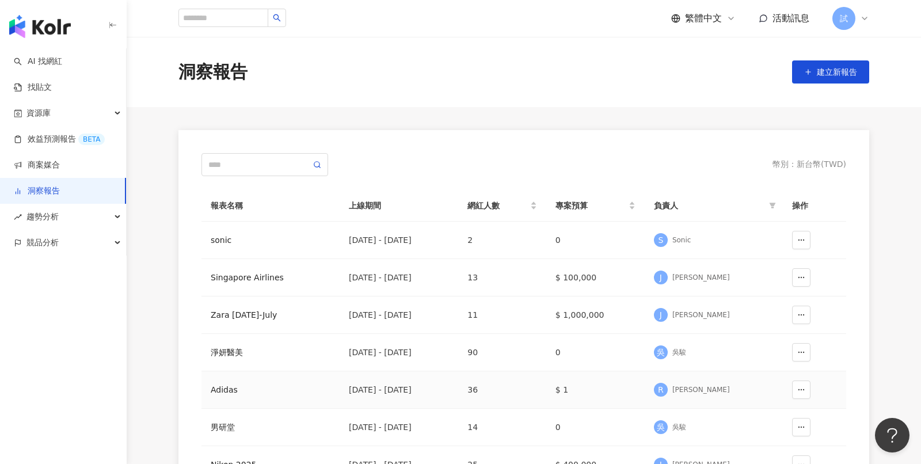
click at [230, 388] on div "Adidas" at bounding box center [271, 389] width 120 height 13
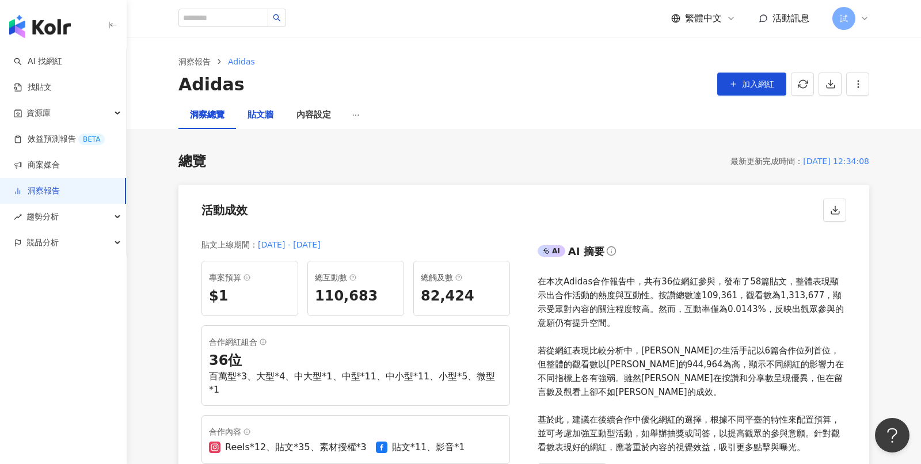
click at [268, 120] on div "貼文牆" at bounding box center [260, 115] width 26 height 14
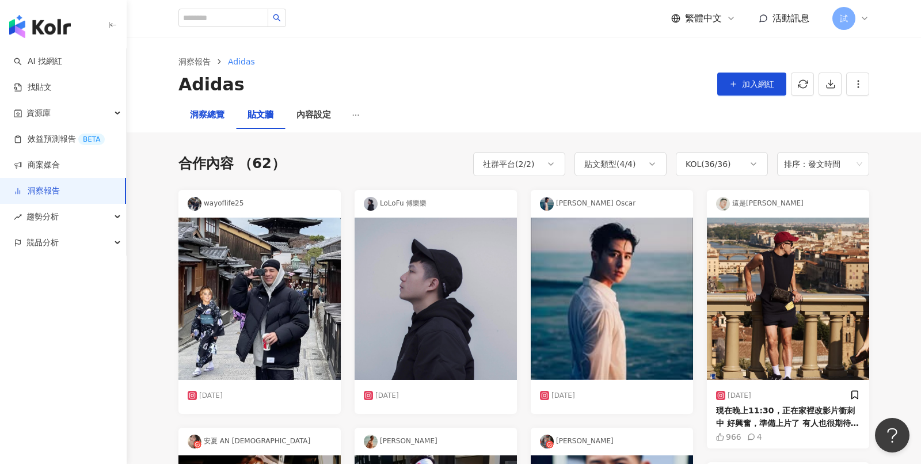
click at [215, 114] on div "洞察總覽" at bounding box center [207, 115] width 35 height 14
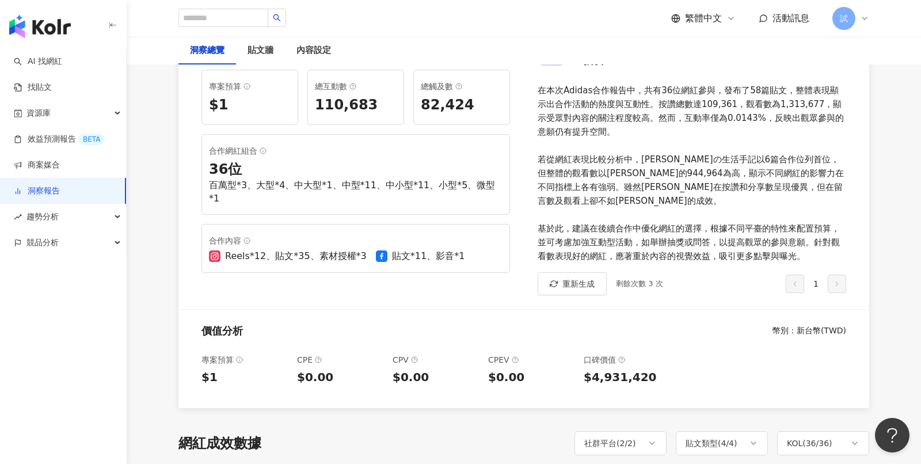
scroll to position [165, 0]
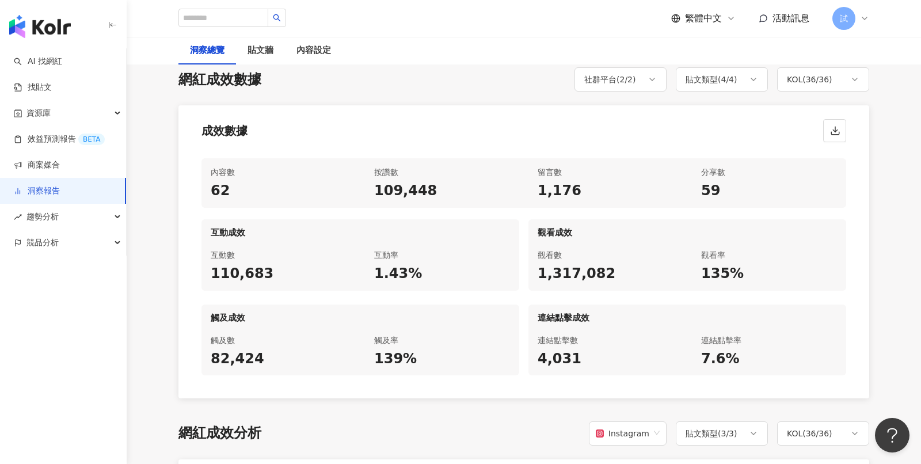
click at [591, 248] on div "觀看數" at bounding box center [605, 255] width 136 height 14
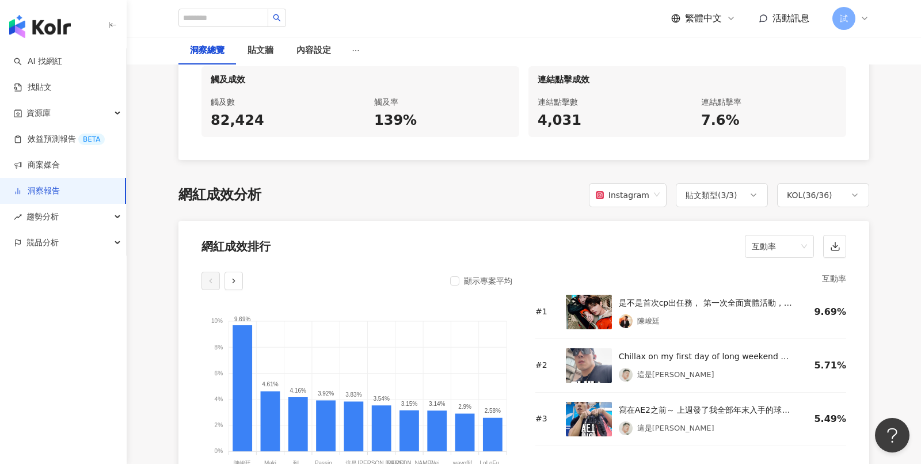
scroll to position [819, 0]
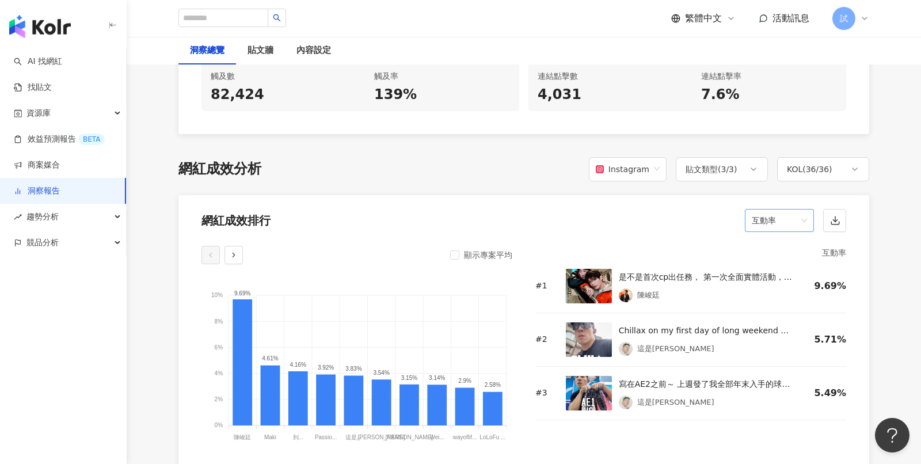
click at [804, 209] on span "互動率" at bounding box center [778, 220] width 55 height 22
click at [783, 247] on div "留言數" at bounding box center [779, 251] width 51 height 13
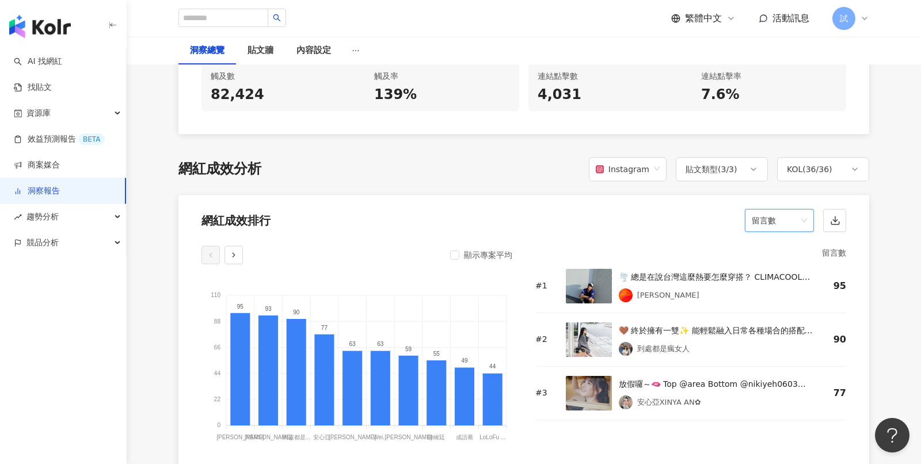
click at [795, 209] on span "留言數" at bounding box center [778, 220] width 55 height 22
click at [776, 230] on div "按讚數" at bounding box center [779, 231] width 51 height 13
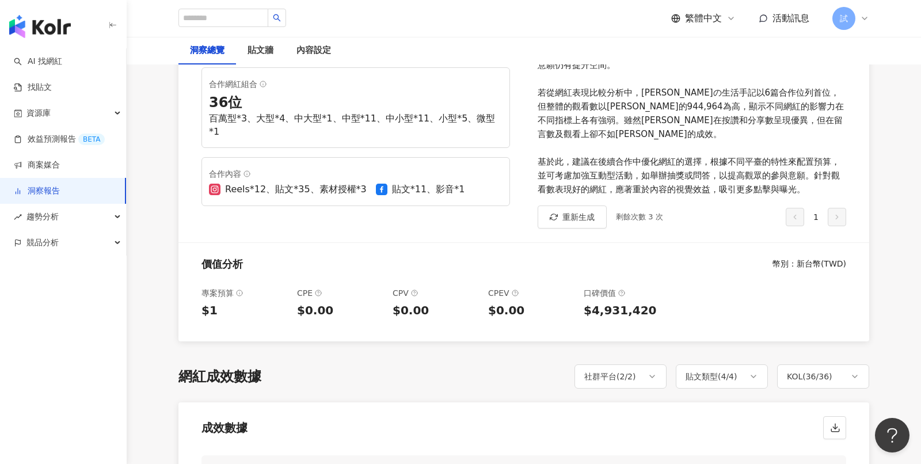
scroll to position [26, 0]
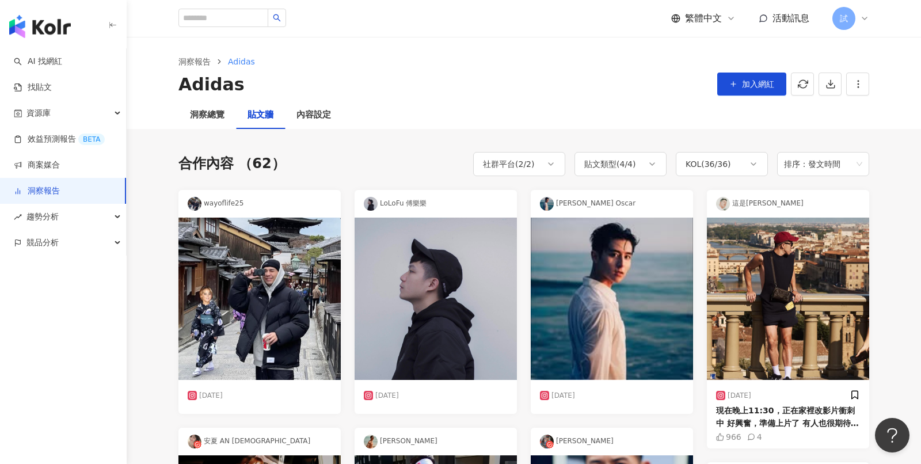
click at [60, 193] on link "洞察報告" at bounding box center [37, 191] width 46 height 12
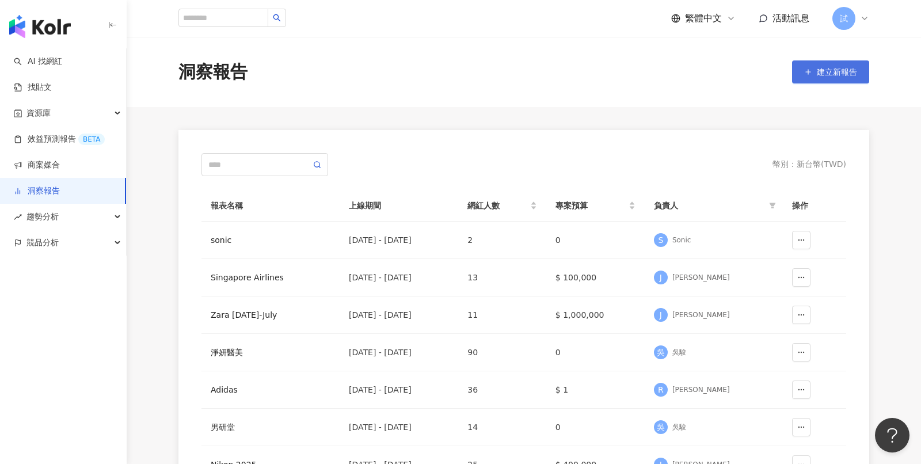
click at [826, 65] on button "建立新報告" at bounding box center [830, 71] width 77 height 23
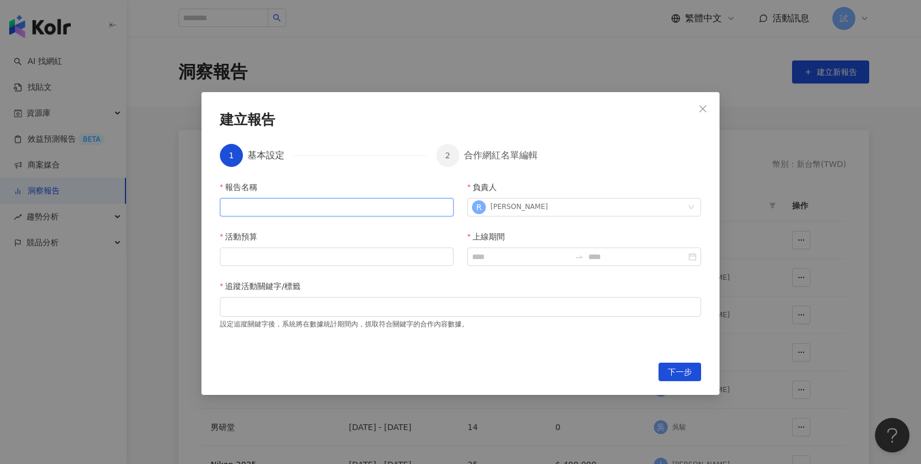
click at [389, 201] on input "報告名稱" at bounding box center [337, 207] width 234 height 18
type input "***"
click at [307, 257] on input "活動預算" at bounding box center [336, 256] width 232 height 17
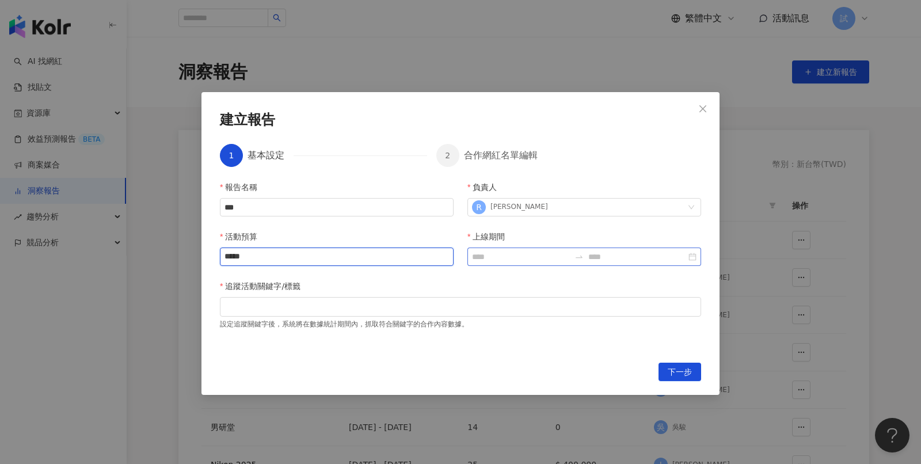
click at [512, 249] on div at bounding box center [584, 256] width 234 height 18
type input "*****"
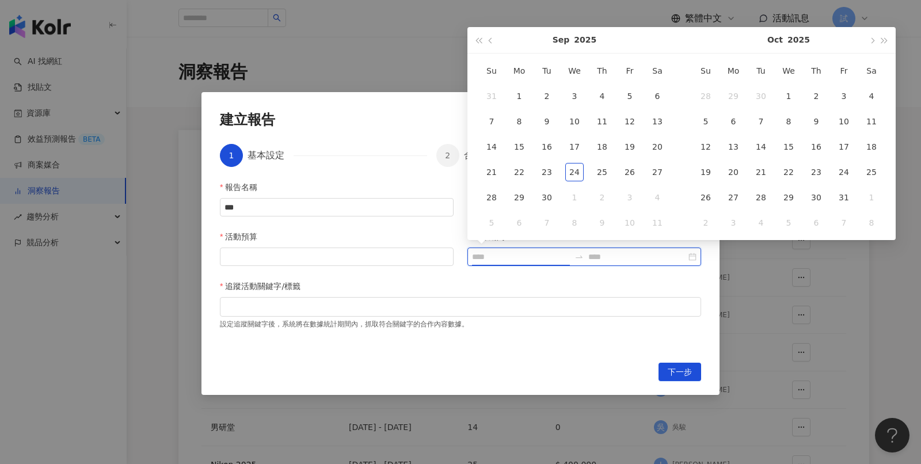
click at [505, 255] on input "上線期間" at bounding box center [521, 256] width 98 height 13
type input "**********"
click at [514, 94] on div "1" at bounding box center [519, 96] width 18 height 18
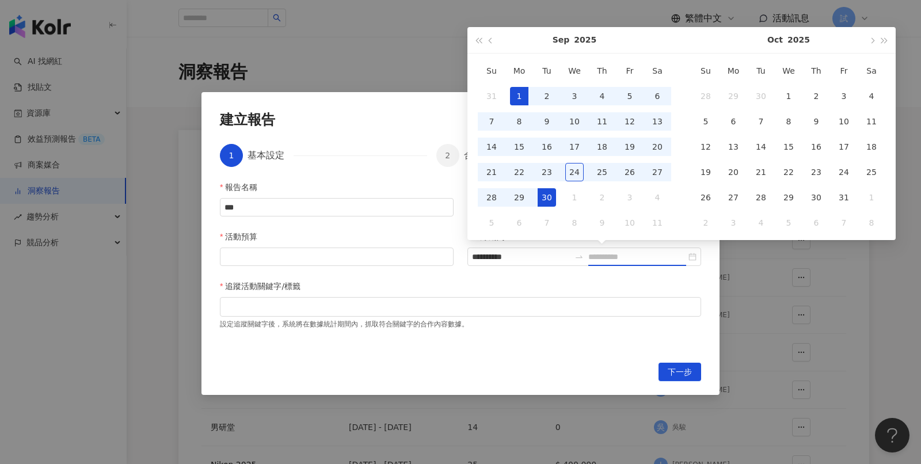
click at [540, 203] on div "30" at bounding box center [546, 197] width 18 height 18
type input "**********"
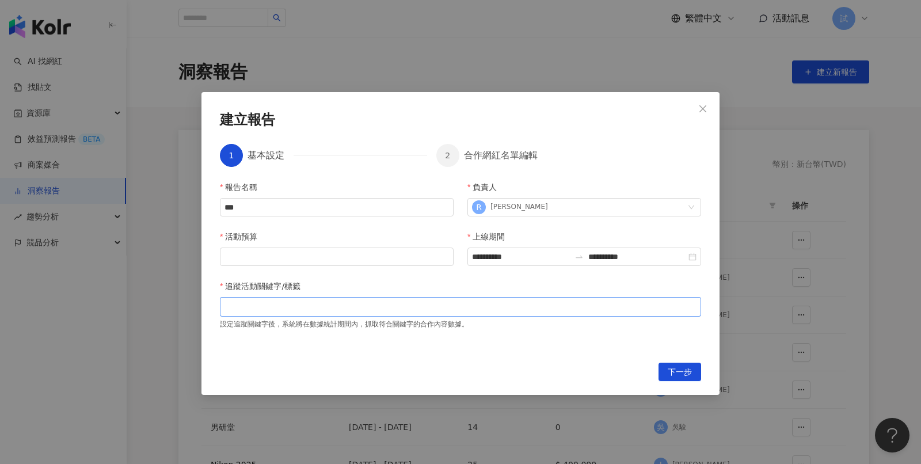
click at [386, 311] on div at bounding box center [460, 306] width 476 height 9
type input "*"
type input "******"
type input "****"
click at [671, 376] on span "下一步" at bounding box center [679, 372] width 24 height 18
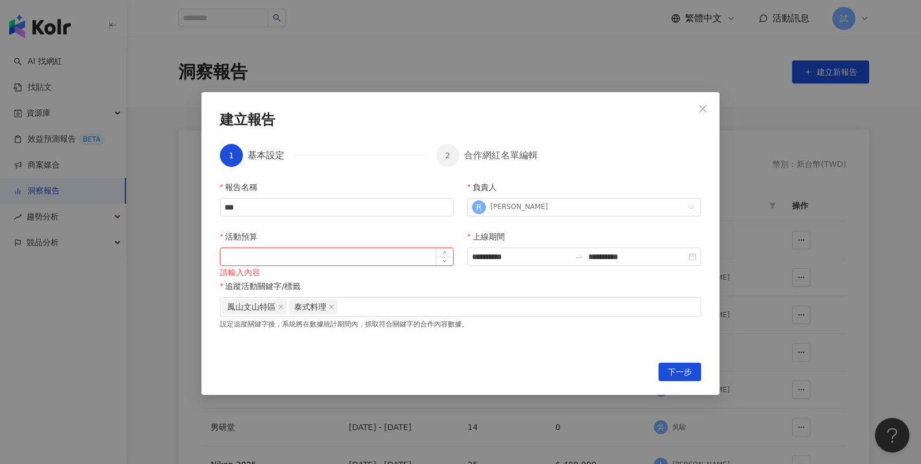
click at [405, 262] on input "活動預算" at bounding box center [336, 256] width 232 height 17
type input "**"
click at [685, 379] on span "下一步" at bounding box center [679, 372] width 24 height 18
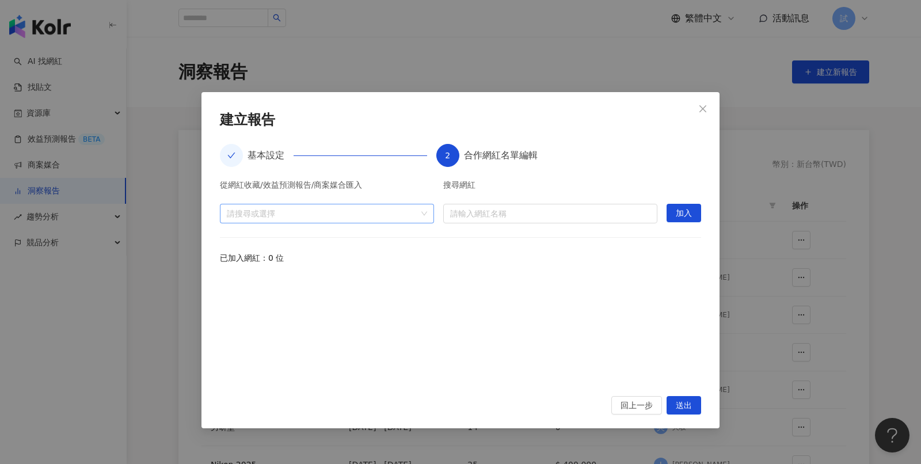
click at [427, 215] on div "請搜尋或選擇" at bounding box center [327, 214] width 214 height 20
click at [520, 216] on input "search" at bounding box center [550, 213] width 200 height 18
click at [422, 212] on div "請搜尋或選擇" at bounding box center [327, 214] width 214 height 20
click at [229, 241] on icon "caret-down" at bounding box center [231, 239] width 6 height 6
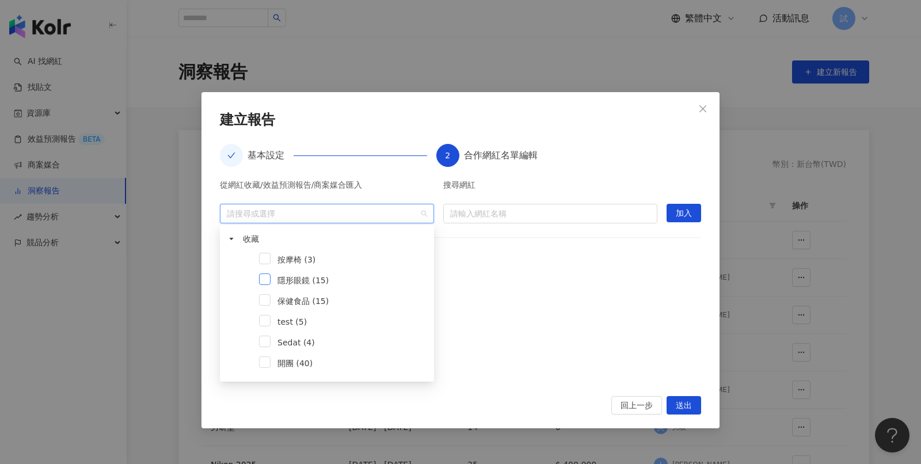
click at [264, 278] on span at bounding box center [265, 279] width 12 height 12
click at [627, 260] on div "已加入網紅：0 位" at bounding box center [460, 257] width 481 height 13
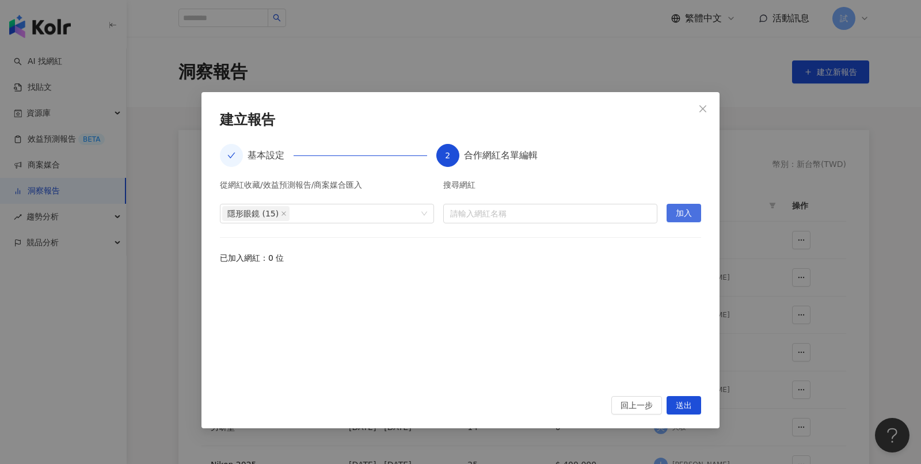
click at [684, 211] on span "加入" at bounding box center [684, 213] width 16 height 18
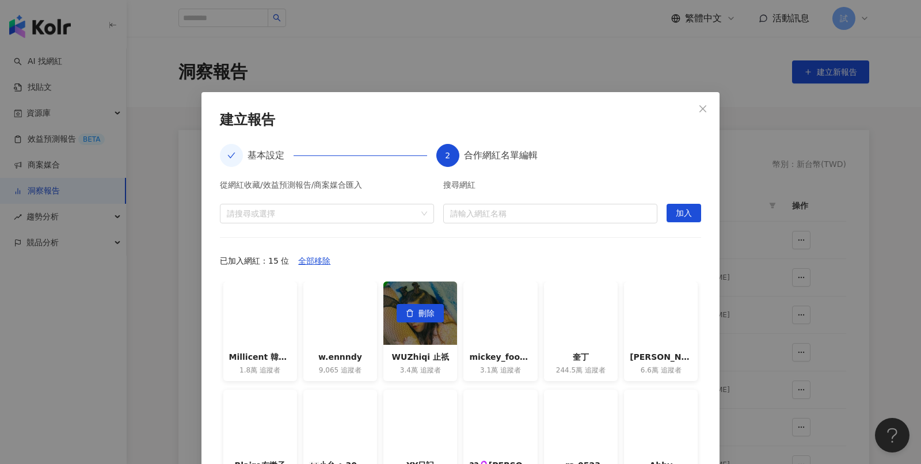
scroll to position [102, 0]
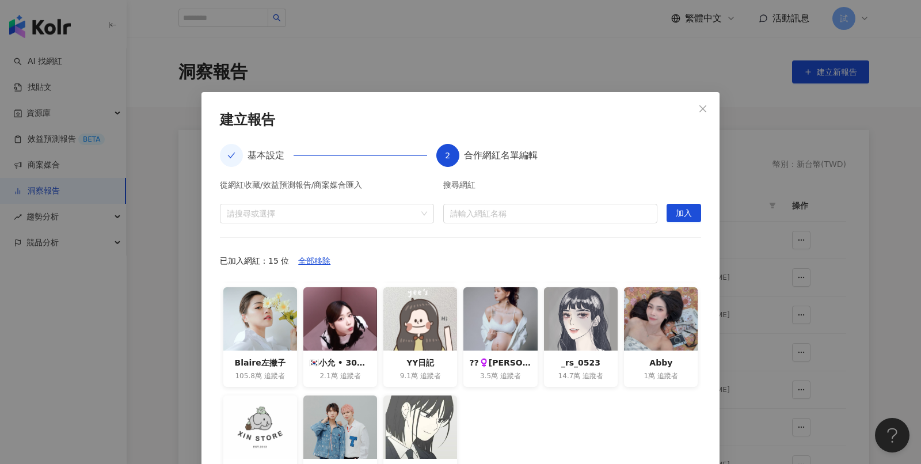
click at [519, 262] on div "已加入網紅：15 位 全部移除" at bounding box center [460, 260] width 481 height 18
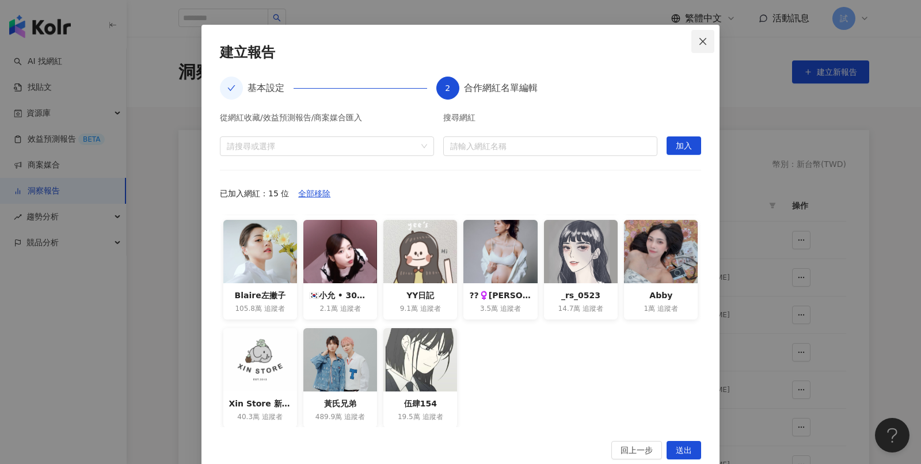
click at [704, 49] on button "Close" at bounding box center [702, 41] width 23 height 23
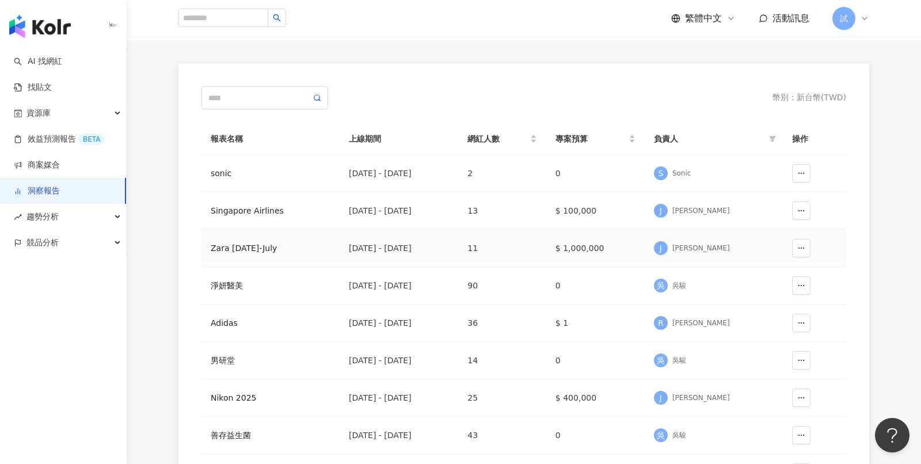
scroll to position [78, 0]
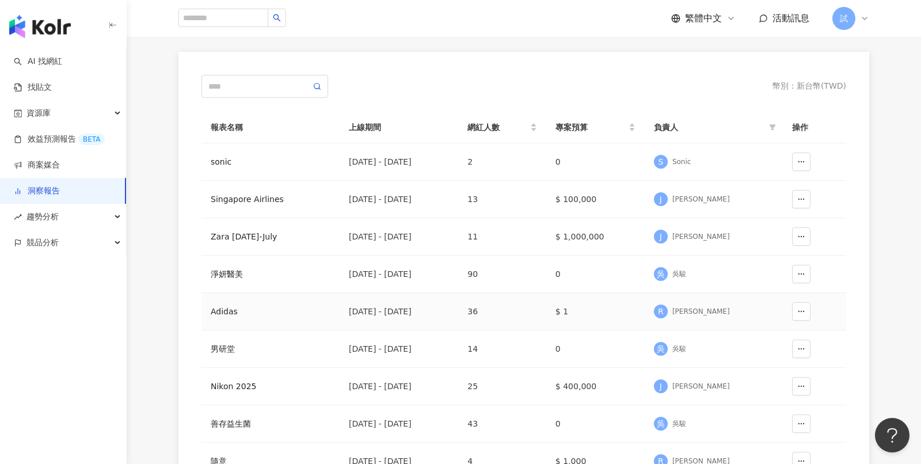
click at [233, 310] on div "Adidas" at bounding box center [271, 311] width 120 height 13
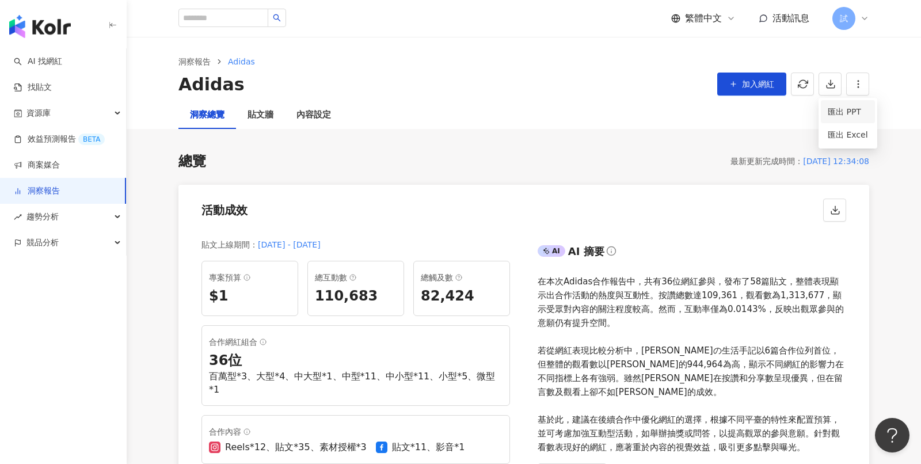
click at [835, 105] on span "匯出 PPT" at bounding box center [847, 111] width 40 height 13
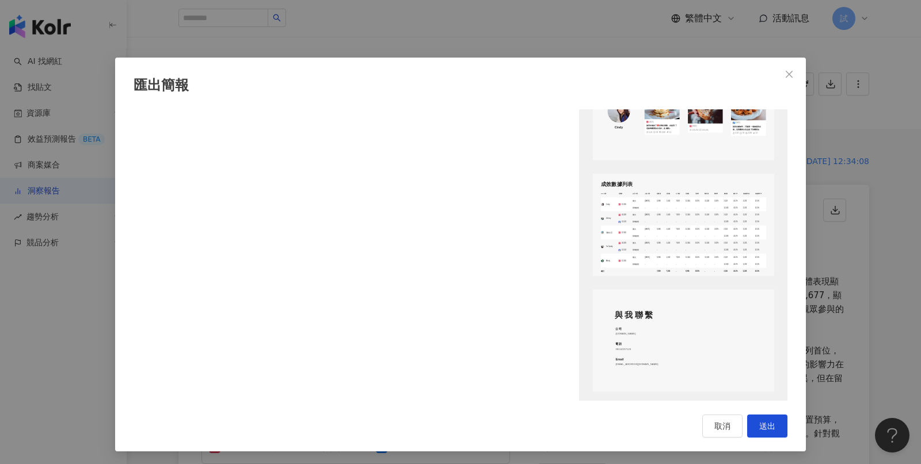
scroll to position [1487, 0]
click at [788, 76] on icon "close" at bounding box center [788, 74] width 9 height 9
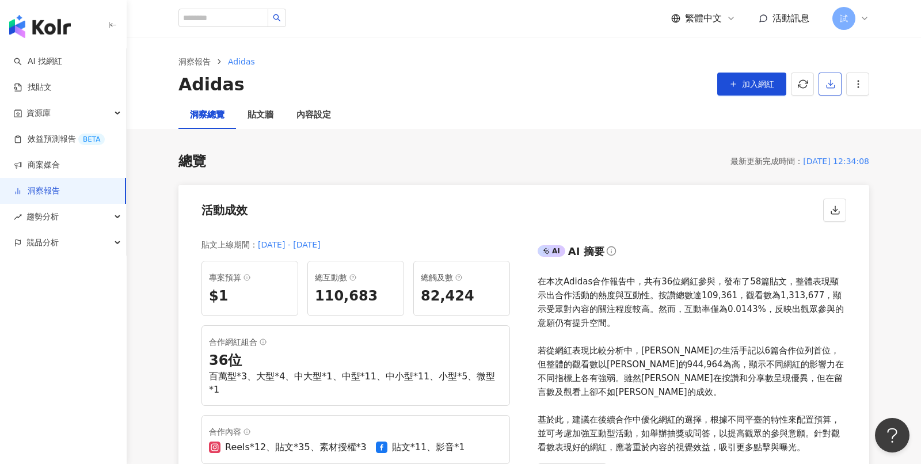
click at [828, 86] on icon "button" at bounding box center [830, 84] width 10 height 10
click at [58, 34] on img "button" at bounding box center [40, 26] width 62 height 23
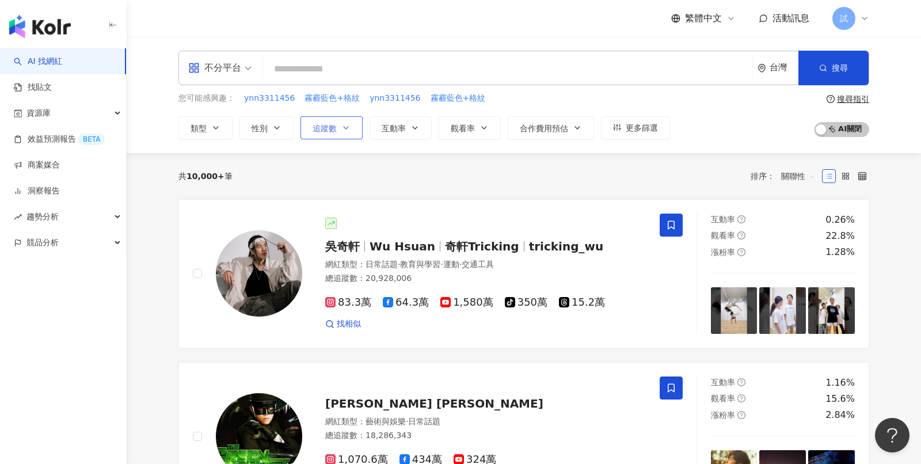
click at [336, 122] on button "追蹤數" at bounding box center [331, 127] width 62 height 23
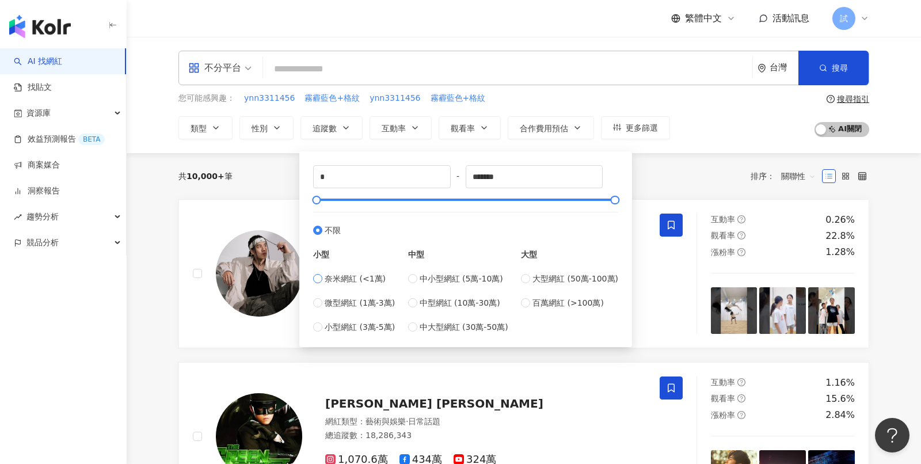
click at [350, 274] on span "奈米網紅 (<1萬)" at bounding box center [355, 278] width 61 height 13
type input "****"
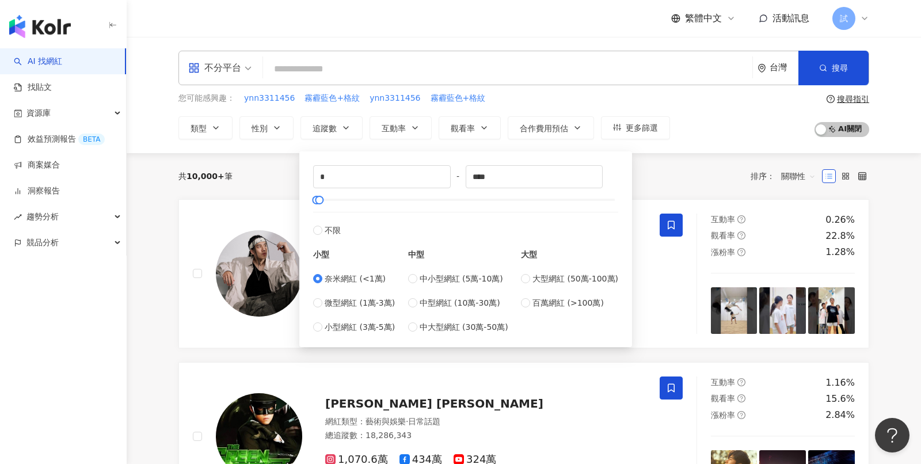
click at [678, 86] on div "不分平台 台灣 搜尋 您可能感興趣： ynn3311456 霧霾藍色+格紋 ynn3311456 霧霾藍色+格紋 類型 性別 追蹤數 互動率 觀看率 合作費用…" at bounding box center [523, 95] width 737 height 89
